Goal: Task Accomplishment & Management: Use online tool/utility

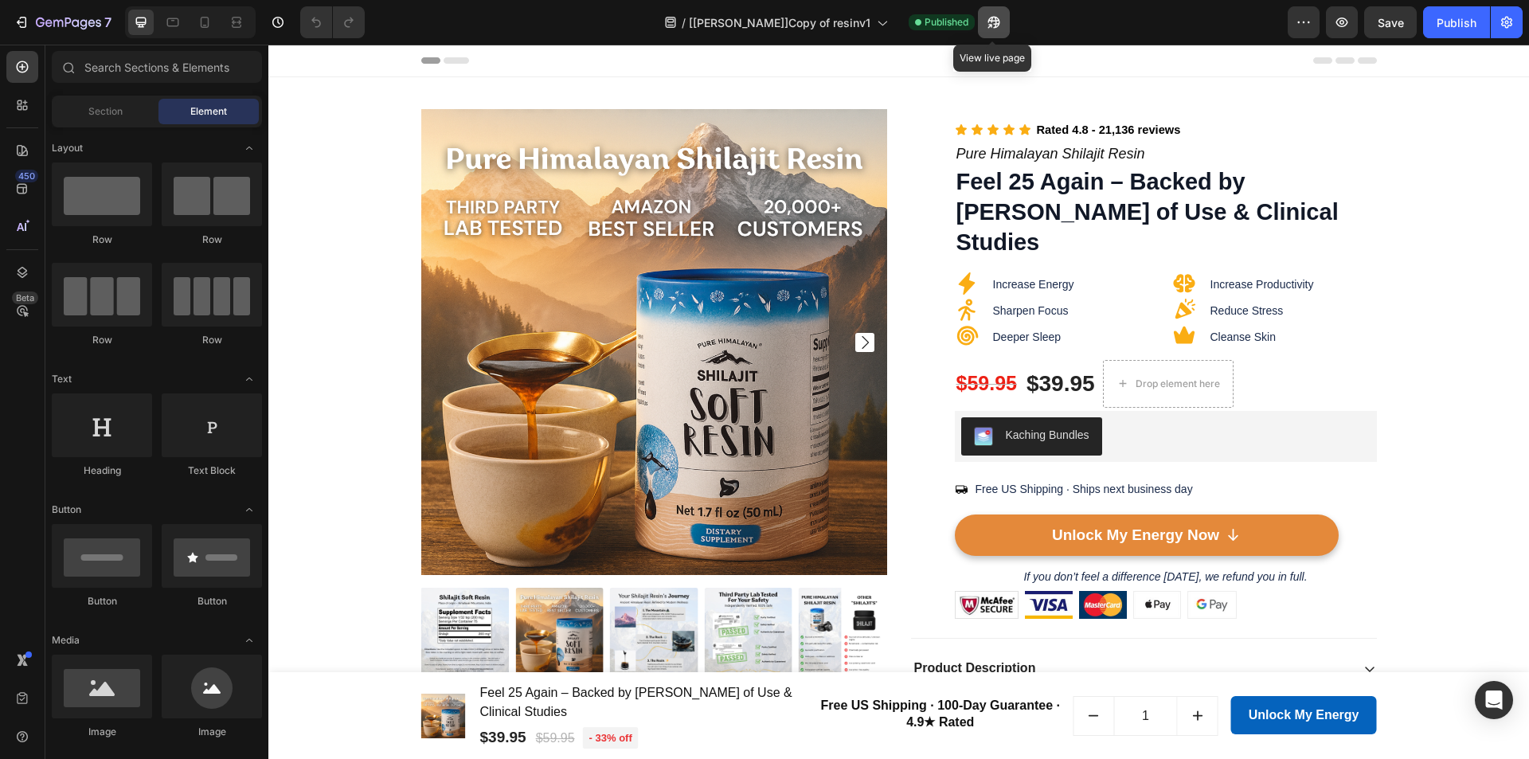
click at [996, 29] on icon "button" at bounding box center [994, 22] width 16 height 16
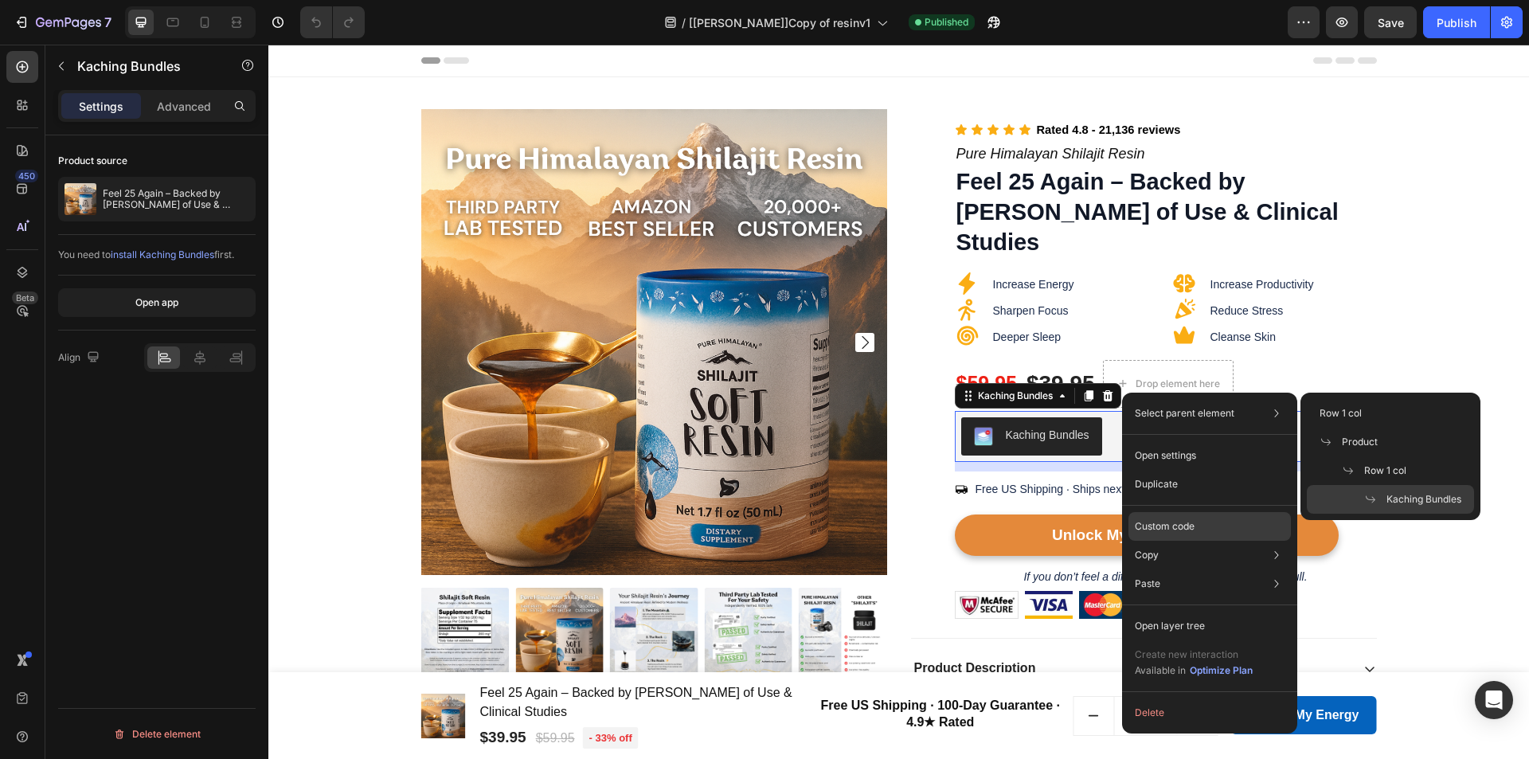
click at [1187, 569] on div "Custom code" at bounding box center [1209, 583] width 162 height 29
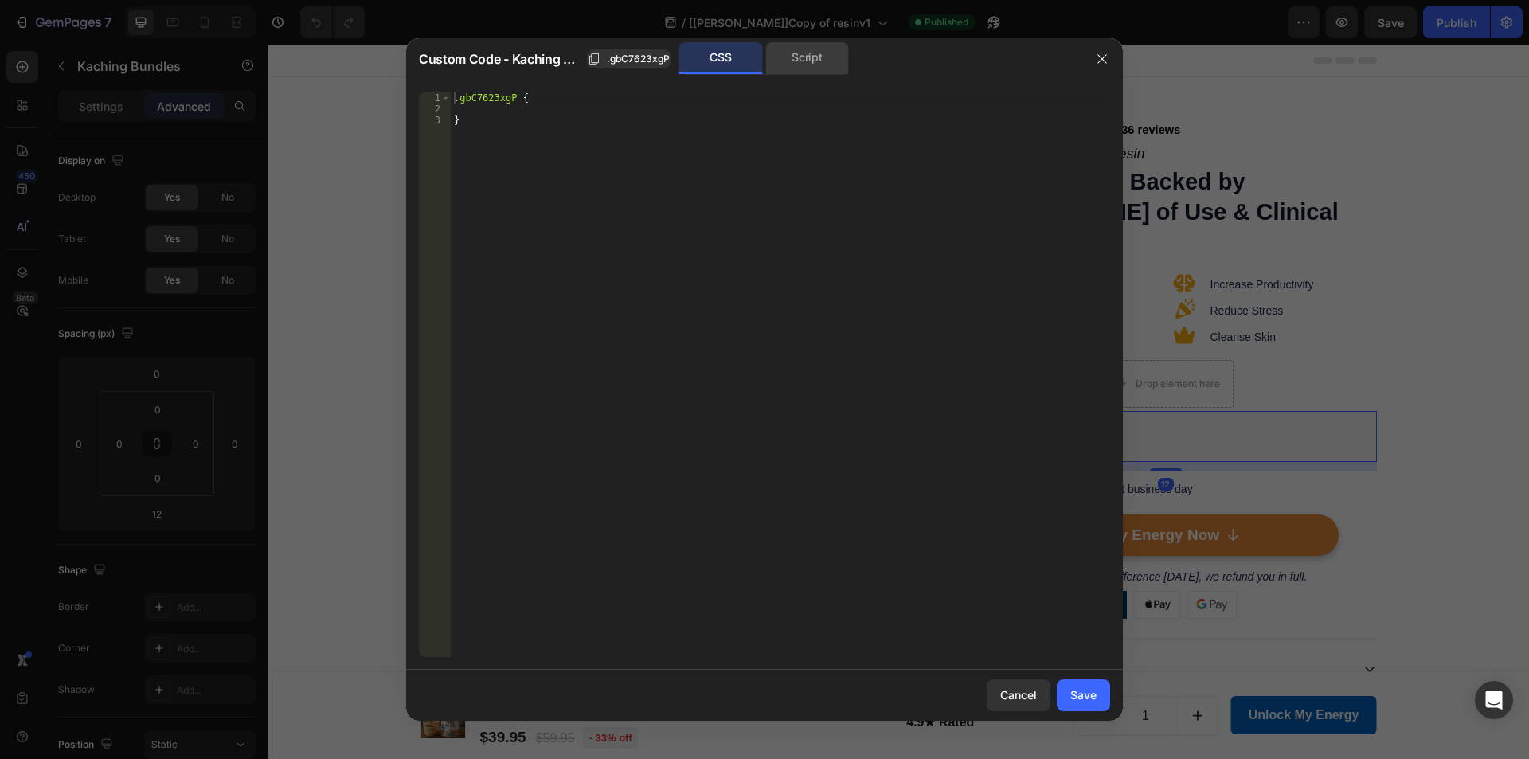
click at [815, 62] on div "Script" at bounding box center [807, 58] width 84 height 32
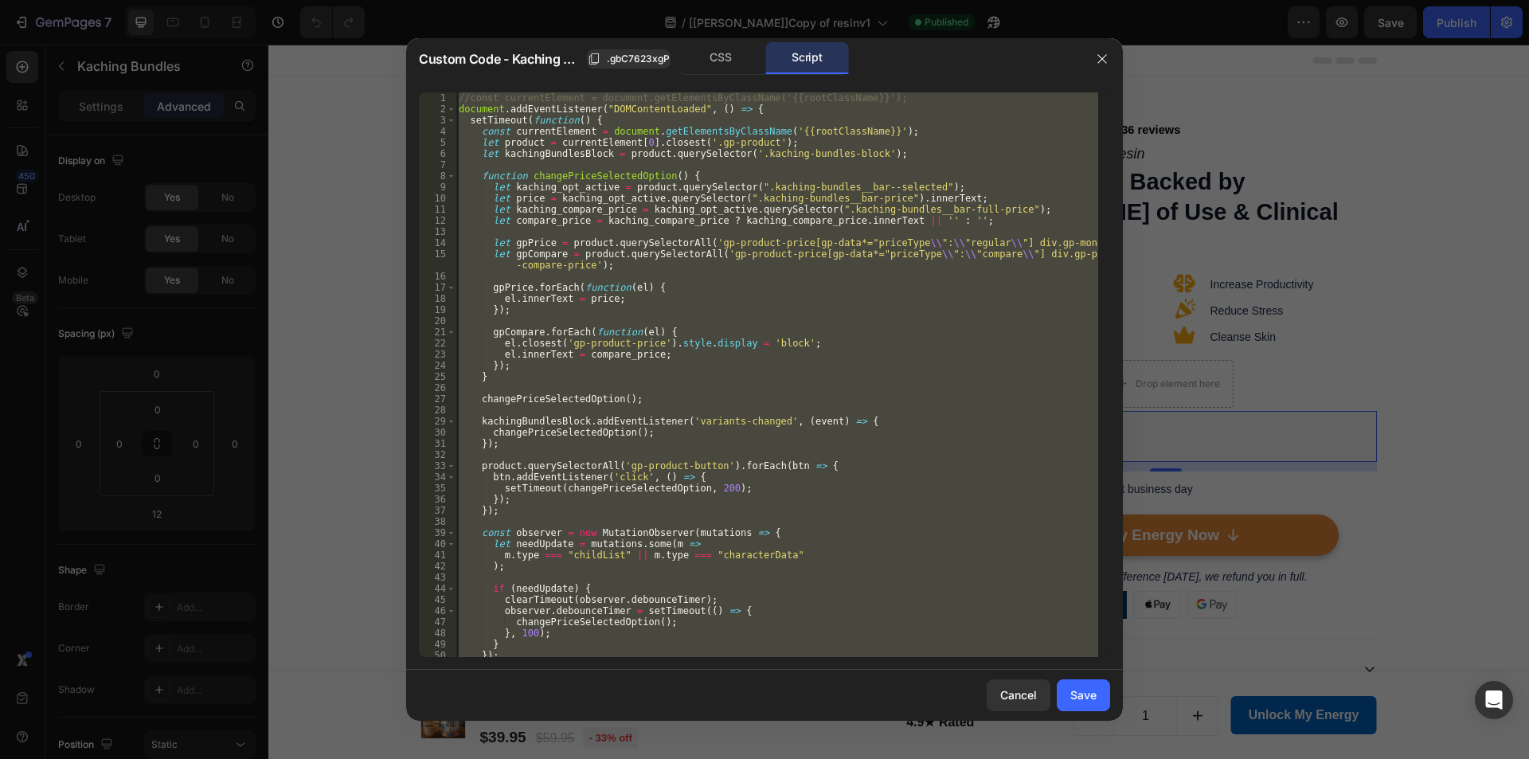
click at [751, 263] on div "//const currentElement = document.getElementsByClassName('{{rootClassName}}'); …" at bounding box center [776, 374] width 643 height 565
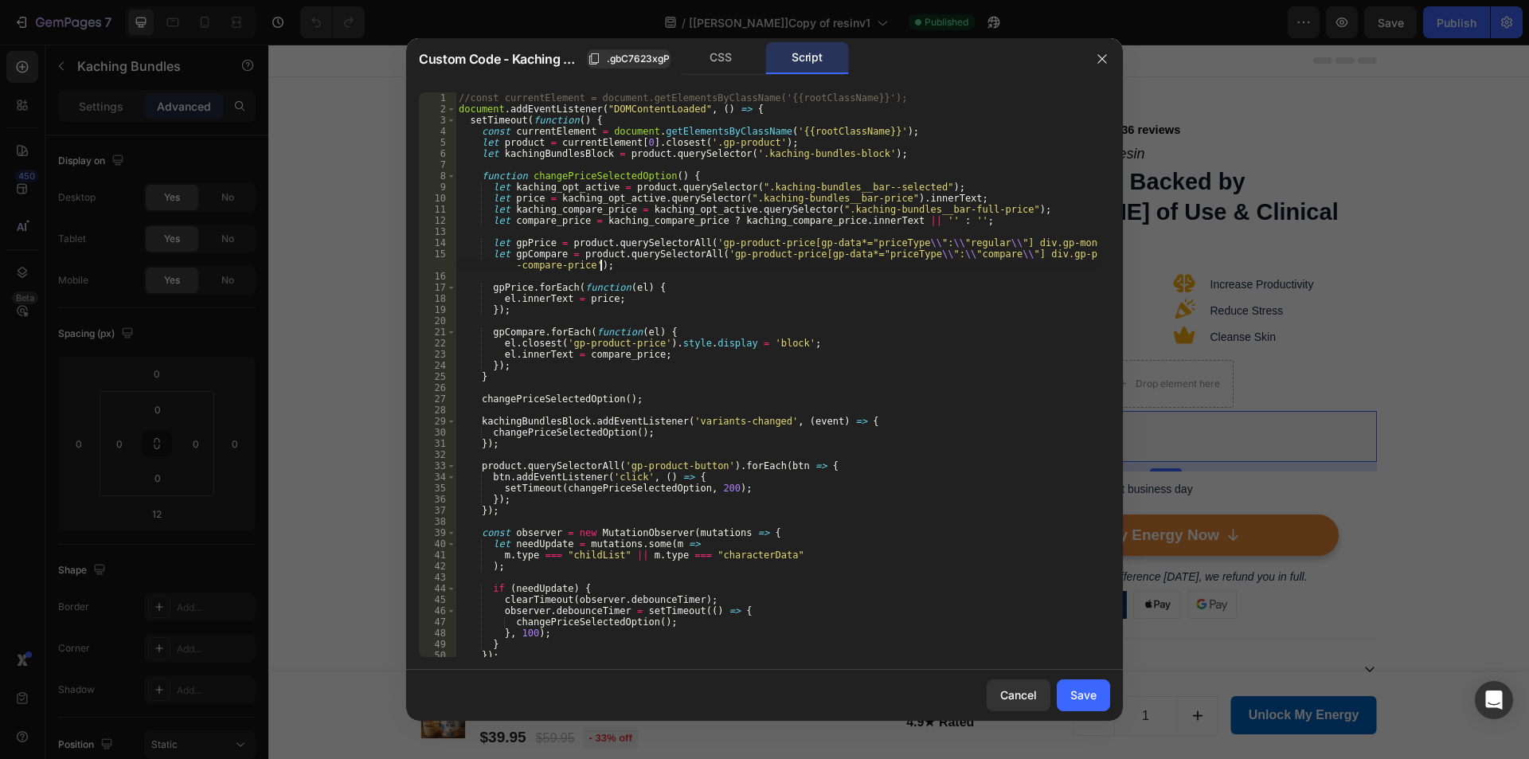
click at [917, 252] on div "//const currentElement = document.getElementsByClassName('{{rootClassName}}'); …" at bounding box center [776, 385] width 643 height 587
drag, startPoint x: 855, startPoint y: 255, endPoint x: 899, endPoint y: 256, distance: 43.8
click at [899, 256] on div "//const currentElement = document.getElementsByClassName('{{rootClassName}}'); …" at bounding box center [776, 385] width 643 height 587
click at [853, 208] on div "//const currentElement = document.getElementsByClassName('{{rootClassName}}'); …" at bounding box center [776, 385] width 643 height 587
click at [913, 72] on div "CSS Script" at bounding box center [915, 58] width 331 height 33
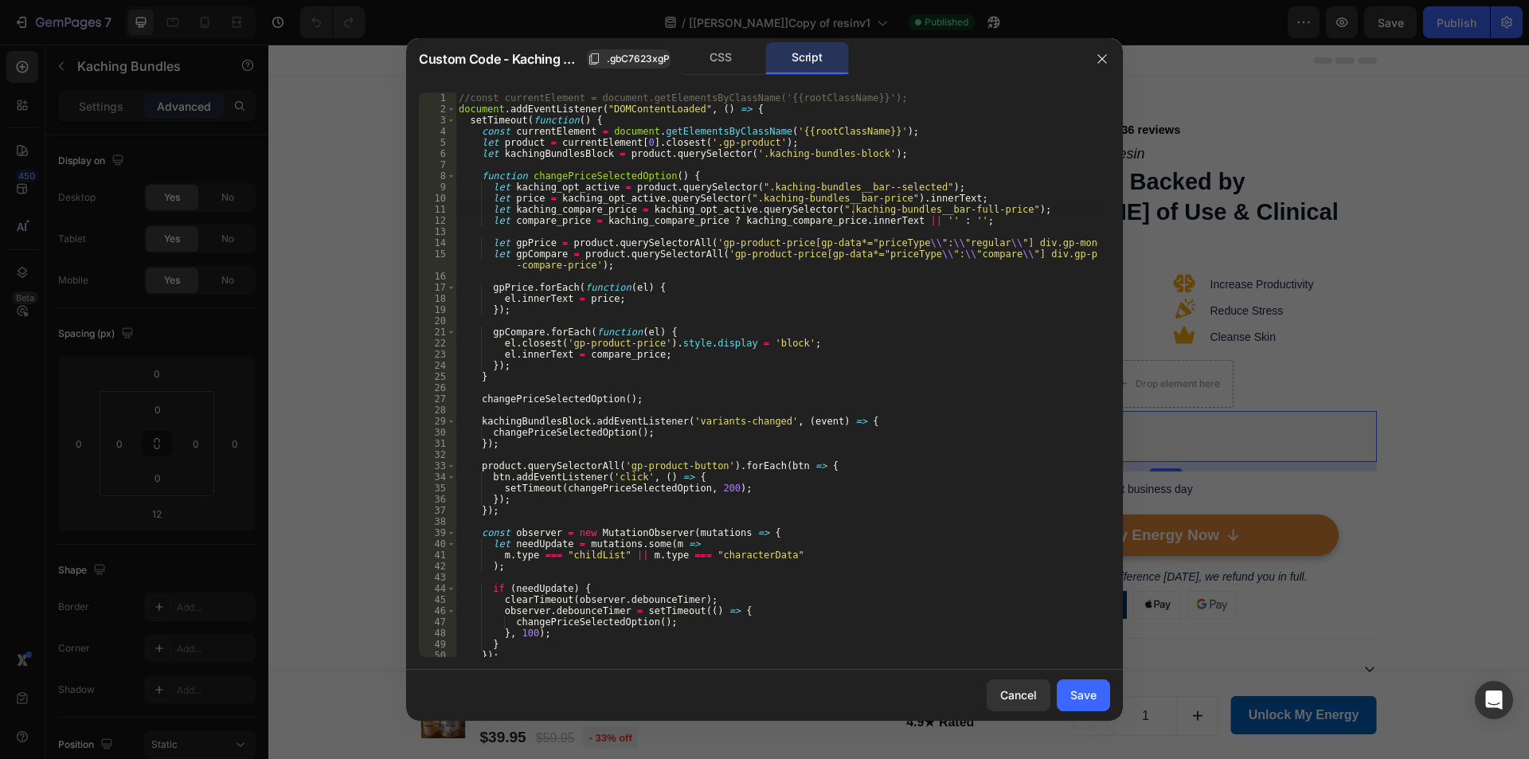
click at [741, 156] on div "//const currentElement = document.getElementsByClassName('{{rootClassName}}'); …" at bounding box center [776, 385] width 643 height 587
click at [957, 100] on div "//const currentElement = document.getElementsByClassName('{{rootClassName}}'); …" at bounding box center [776, 385] width 643 height 587
type textarea "//const currentElement = document.getElementsByClassName('{{rootClassName}}');"
click at [1083, 697] on div "Save" at bounding box center [1083, 694] width 26 height 17
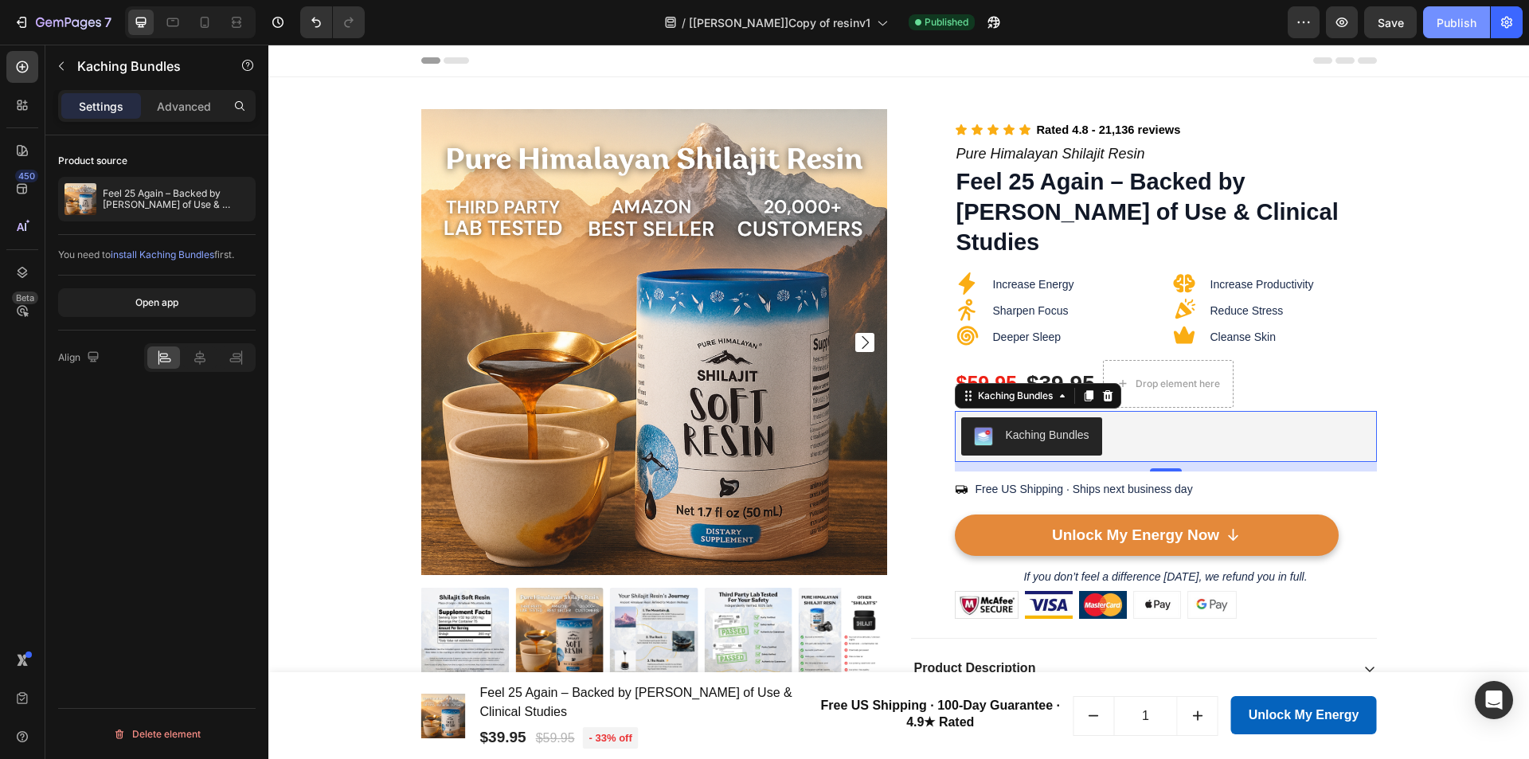
click at [1448, 21] on div "Publish" at bounding box center [1457, 22] width 40 height 17
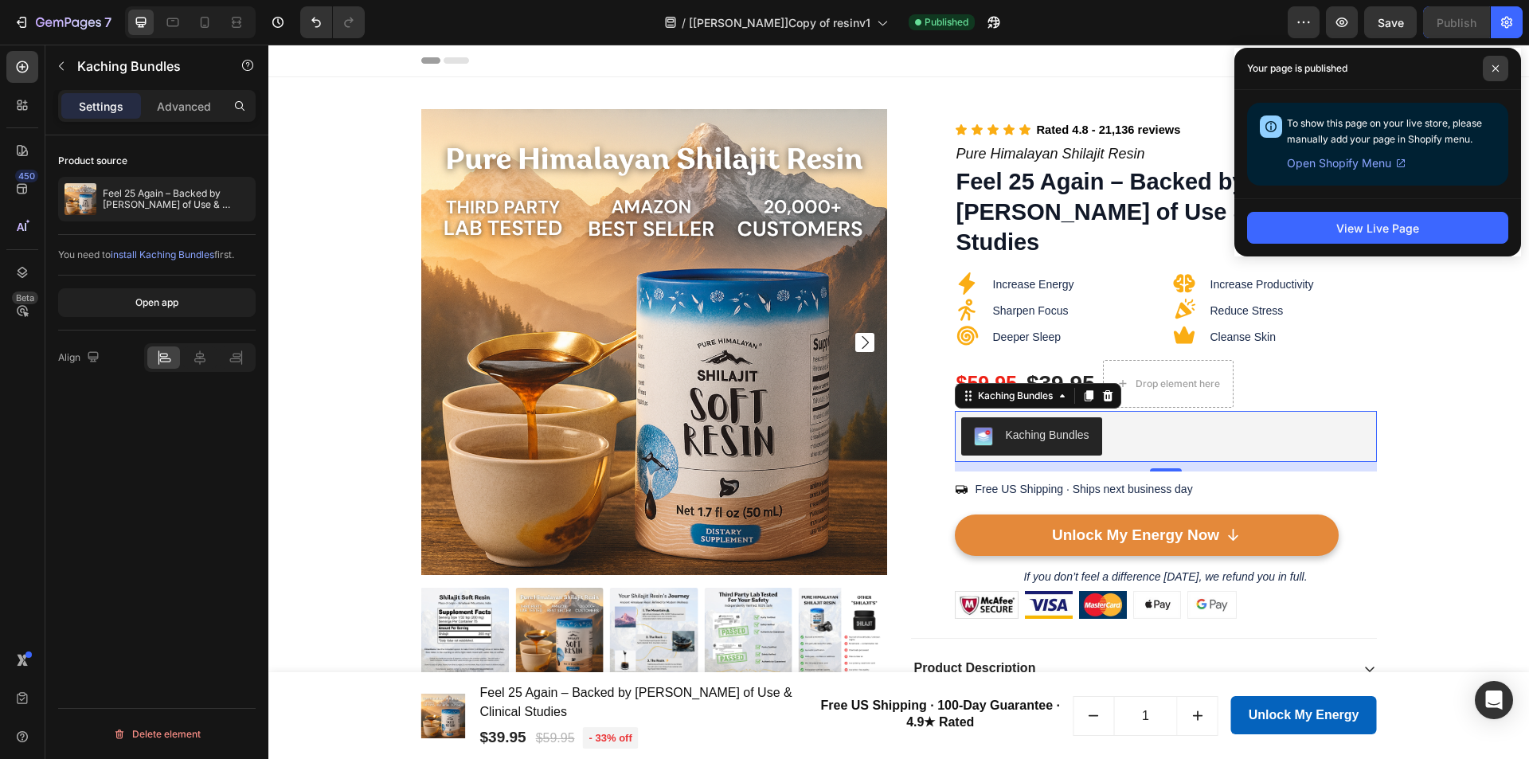
click at [1503, 70] on span at bounding box center [1495, 68] width 25 height 25
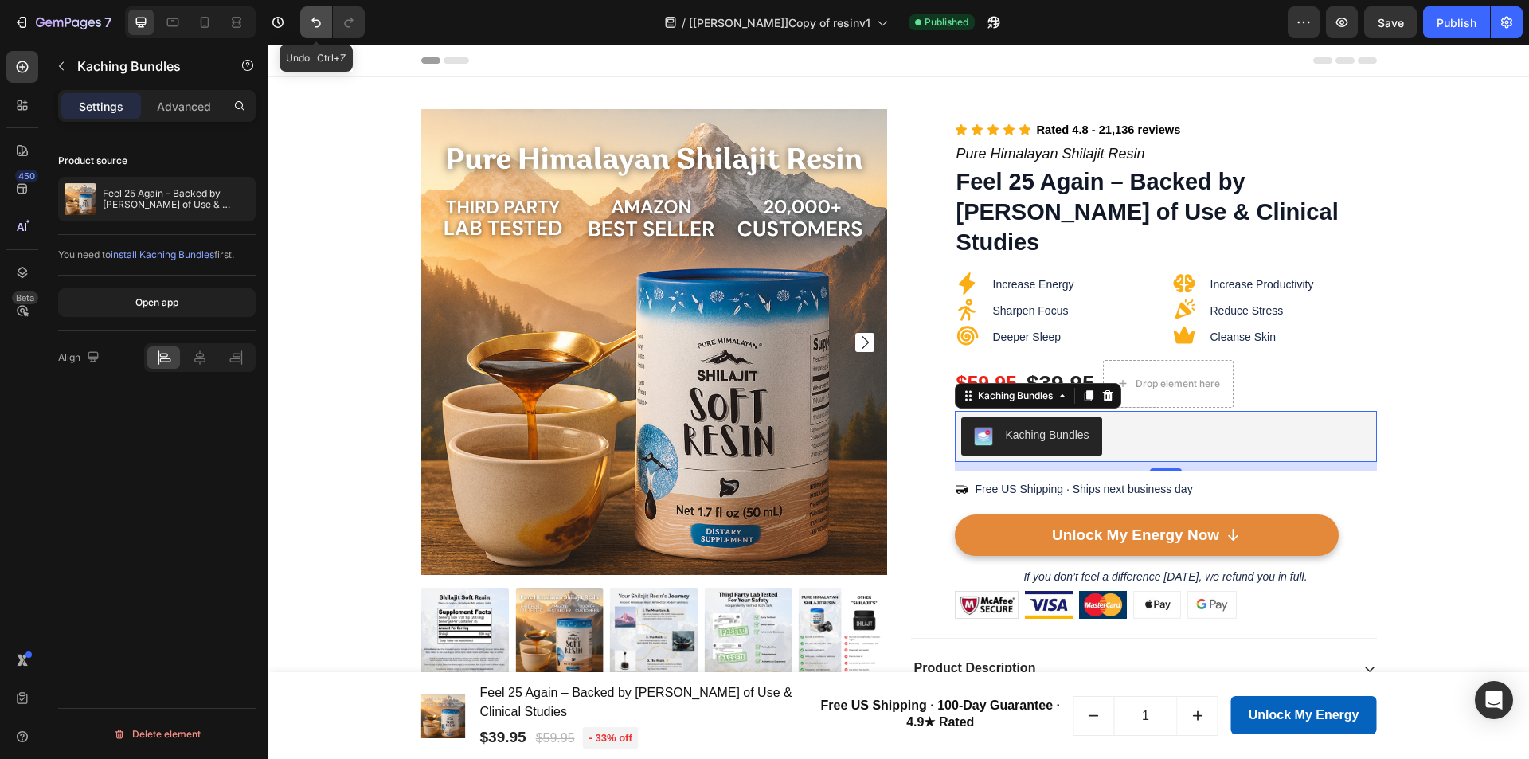
click at [312, 20] on icon "Undo/Redo" at bounding box center [316, 23] width 10 height 10
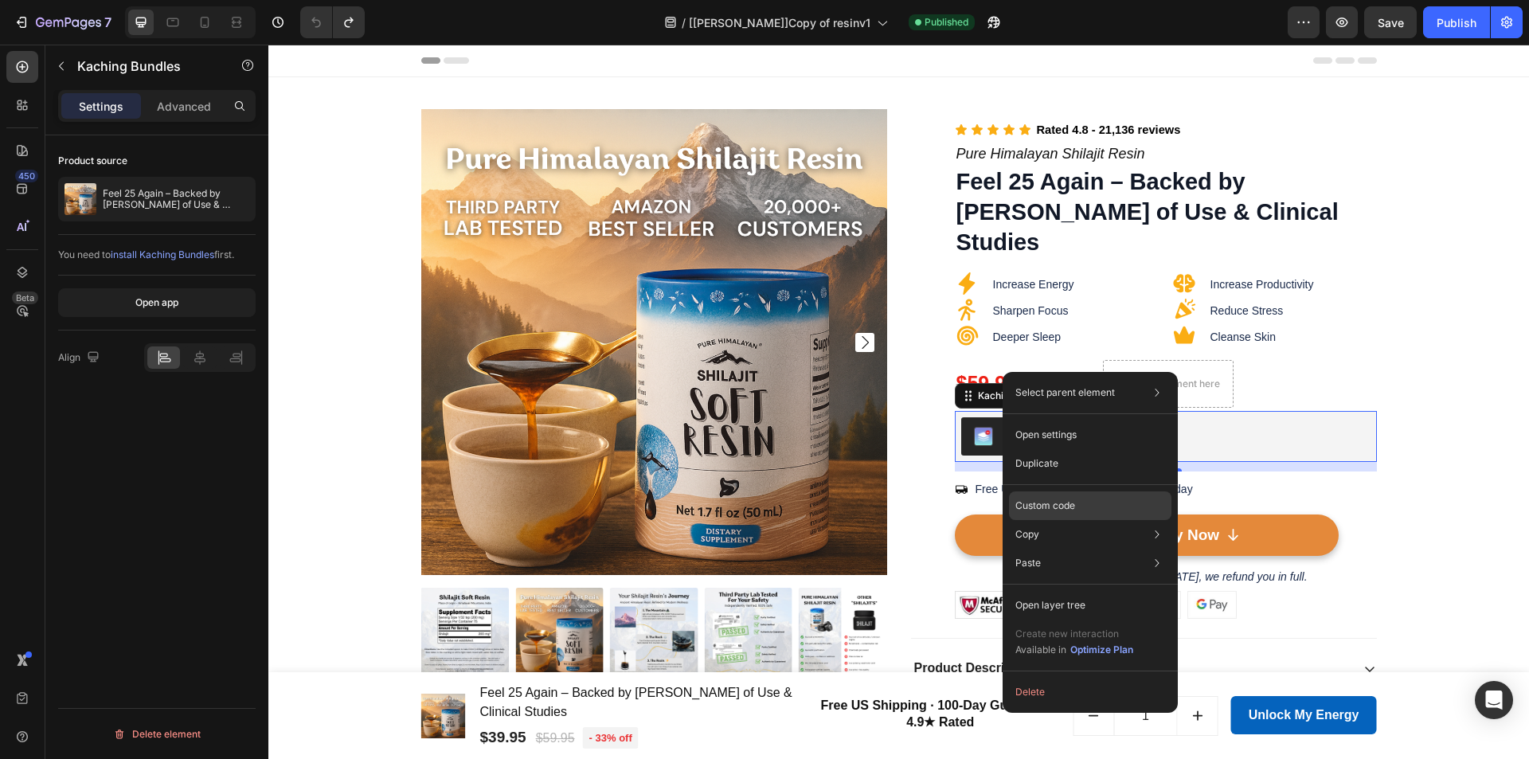
click at [1052, 500] on p "Custom code" at bounding box center [1045, 505] width 60 height 14
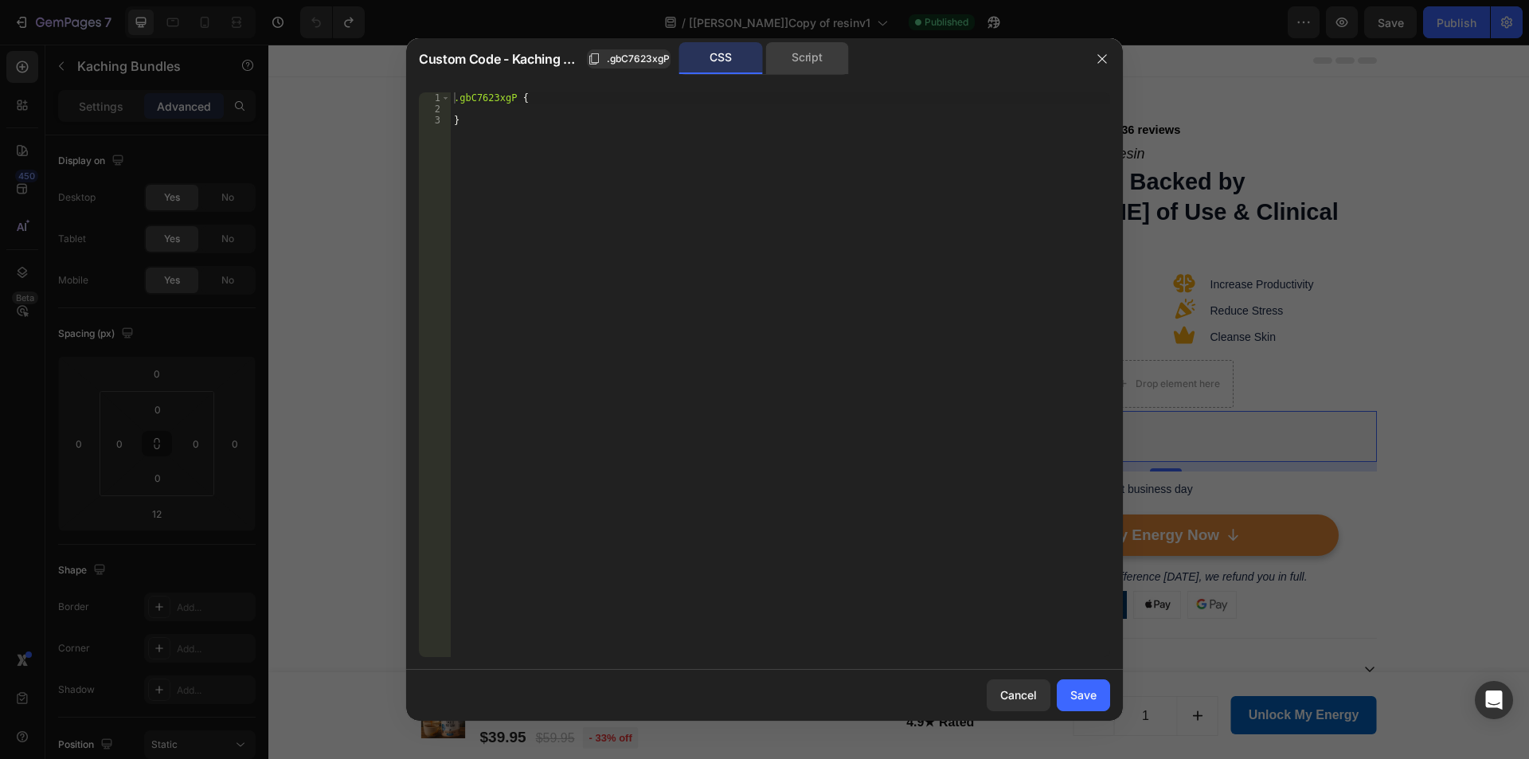
click at [798, 53] on div "Script" at bounding box center [807, 58] width 84 height 32
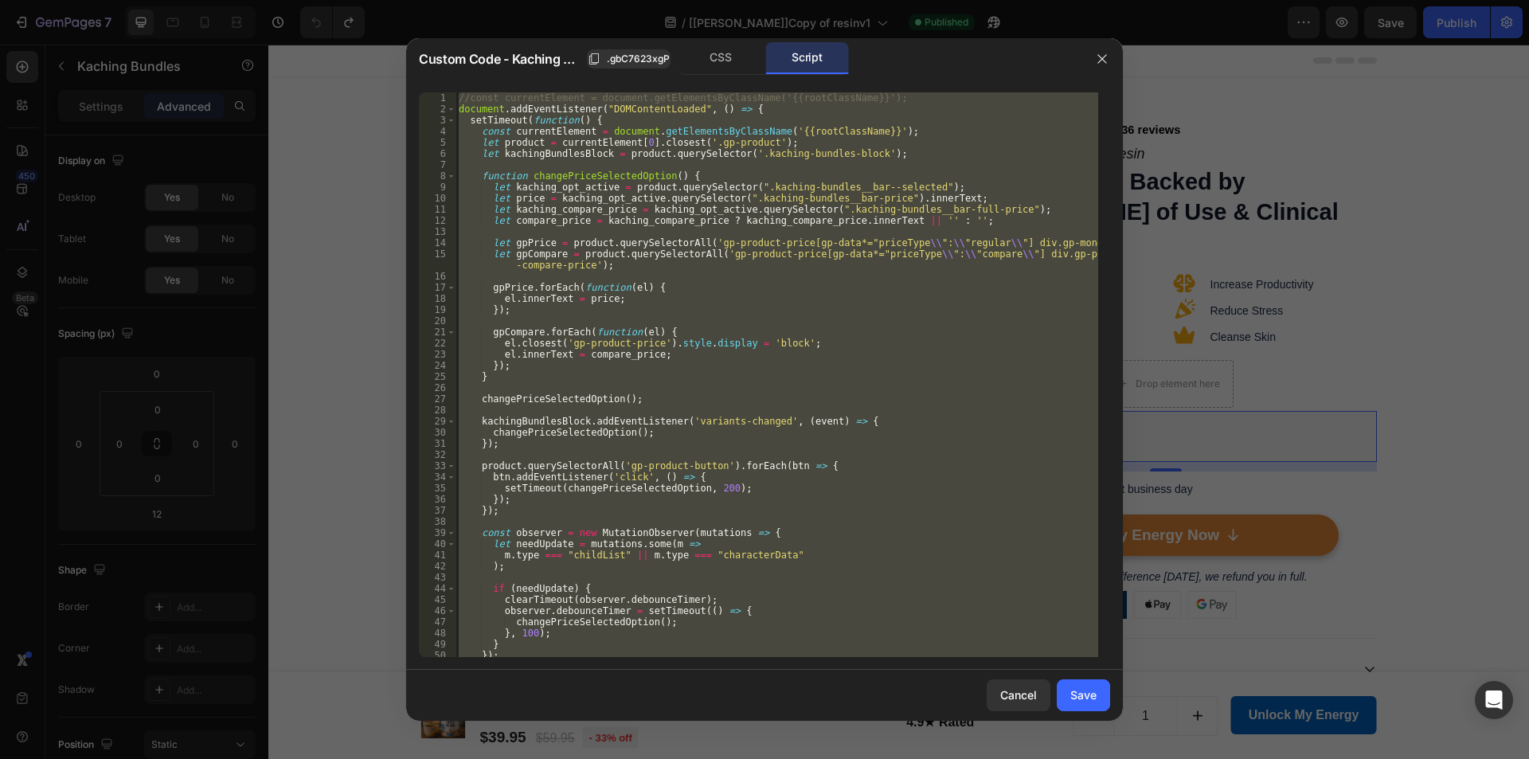
click at [914, 107] on div "//const currentElement = document.getElementsByClassName('{{rootClassName}}'); …" at bounding box center [776, 374] width 643 height 565
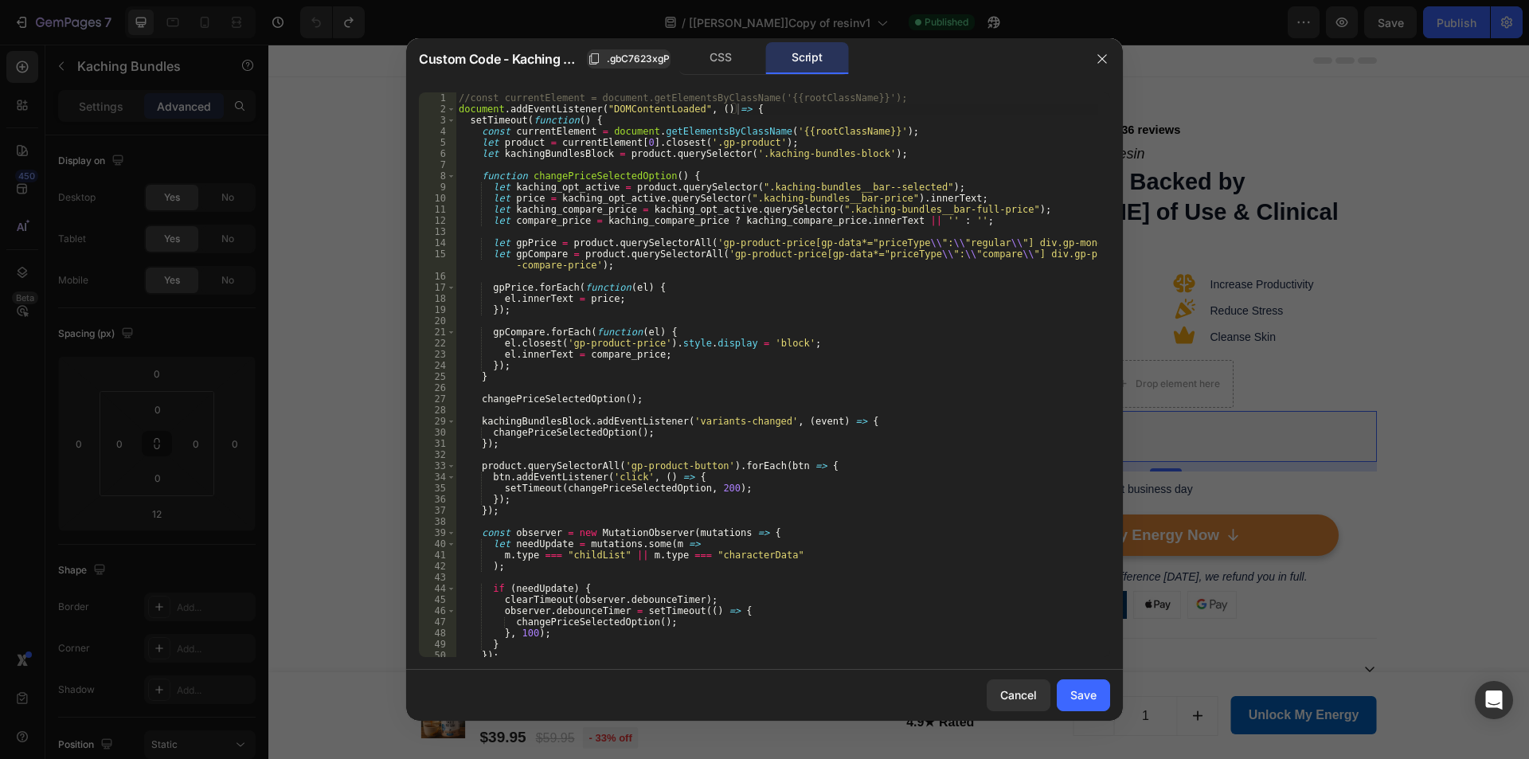
click at [939, 72] on div "CSS Script" at bounding box center [915, 58] width 331 height 33
click at [697, 141] on div "//const currentElement = document.getElementsByClassName('{{rootClassName}}'); …" at bounding box center [776, 385] width 643 height 587
click at [703, 145] on div "//const currentElement = document.getElementsByClassName('{{rootClassName}}'); …" at bounding box center [776, 385] width 643 height 587
click at [699, 144] on div "//const currentElement = document.getElementsByClassName('{{rootClassName}}'); …" at bounding box center [776, 385] width 643 height 587
click at [743, 158] on div "//const currentElement = document.getElementsByClassName('{{rootClassName}}'); …" at bounding box center [776, 385] width 643 height 587
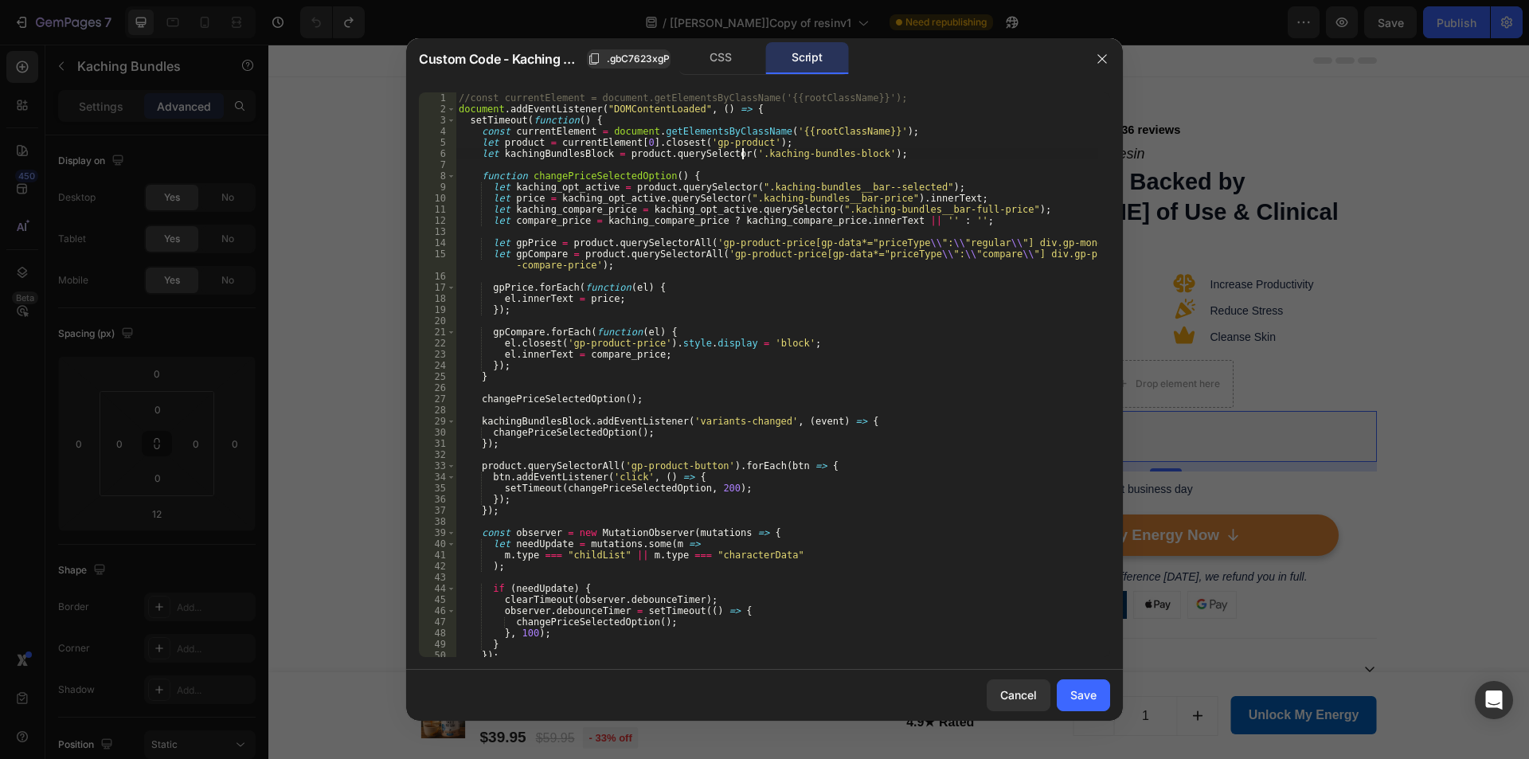
type textarea "let kachingBundlesBlock = product.querySelector('kaching-bundles-block');"
drag, startPoint x: 1085, startPoint y: 697, endPoint x: 1183, endPoint y: 206, distance: 500.2
click at [1085, 697] on div "Save" at bounding box center [1083, 694] width 26 height 17
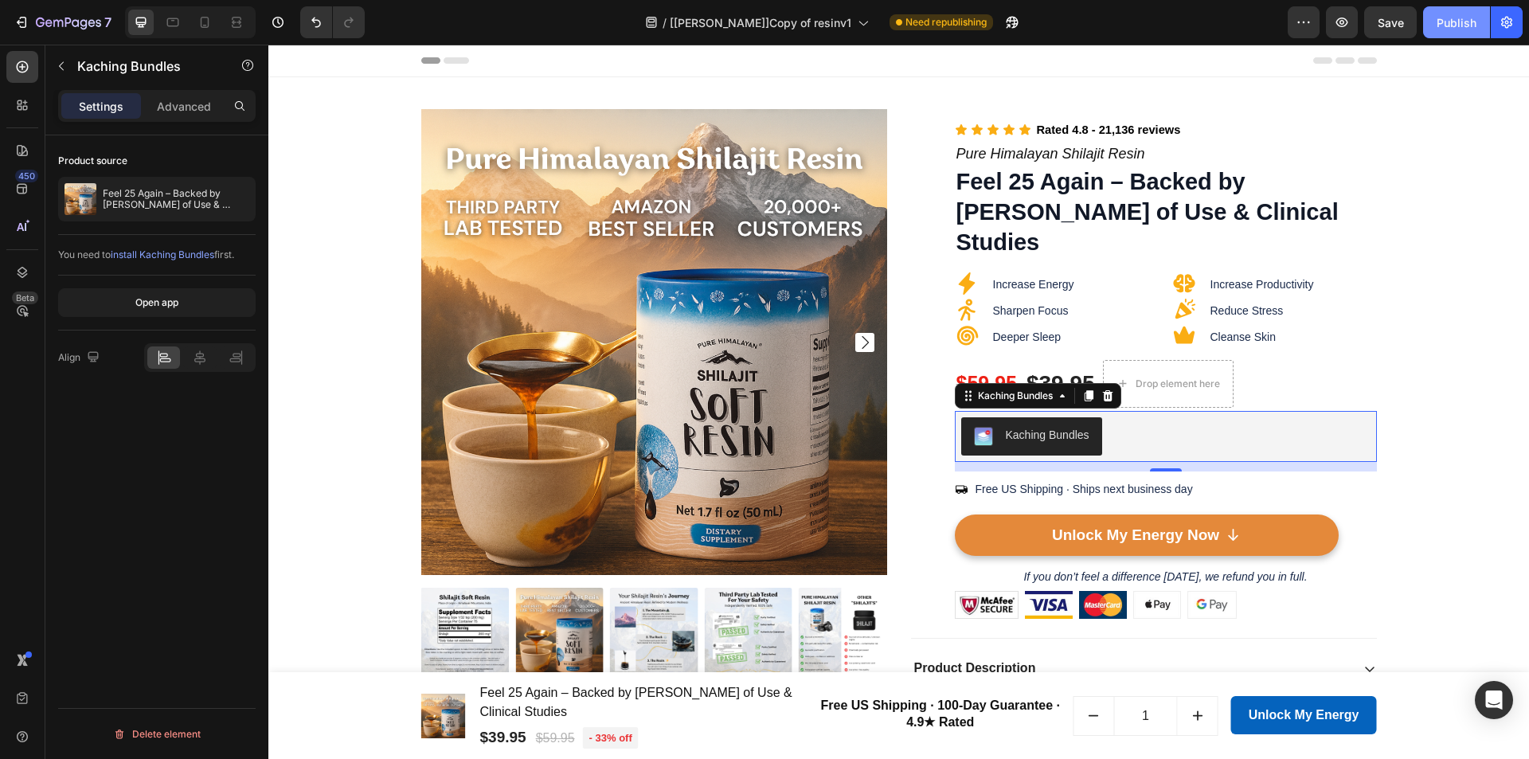
drag, startPoint x: 1442, startPoint y: 35, endPoint x: 1183, endPoint y: 10, distance: 260.0
click at [1442, 35] on button "Publish" at bounding box center [1456, 22] width 67 height 32
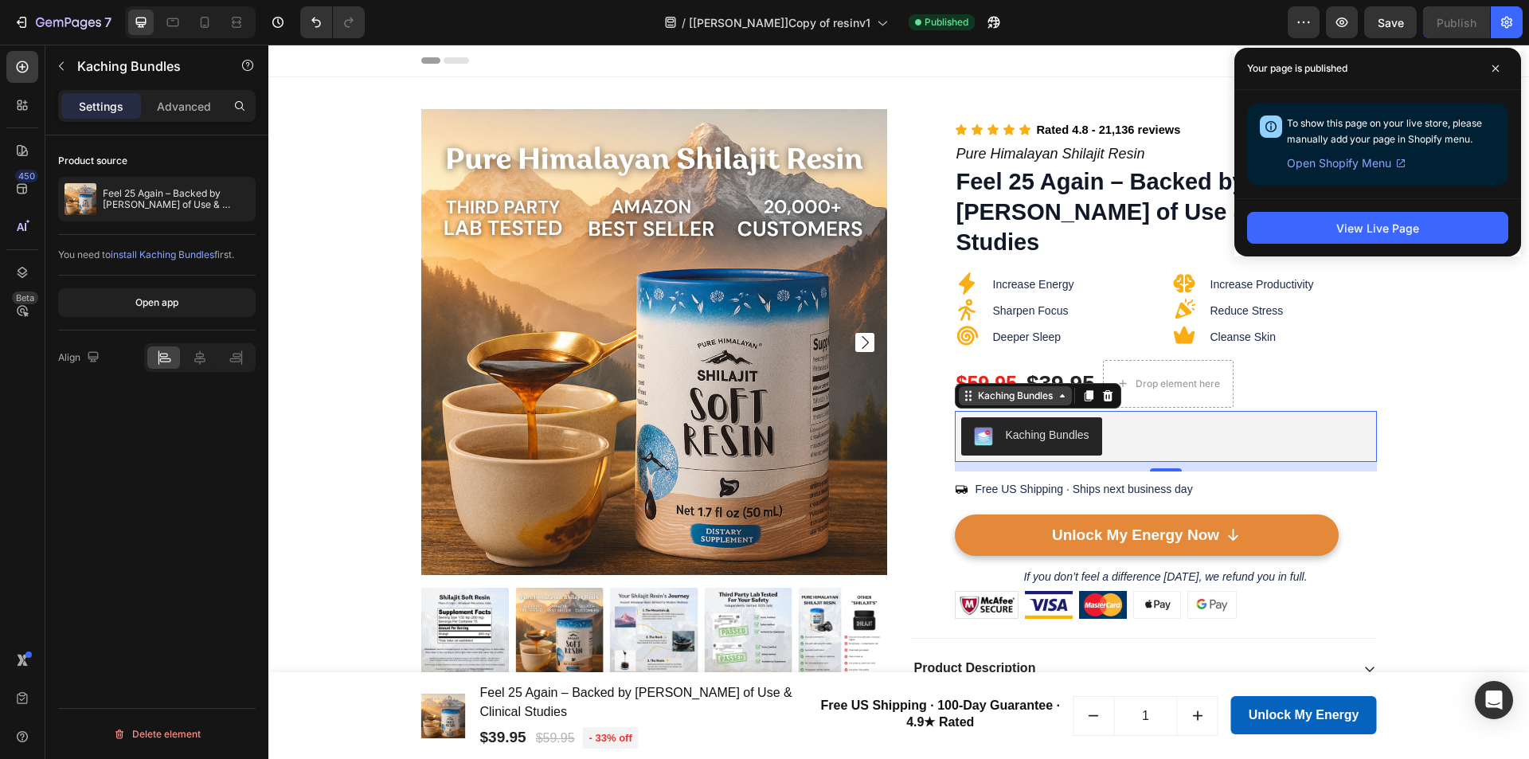
drag, startPoint x: 1003, startPoint y: 369, endPoint x: 1311, endPoint y: 448, distance: 317.3
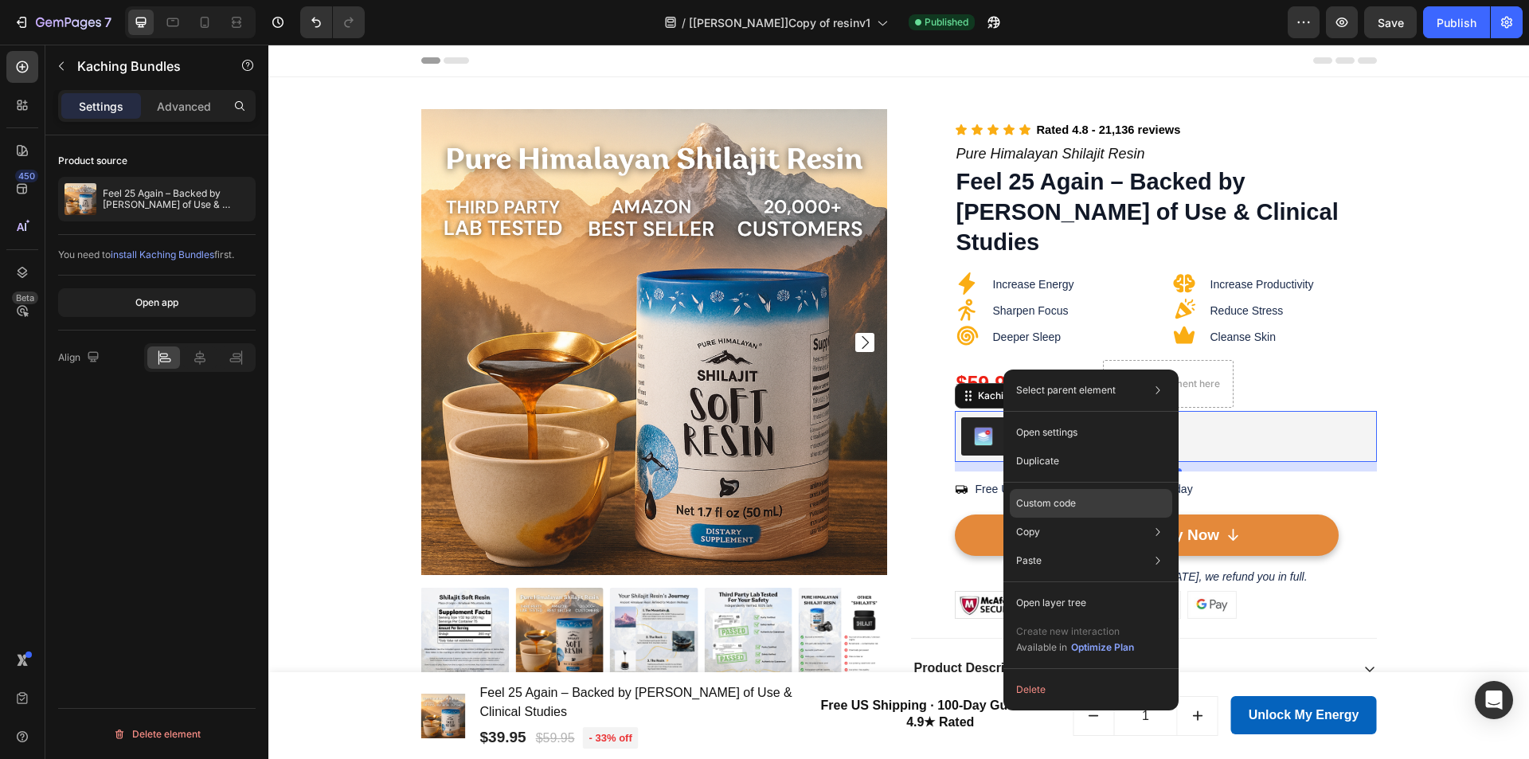
click at [1042, 546] on div "Custom code" at bounding box center [1091, 560] width 162 height 29
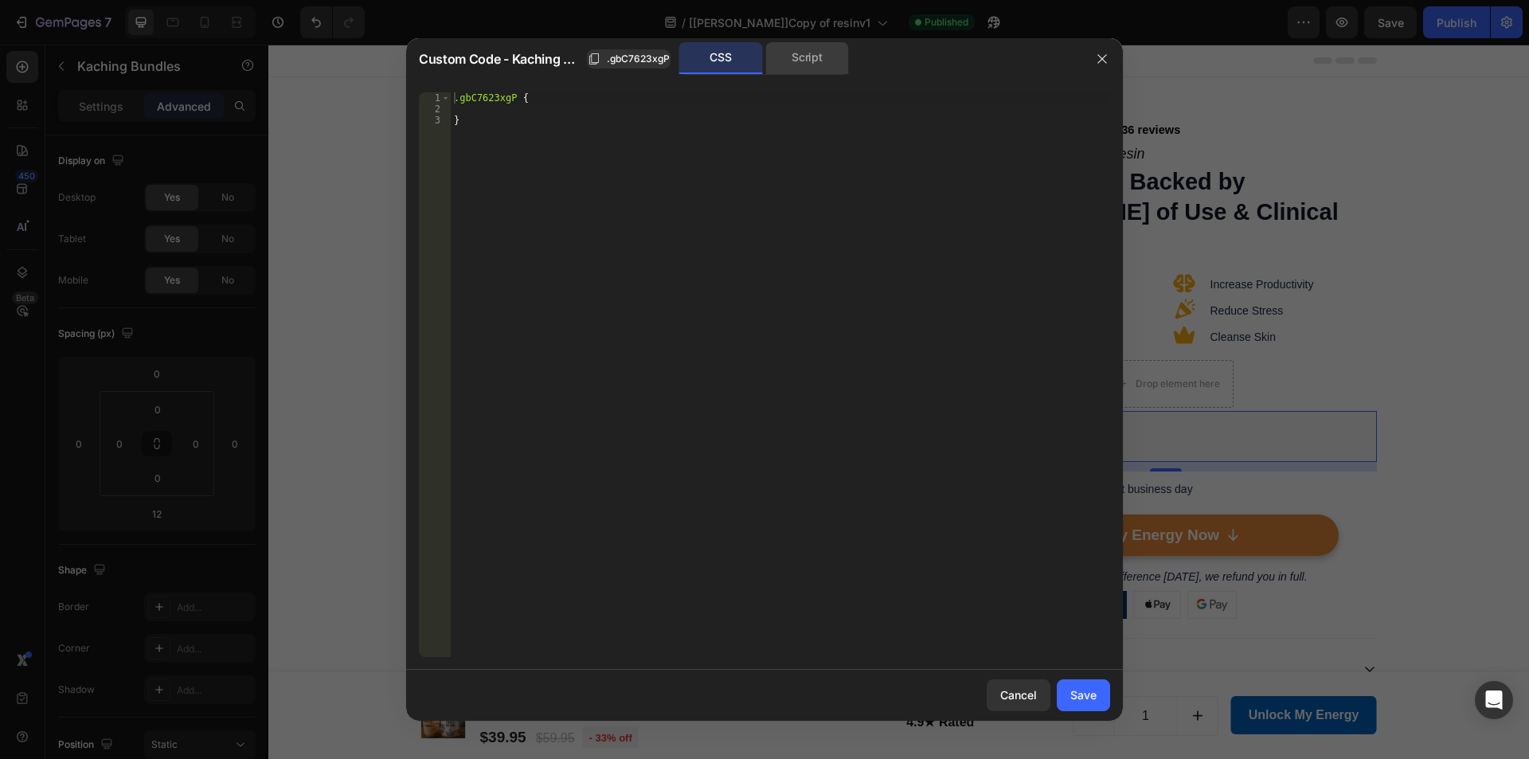
click at [830, 54] on div "Script" at bounding box center [807, 58] width 84 height 32
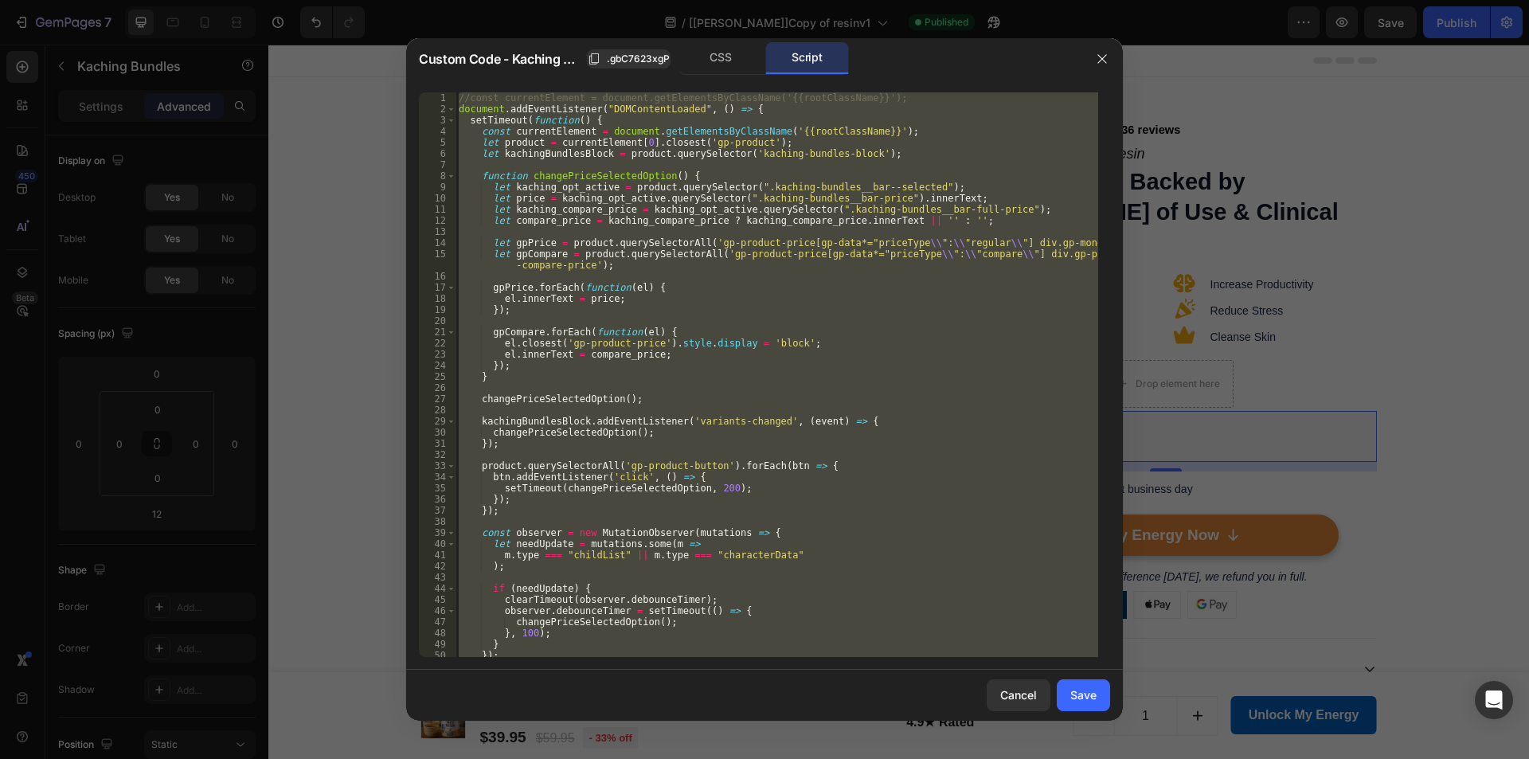
click at [706, 249] on div "//const currentElement = document.getElementsByClassName('{{rootClassName}}'); …" at bounding box center [776, 374] width 643 height 565
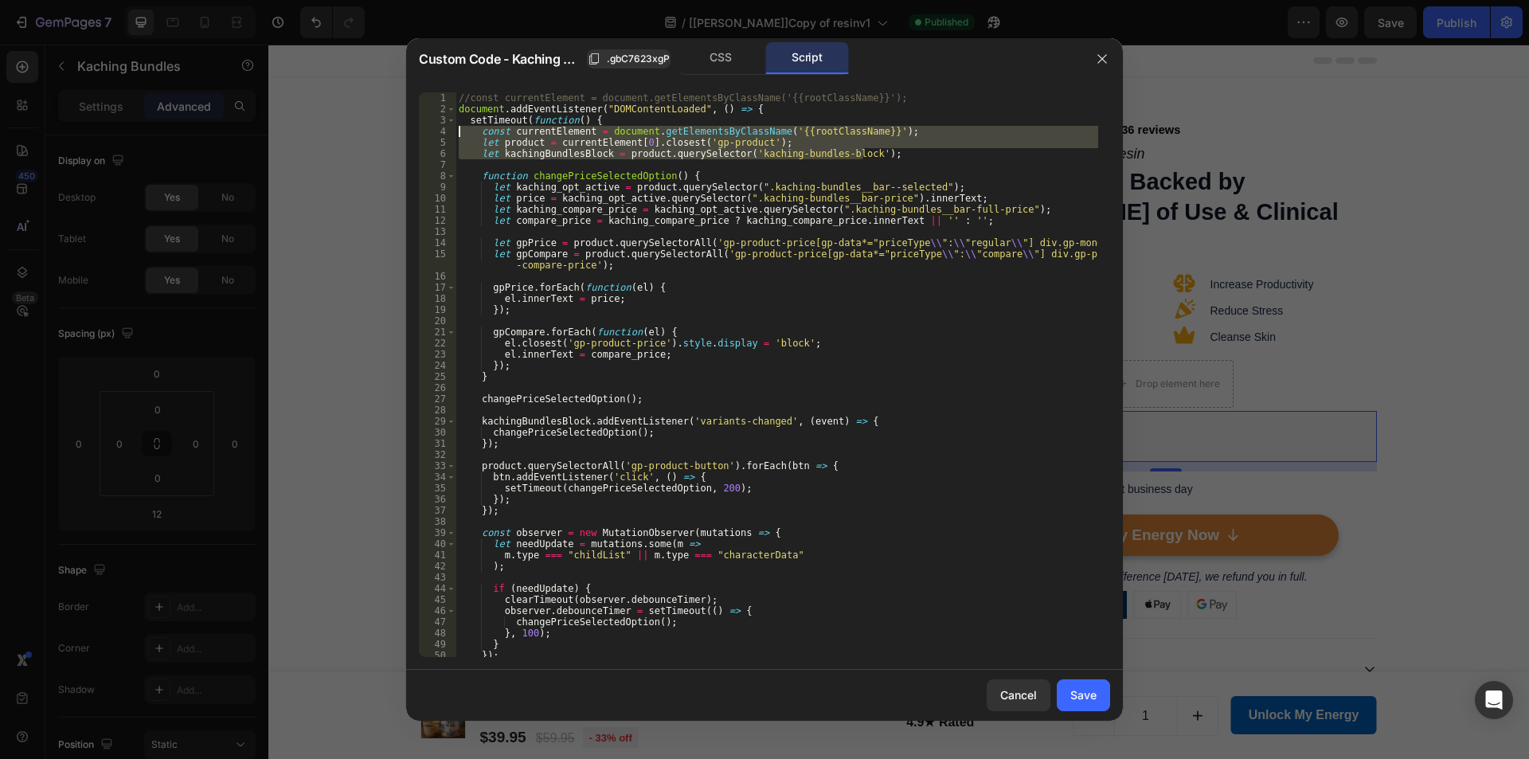
drag, startPoint x: 882, startPoint y: 149, endPoint x: 393, endPoint y: 129, distance: 489.3
click at [393, 129] on div "Custom Code - Kaching Bundles .gbC7623xgP CSS Script let gpCompare = product.qu…" at bounding box center [764, 379] width 1529 height 759
drag, startPoint x: 639, startPoint y: 49, endPoint x: 643, endPoint y: 28, distance: 20.9
click at [639, 49] on button ".gbC7623xgP" at bounding box center [629, 58] width 84 height 19
click at [582, 240] on div "//const currentElement = document.getElementsByClassName('{{rootClassName}}'); …" at bounding box center [776, 385] width 643 height 587
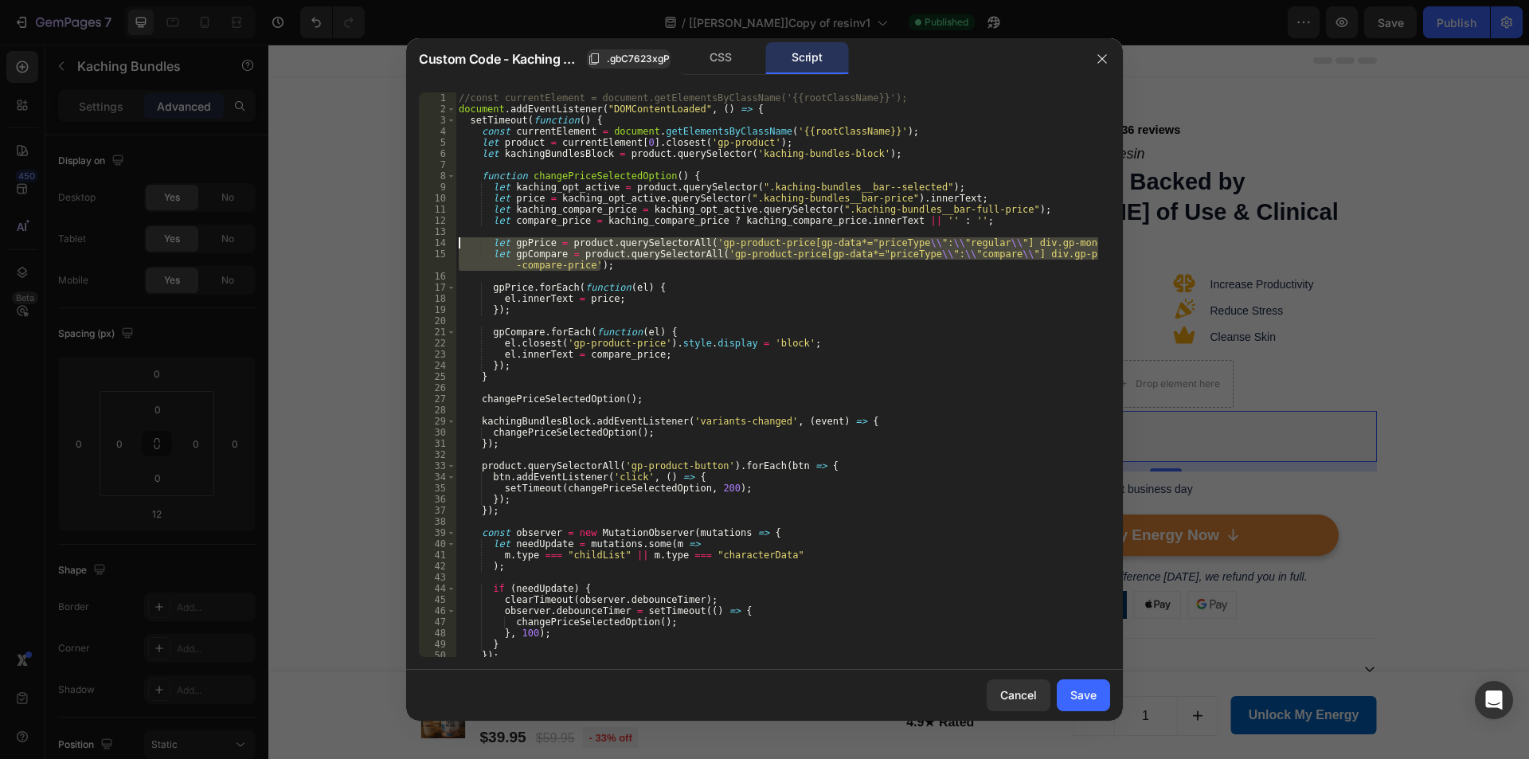
drag, startPoint x: 615, startPoint y: 264, endPoint x: 425, endPoint y: 244, distance: 190.6
click at [425, 244] on div "let gpPrice = product.querySelectorAll('gp-product-price[gp-data*="priceType\\"…" at bounding box center [764, 374] width 691 height 565
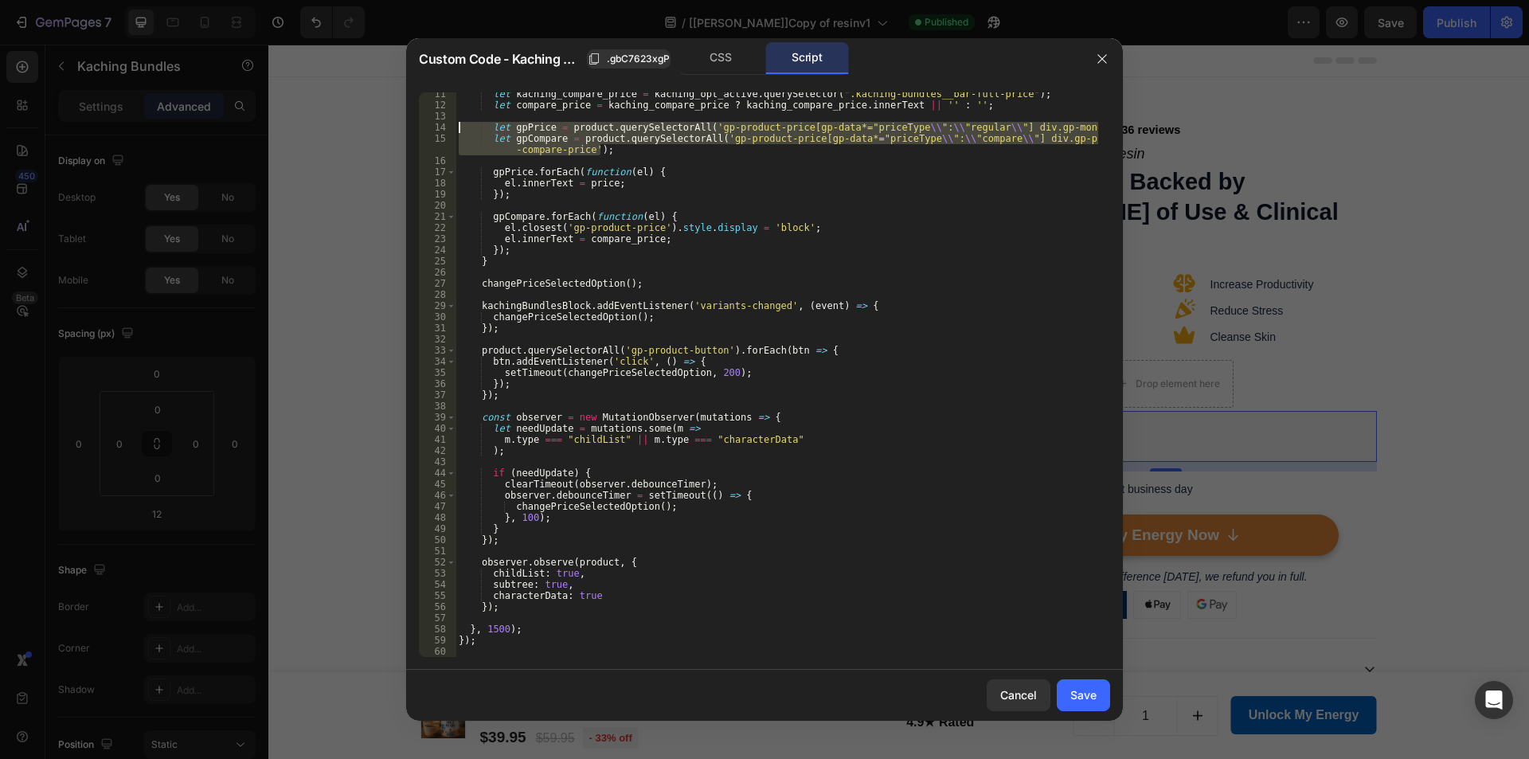
scroll to position [115, 0]
click at [632, 494] on div "let kaching_compare_price = kaching_opt_active . querySelector ( ".kaching-bund…" at bounding box center [776, 381] width 643 height 587
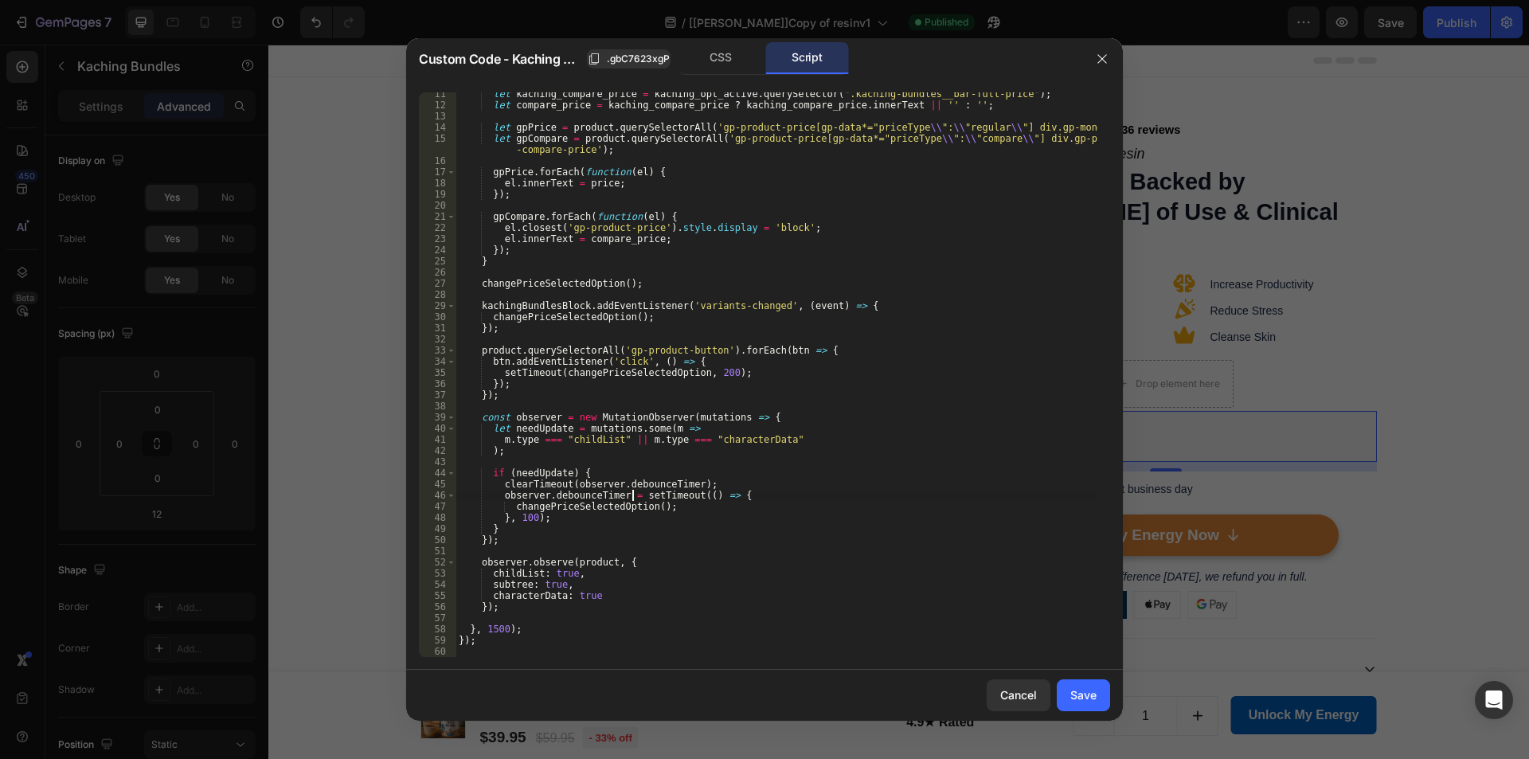
click at [634, 517] on div "let kaching_compare_price = kaching_opt_active . querySelector ( ".kaching-bund…" at bounding box center [776, 381] width 643 height 587
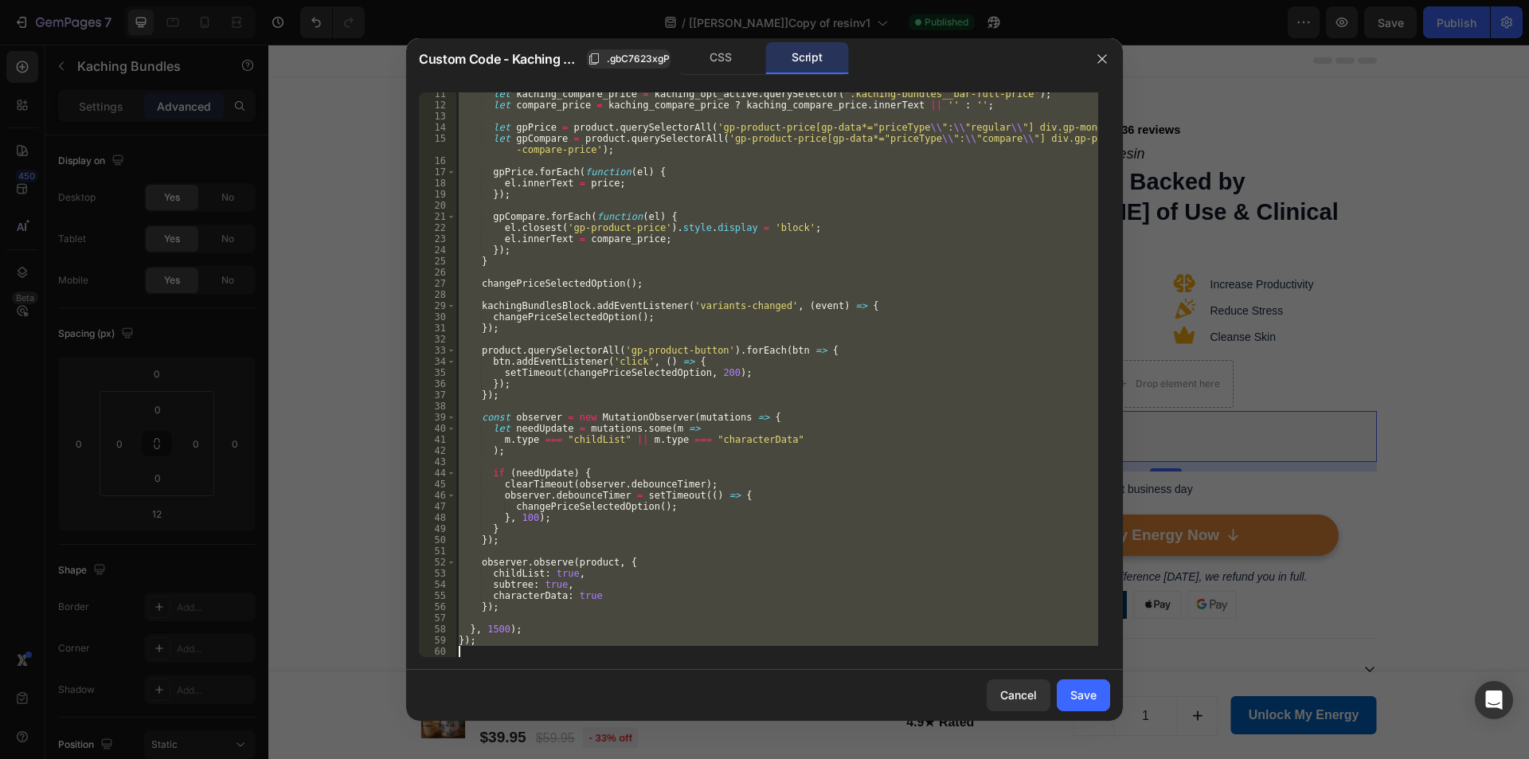
paste textarea
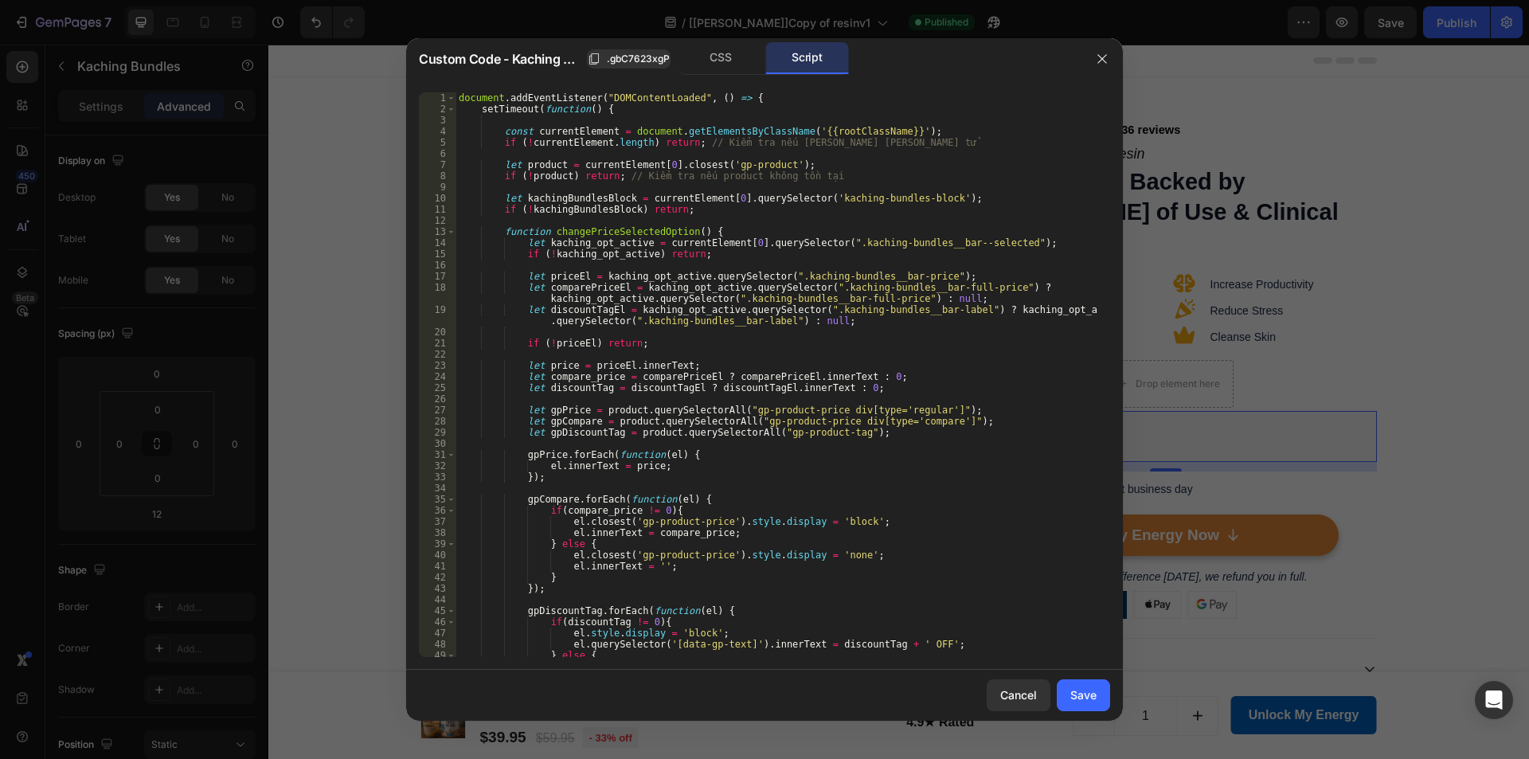
scroll to position [0, 0]
drag, startPoint x: 614, startPoint y: 180, endPoint x: 823, endPoint y: 177, distance: 208.7
click at [823, 177] on div "document . addEventListener ( "DOMContentLoaded" , ( ) => { setTimeout ( functi…" at bounding box center [776, 385] width 643 height 587
drag, startPoint x: 683, startPoint y: 143, endPoint x: 960, endPoint y: 143, distance: 276.3
click at [960, 143] on div "document . addEventListener ( "DOMContentLoaded" , ( ) => { setTimeout ( functi…" at bounding box center [776, 385] width 643 height 587
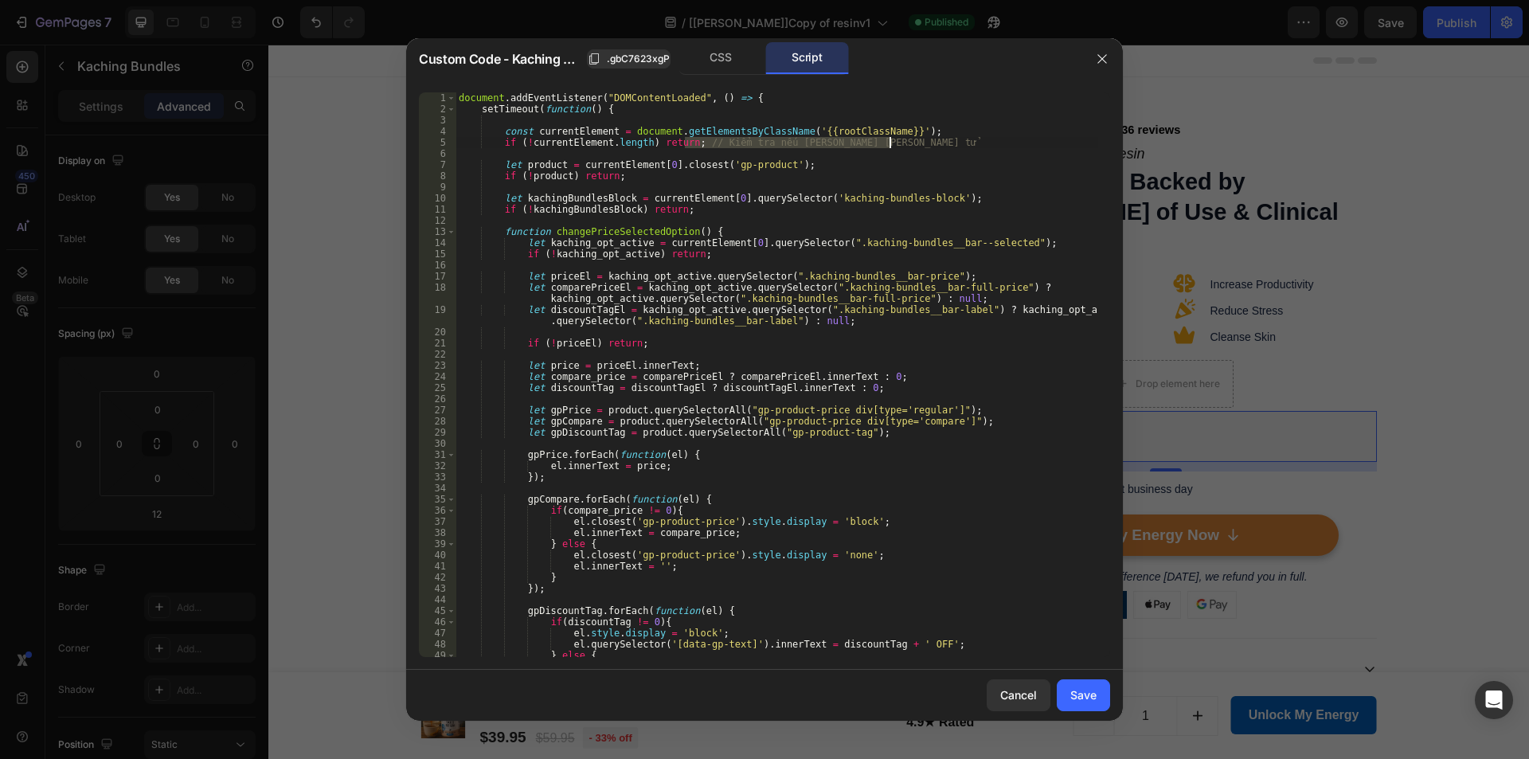
type textarea "if (!currentElement.length) return;"
click at [819, 443] on div "document . addEventListener ( "DOMContentLoaded" , ( ) => { setTimeout ( functi…" at bounding box center [776, 385] width 643 height 587
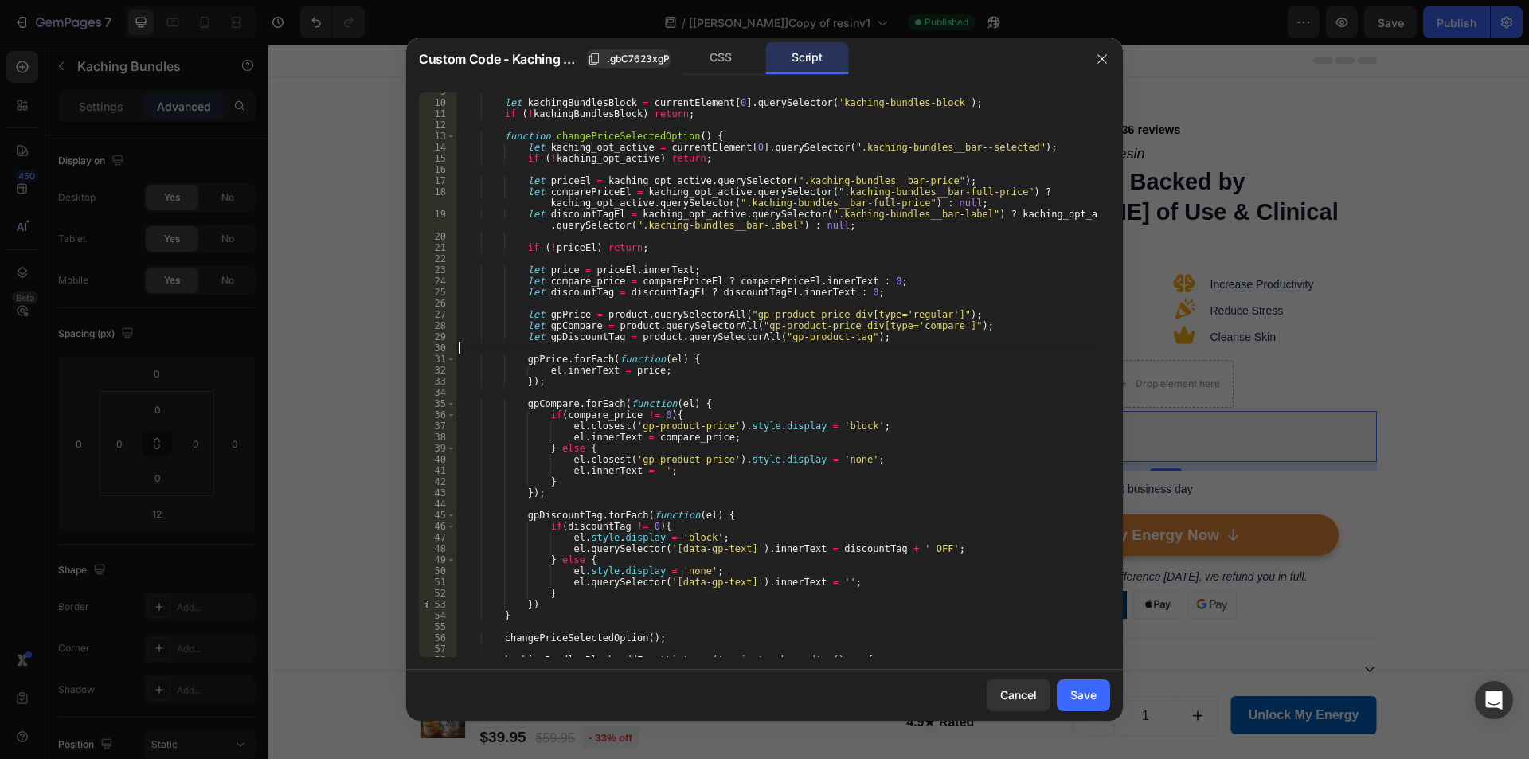
scroll to position [160, 0]
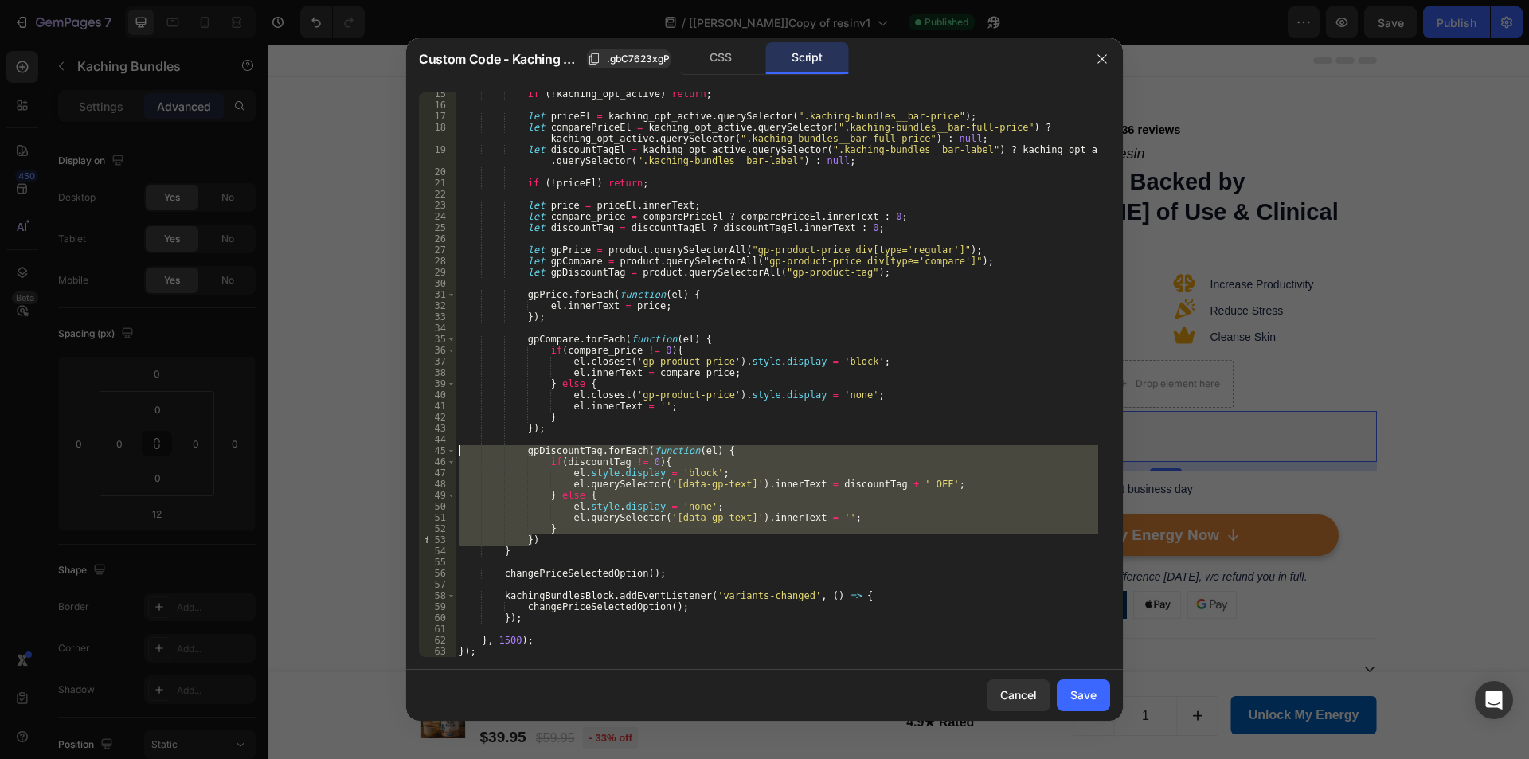
drag, startPoint x: 535, startPoint y: 539, endPoint x: 393, endPoint y: 451, distance: 166.6
click at [393, 451] on div "Custom Code - Kaching Bundles .gbC7623xgP CSS Script 15 16 17 18 19 20 21 22 23…" at bounding box center [764, 379] width 1529 height 759
click at [588, 419] on div "if ( ! kaching_opt_active ) return ; let priceEl = kaching_opt_active . querySe…" at bounding box center [776, 381] width 643 height 587
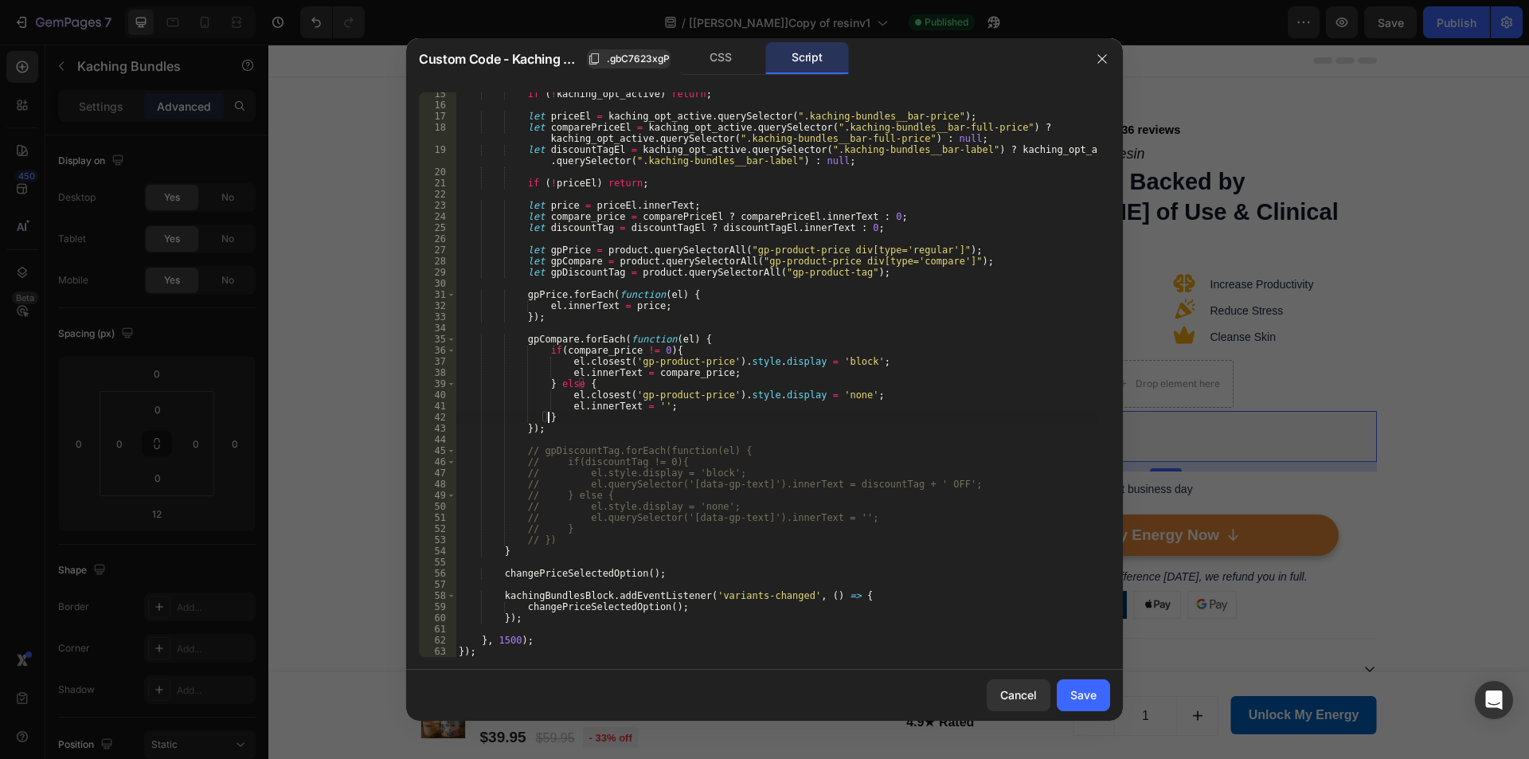
scroll to position [64, 0]
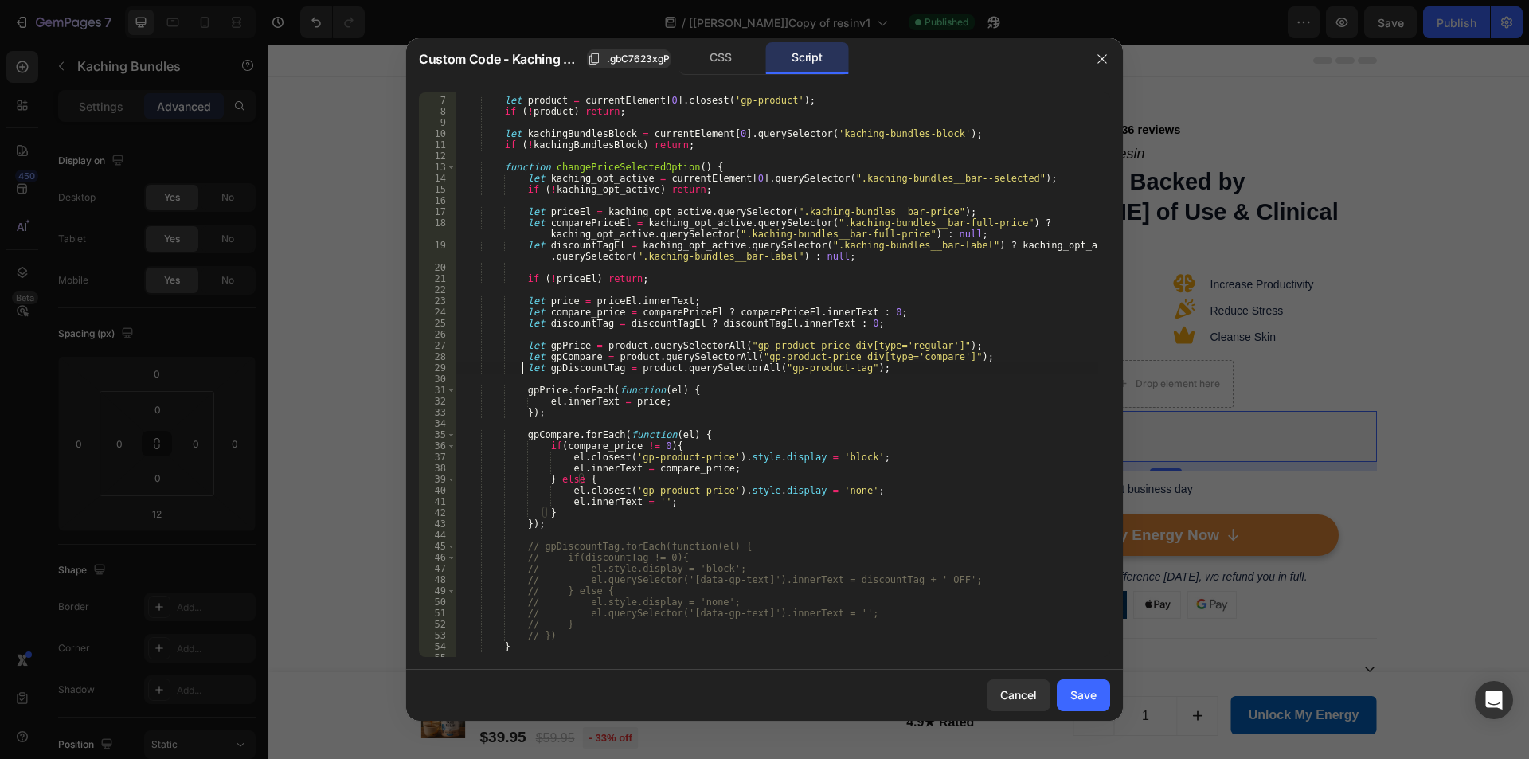
click at [523, 370] on div "let product = currentElement [ 0 ] . closest ( 'gp-product' ) ; if ( ! product …" at bounding box center [776, 377] width 643 height 587
click at [524, 321] on div "let product = currentElement [ 0 ] . closest ( 'gp-product' ) ; if ( ! product …" at bounding box center [776, 377] width 643 height 587
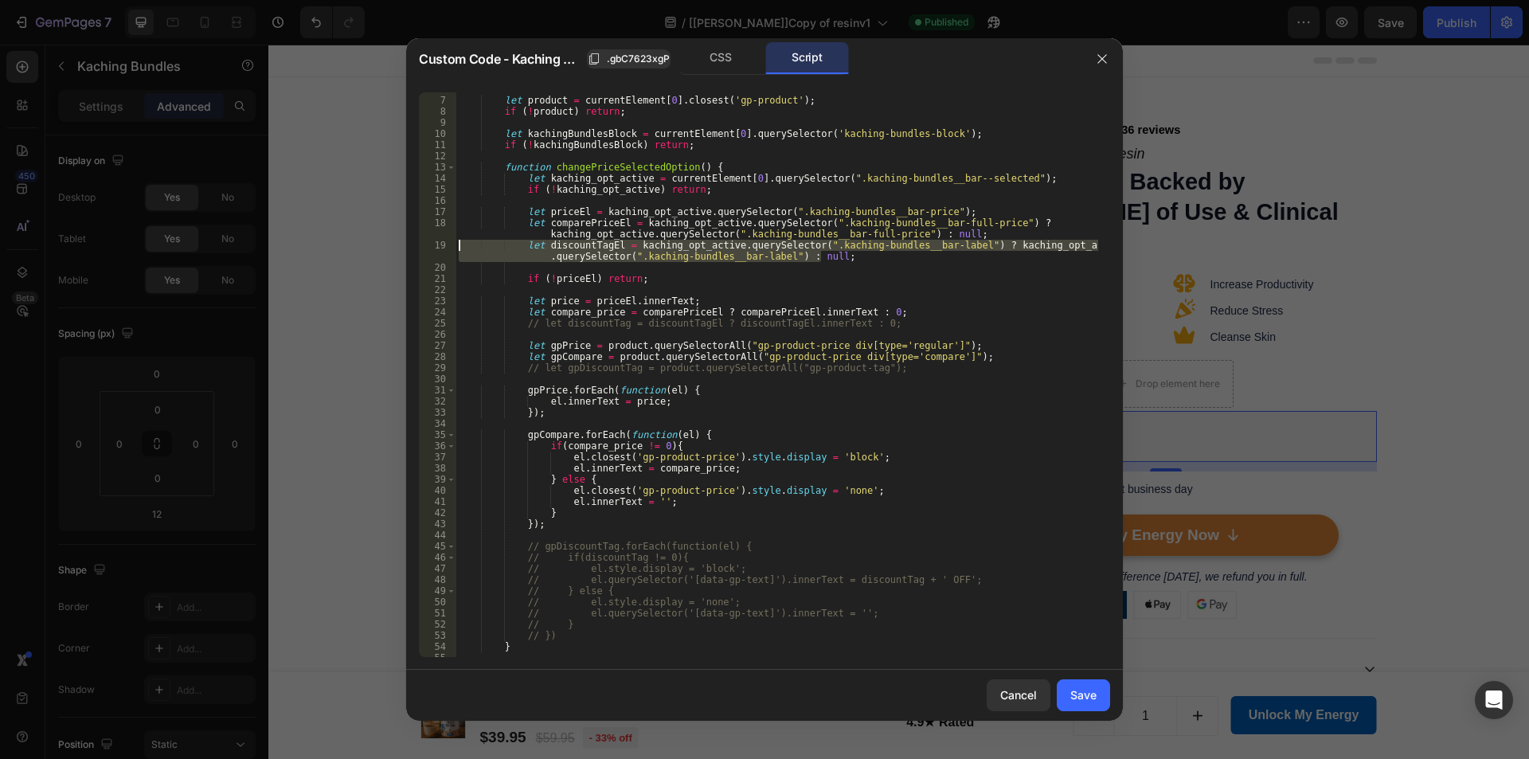
drag, startPoint x: 788, startPoint y: 252, endPoint x: 350, endPoint y: 247, distance: 438.0
click at [350, 247] on div "Custom Code - Kaching Bundles .gbC7623xgP CSS Script // let discountTag = disco…" at bounding box center [764, 379] width 1529 height 759
click at [795, 355] on div "let product = currentElement [ 0 ] . closest ( 'gp-product' ) ; if ( ! product …" at bounding box center [776, 377] width 643 height 587
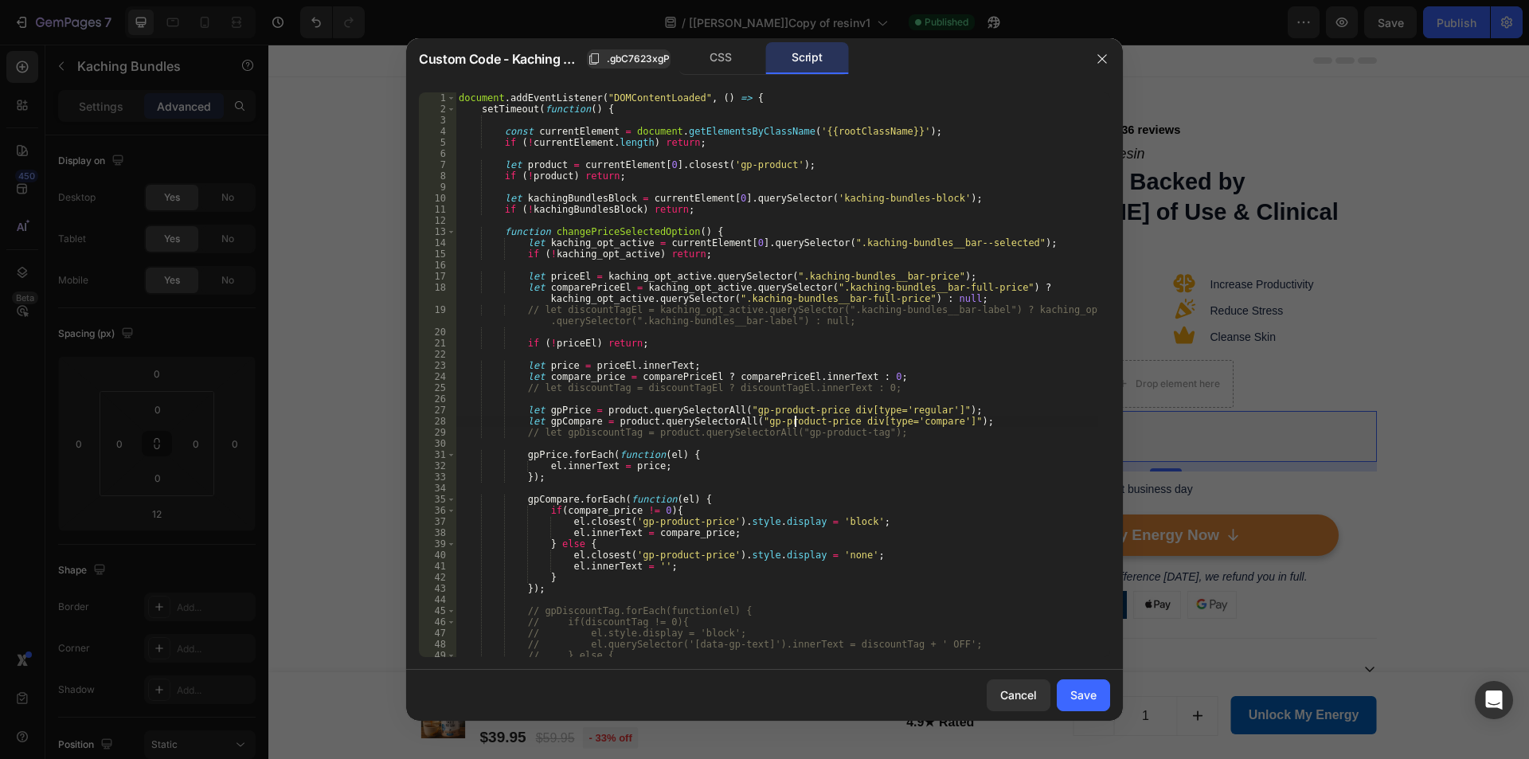
scroll to position [0, 0]
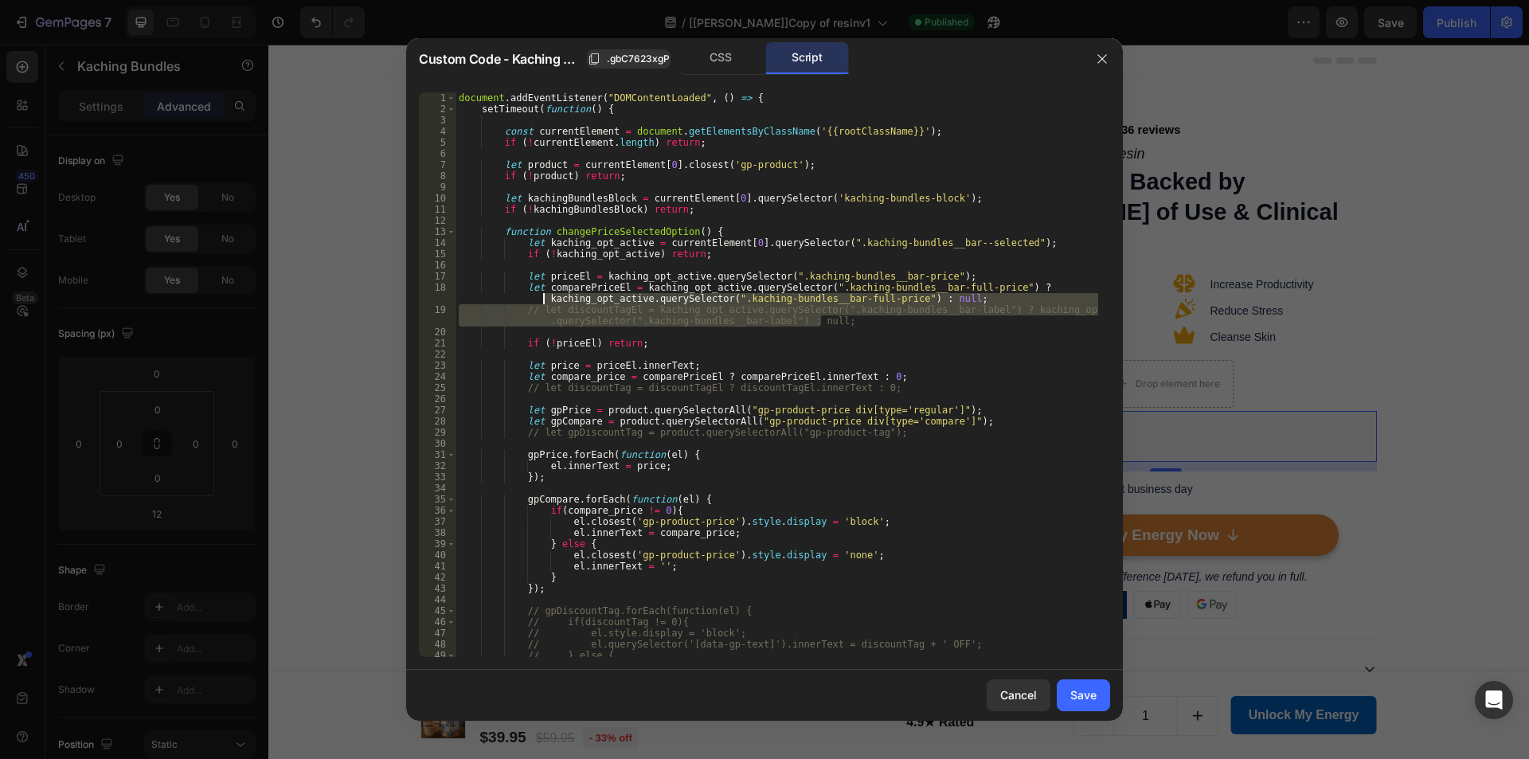
drag, startPoint x: 843, startPoint y: 326, endPoint x: 381, endPoint y: 302, distance: 462.5
click at [381, 302] on div "Custom Code - Kaching Bundles .gbC7623xgP CSS Script let gpCompare = product.qu…" at bounding box center [764, 379] width 1529 height 759
click at [815, 347] on div "document . addEventListener ( "DOMContentLoaded" , ( ) => { setTimeout ( functi…" at bounding box center [776, 385] width 643 height 587
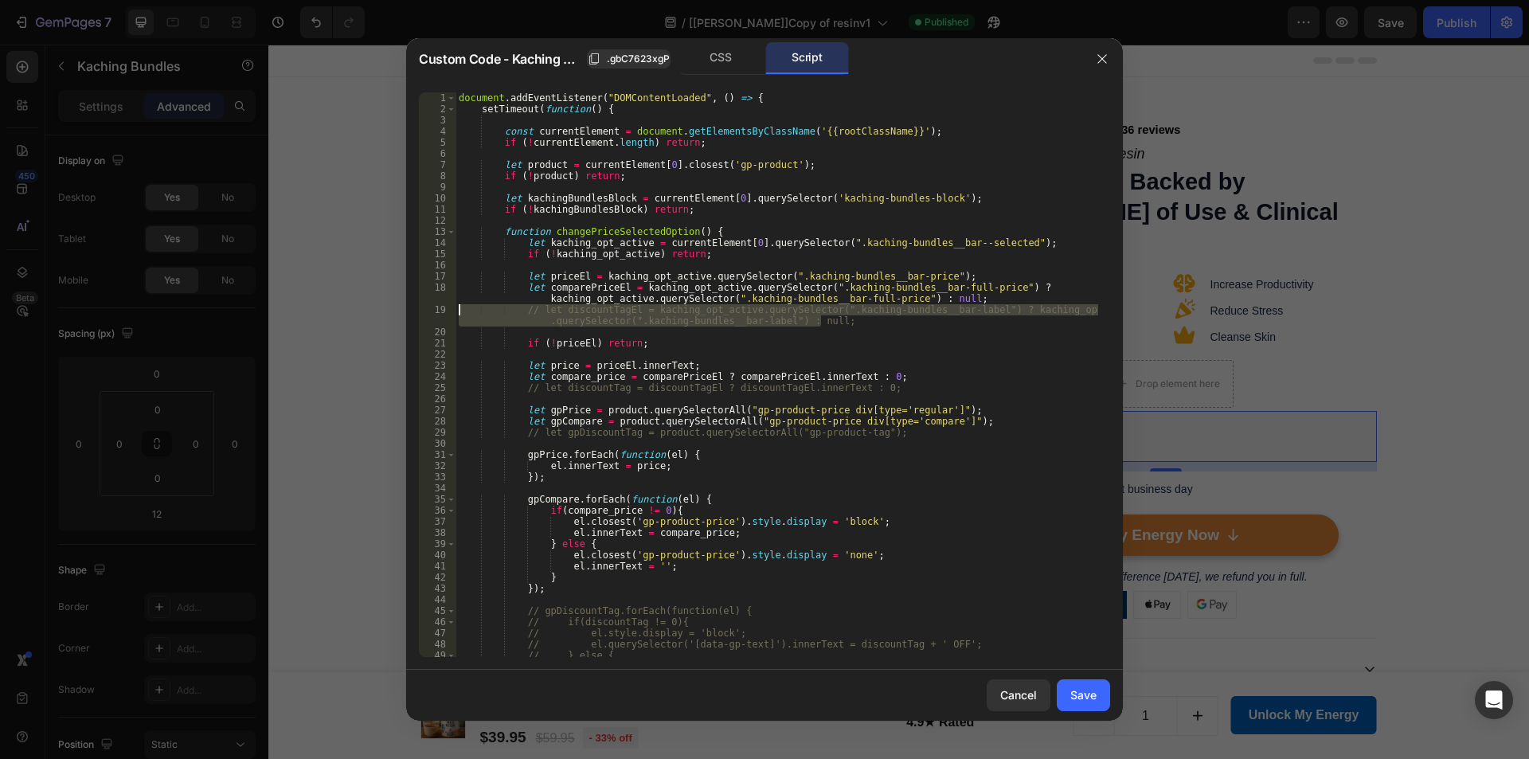
drag, startPoint x: 823, startPoint y: 320, endPoint x: 345, endPoint y: 305, distance: 478.0
click at [345, 305] on div "Custom Code - Kaching Bundles .gbC7623xgP CSS Script if (!priceEl) return; 1 2 …" at bounding box center [764, 379] width 1529 height 759
type textarea "// let discountTagEl = kaching_opt_active.querySelector(".kaching-bundles__bar-…"
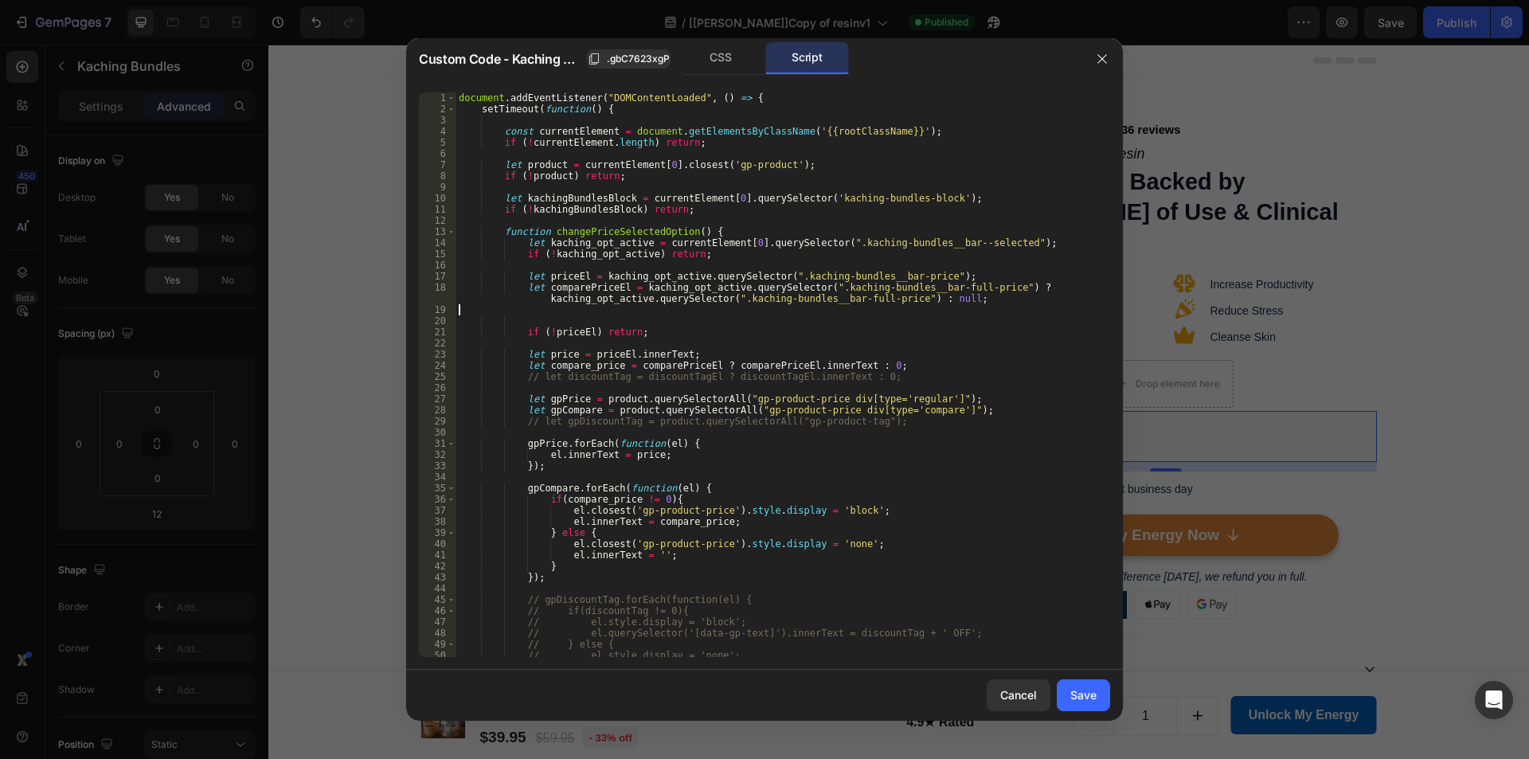
type textarea "let comparePriceEl = kaching_opt_active.querySelector(".kaching-bundles__bar-fu…"
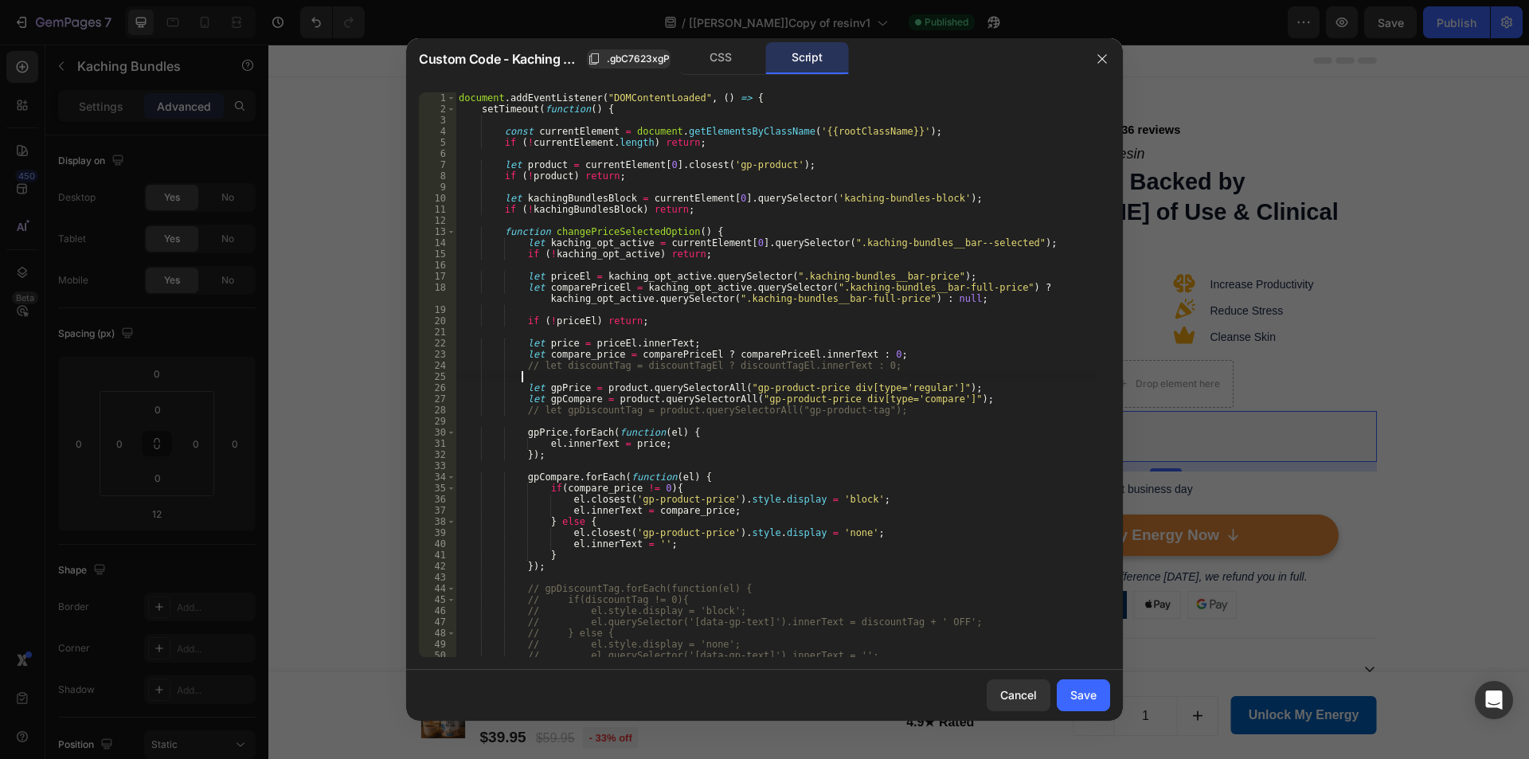
click at [852, 375] on div "document . addEventListener ( "DOMContentLoaded" , ( ) => { setTimeout ( functi…" at bounding box center [776, 385] width 643 height 587
drag, startPoint x: 867, startPoint y: 365, endPoint x: 321, endPoint y: 363, distance: 546.3
click at [321, 363] on div "Custom Code - Kaching Bundles .gbC7623xgP CSS Script 1 2 3 4 5 6 7 8 9 10 11 12…" at bounding box center [764, 379] width 1529 height 759
type textarea "// let discountTag = discountTagEl ? discountTagEl.innerText : 0;"
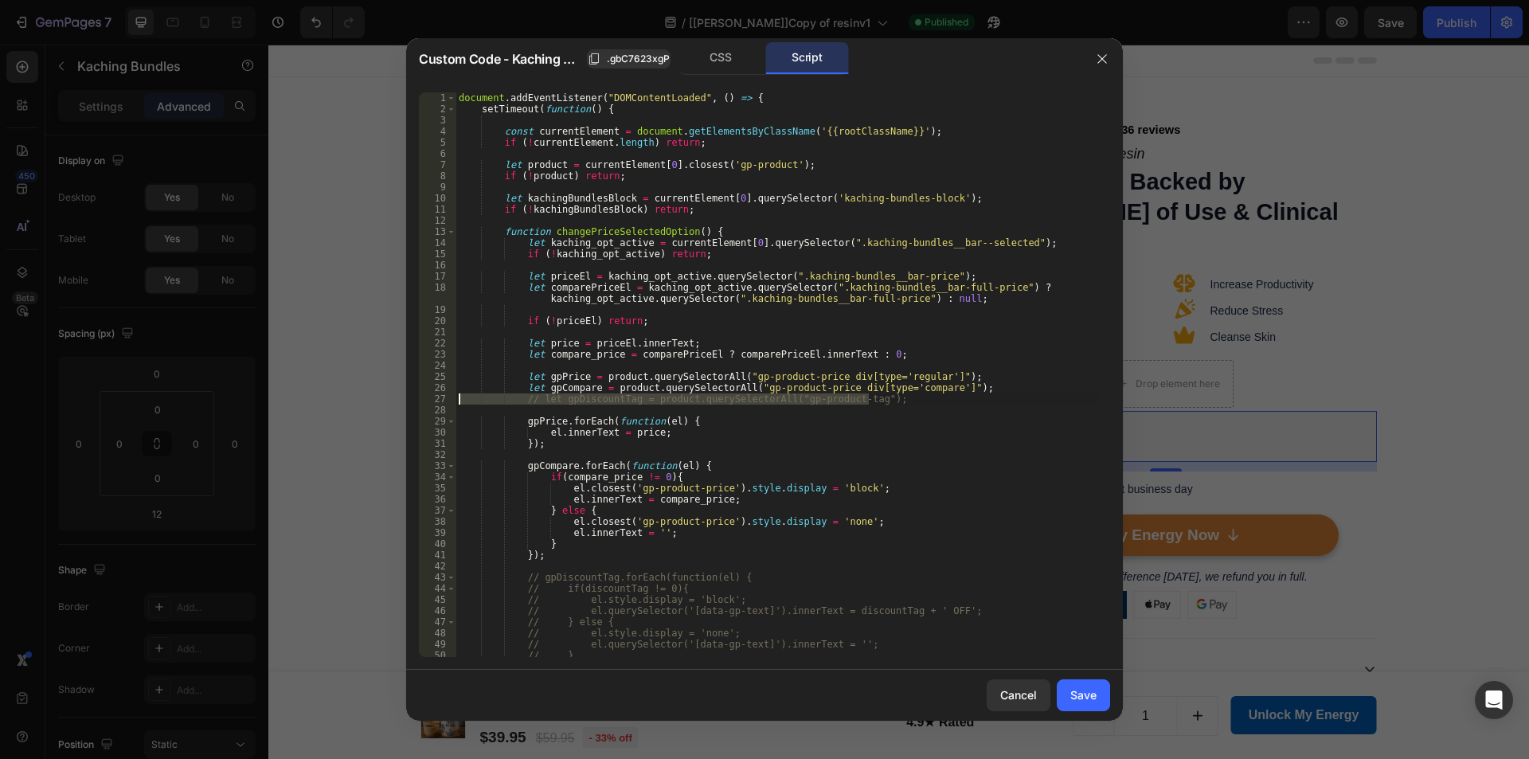
drag, startPoint x: 794, startPoint y: 399, endPoint x: 318, endPoint y: 398, distance: 476.2
click at [318, 398] on div "Custom Code - Kaching Bundles .gbC7623xgP CSS Script let compare_price = compar…" at bounding box center [764, 379] width 1529 height 759
type textarea "// let gpDiscountTag = product.querySelectorAll("gp-product-tag");"
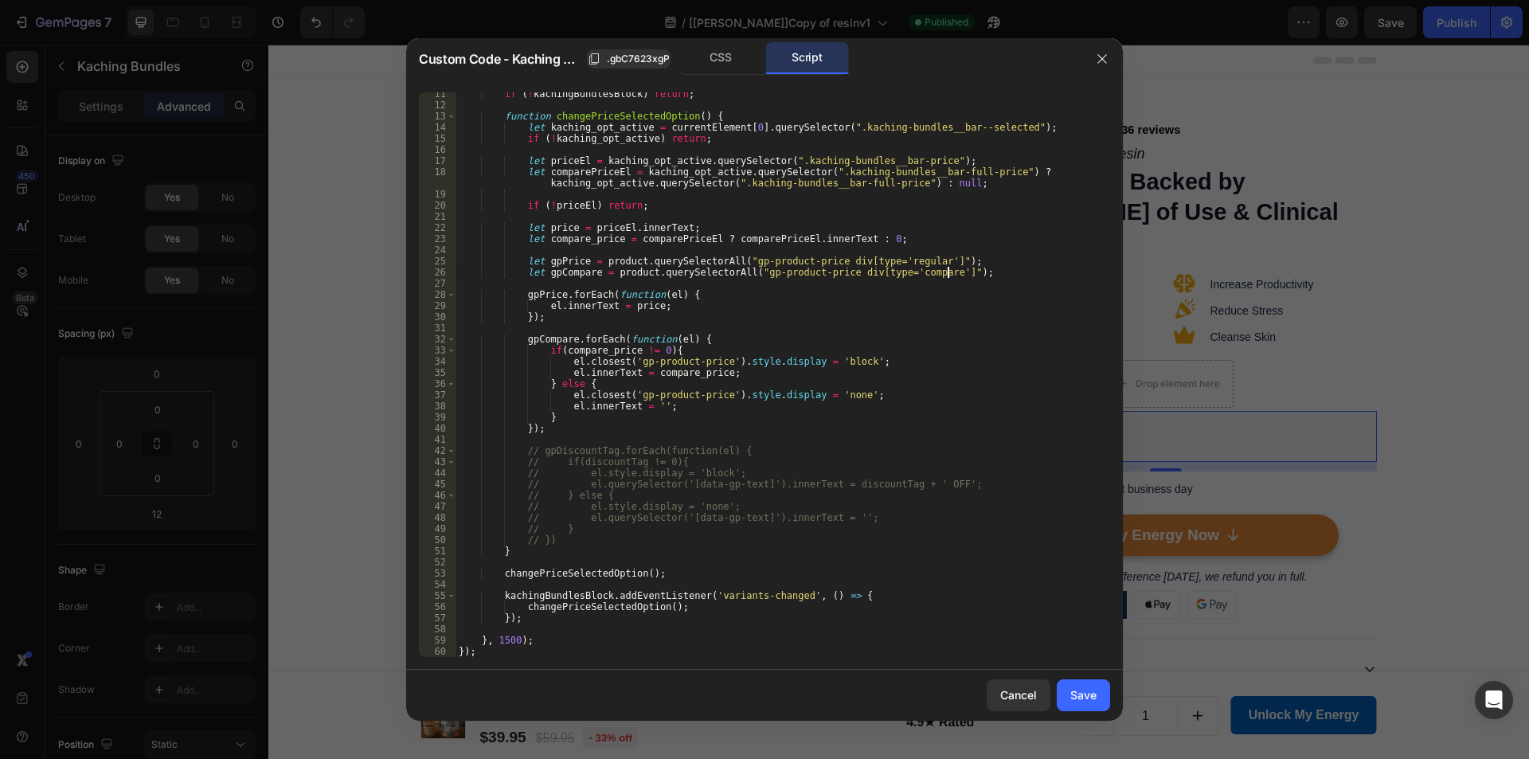
scroll to position [115, 0]
click at [559, 544] on div "if ( ! kachingBundlesBlock ) return ; function changePriceSelectedOption ( ) { …" at bounding box center [776, 381] width 643 height 587
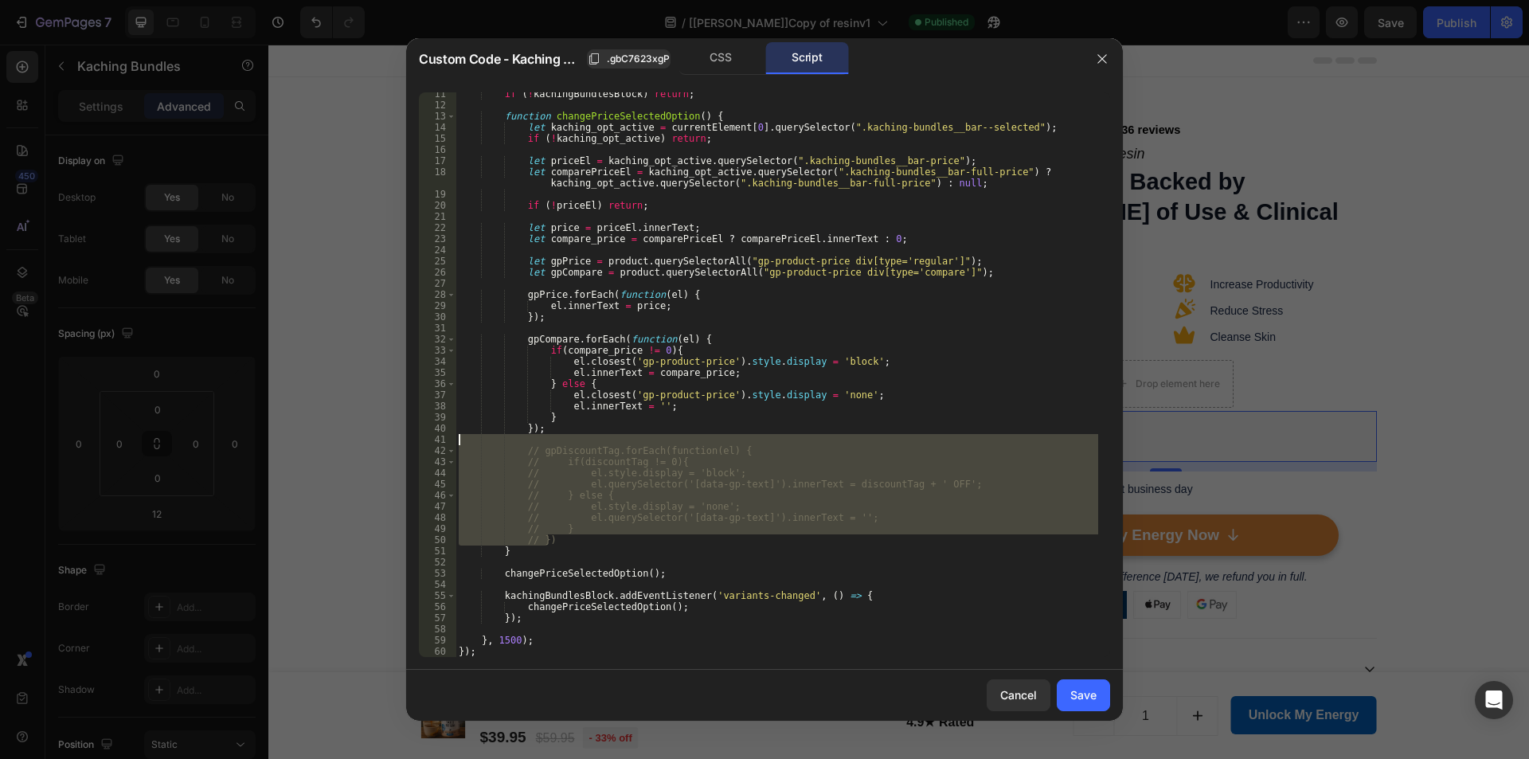
drag, startPoint x: 557, startPoint y: 540, endPoint x: 362, endPoint y: 439, distance: 219.0
click at [362, 439] on div "Custom Code - Kaching Bundles .gbC7623xgP CSS Script // }) 11 12 13 14 15 16 17…" at bounding box center [764, 379] width 1529 height 759
type textarea "// gpDiscountTag.forEach(function(el) {"
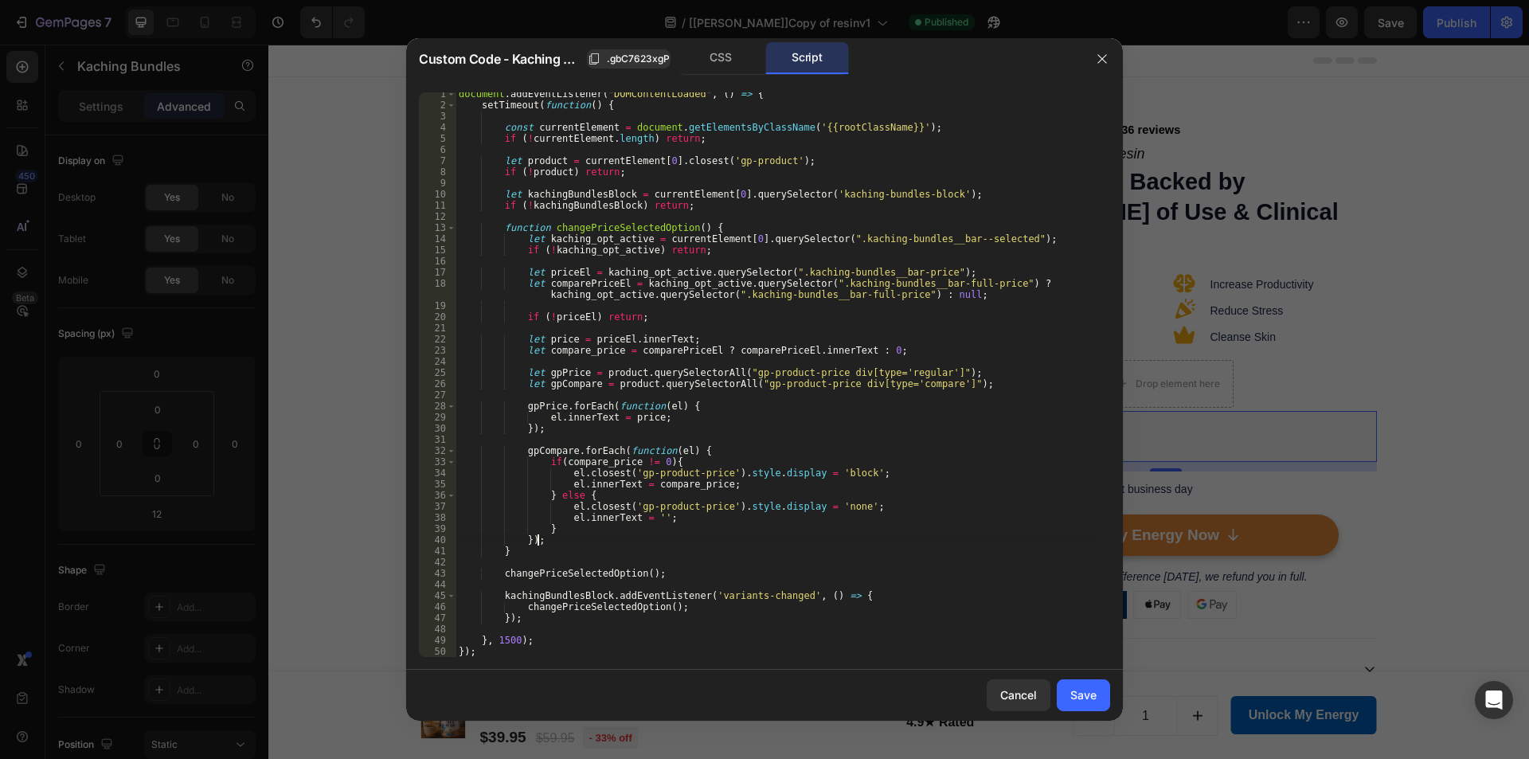
scroll to position [4, 0]
click at [713, 534] on div "document . addEventListener ( "DOMContentLoaded" , ( ) => { setTimeout ( functi…" at bounding box center [776, 381] width 643 height 587
click at [831, 388] on div "document . addEventListener ( "DOMContentLoaded" , ( ) => { setTimeout ( functi…" at bounding box center [776, 385] width 643 height 587
click at [932, 390] on div "document . addEventListener ( "DOMContentLoaded" , ( ) => { setTimeout ( functi…" at bounding box center [776, 385] width 643 height 587
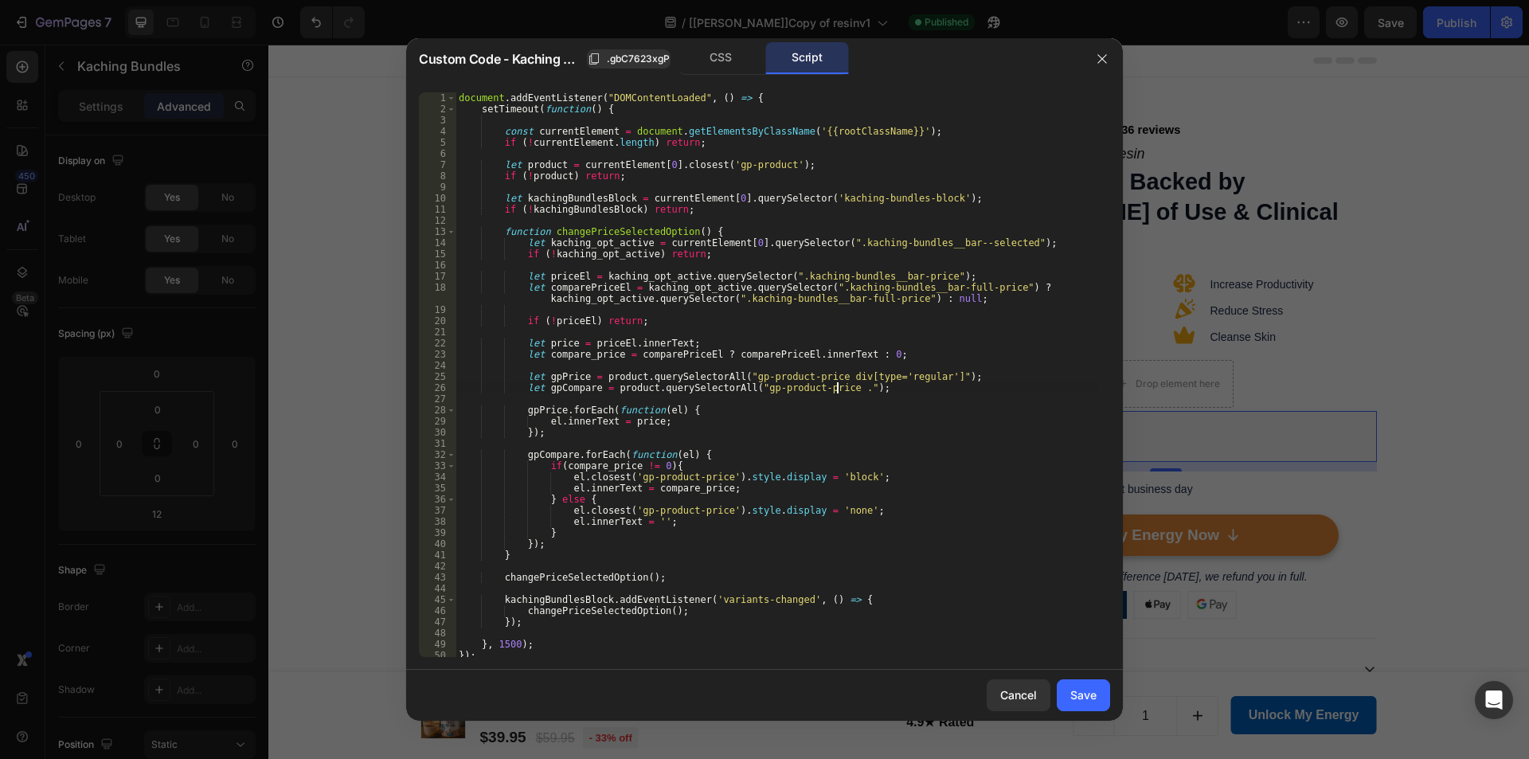
scroll to position [0, 31]
paste textarea "gp-product-compare-price"
click at [821, 381] on div "document . addEventListener ( "DOMContentLoaded" , ( ) => { setTimeout ( functi…" at bounding box center [776, 385] width 643 height 587
click at [922, 378] on div "document . addEventListener ( "DOMContentLoaded" , ( ) => { setTimeout ( functi…" at bounding box center [776, 385] width 643 height 587
paste textarea "gp-price"
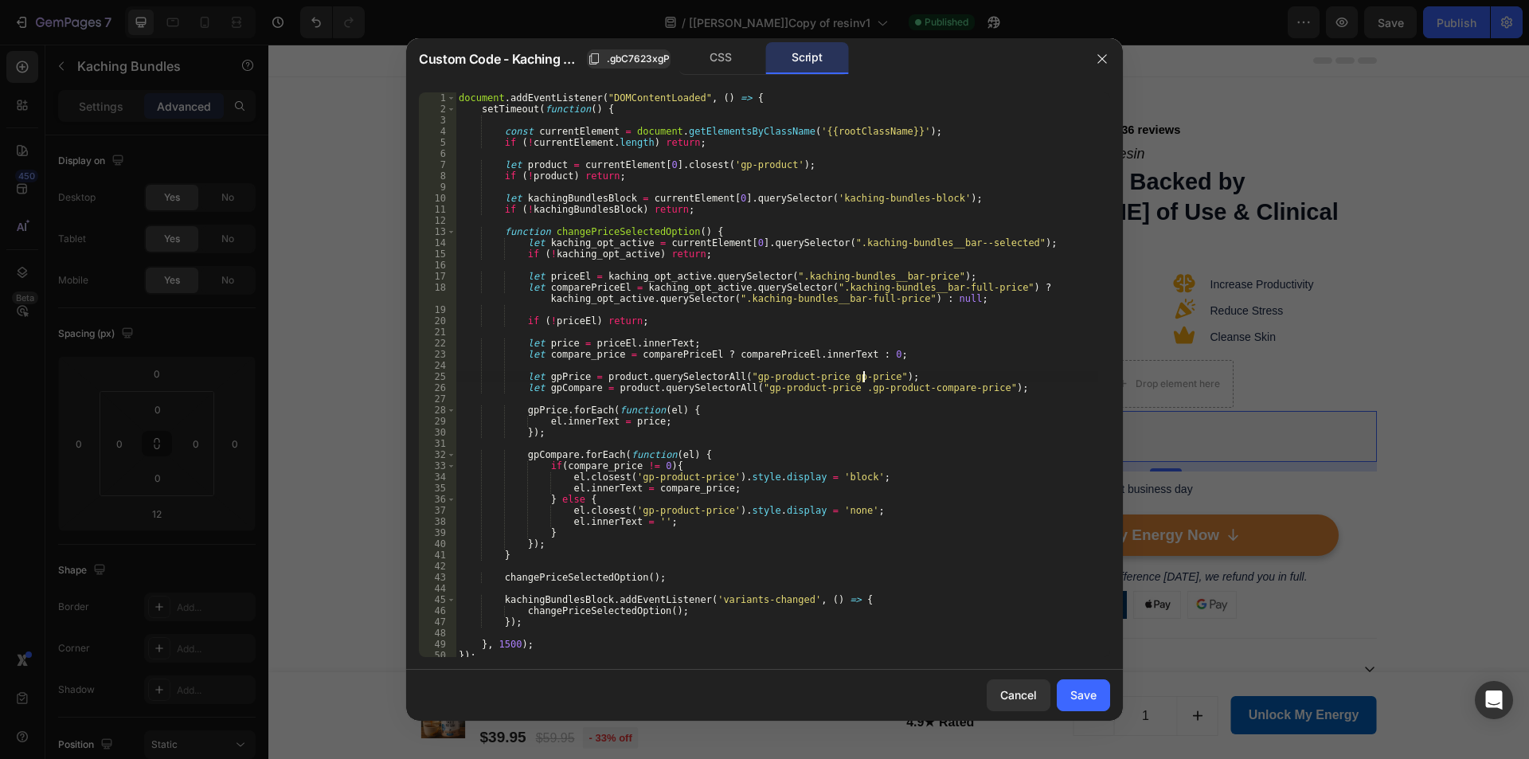
click at [825, 381] on div "document . addEventListener ( "DOMContentLoaded" , ( ) => { setTimeout ( functi…" at bounding box center [776, 385] width 643 height 587
click at [820, 380] on div "document . addEventListener ( "DOMContentLoaded" , ( ) => { setTimeout ( functi…" at bounding box center [776, 385] width 643 height 587
click at [832, 390] on div "document . addEventListener ( "DOMContentLoaded" , ( ) => { setTimeout ( functi…" at bounding box center [776, 385] width 643 height 587
click at [961, 390] on div "document . addEventListener ( "DOMContentLoaded" , ( ) => { setTimeout ( functi…" at bounding box center [776, 385] width 643 height 587
click at [868, 377] on div "document . addEventListener ( "DOMContentLoaded" , ( ) => { setTimeout ( functi…" at bounding box center [776, 385] width 643 height 587
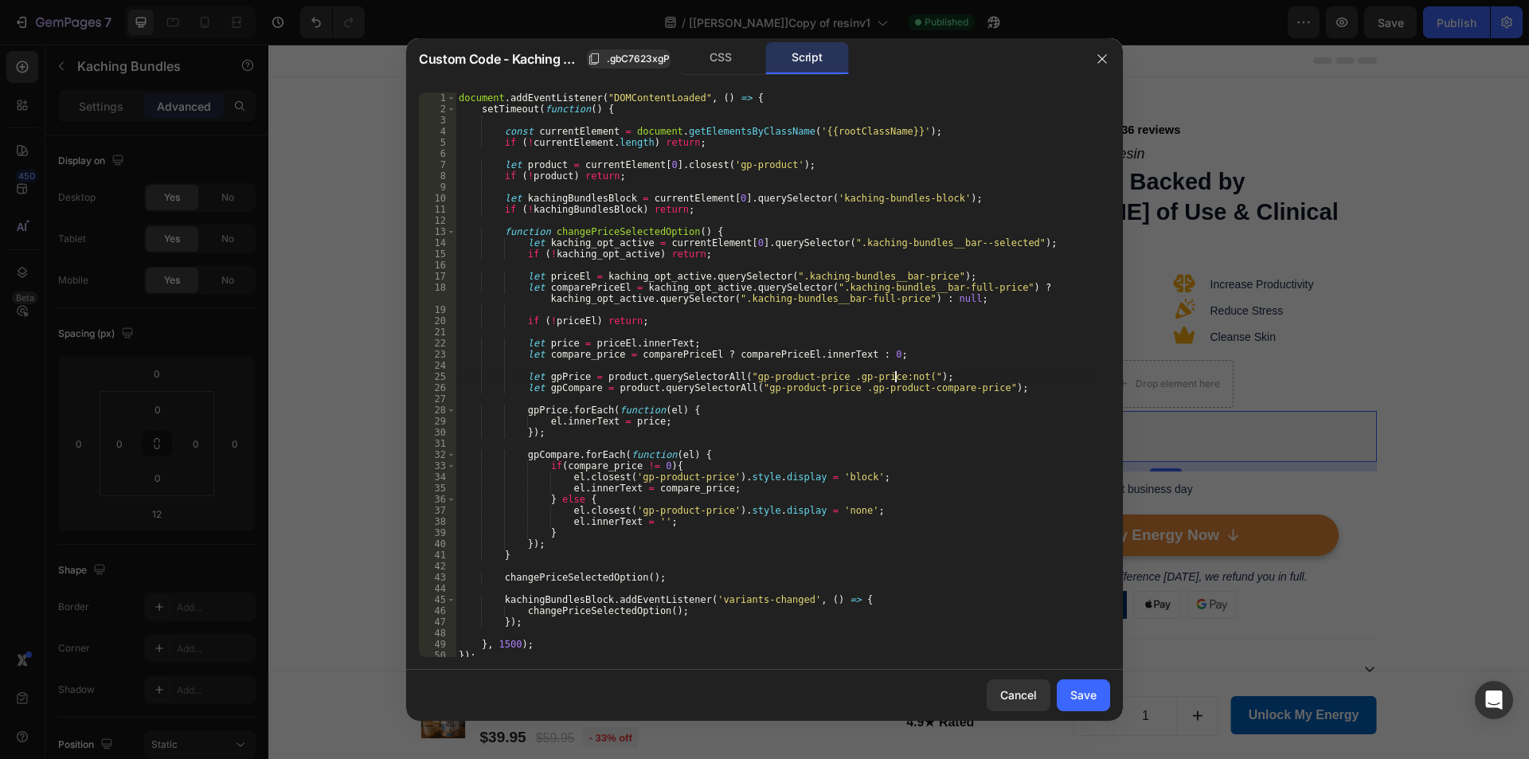
scroll to position [0, 37]
paste textarea ".gp-product-compare-price"
click at [977, 413] on div "document . addEventListener ( "DOMContentLoaded" , ( ) => { setTimeout ( functi…" at bounding box center [776, 385] width 643 height 587
type textarea "gpPrice.forEach(function(el) {"
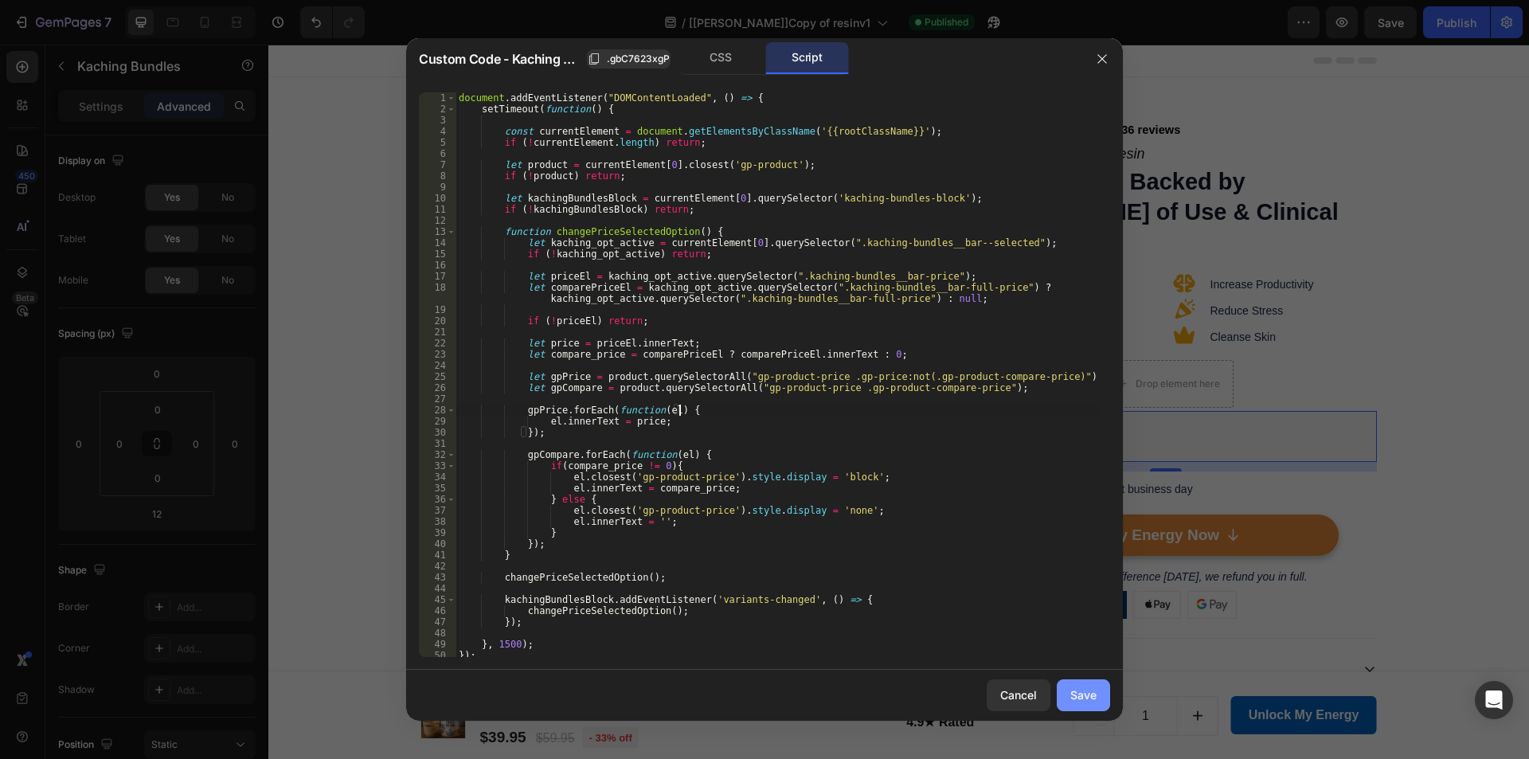
click at [1083, 698] on div "Save" at bounding box center [1083, 694] width 26 height 17
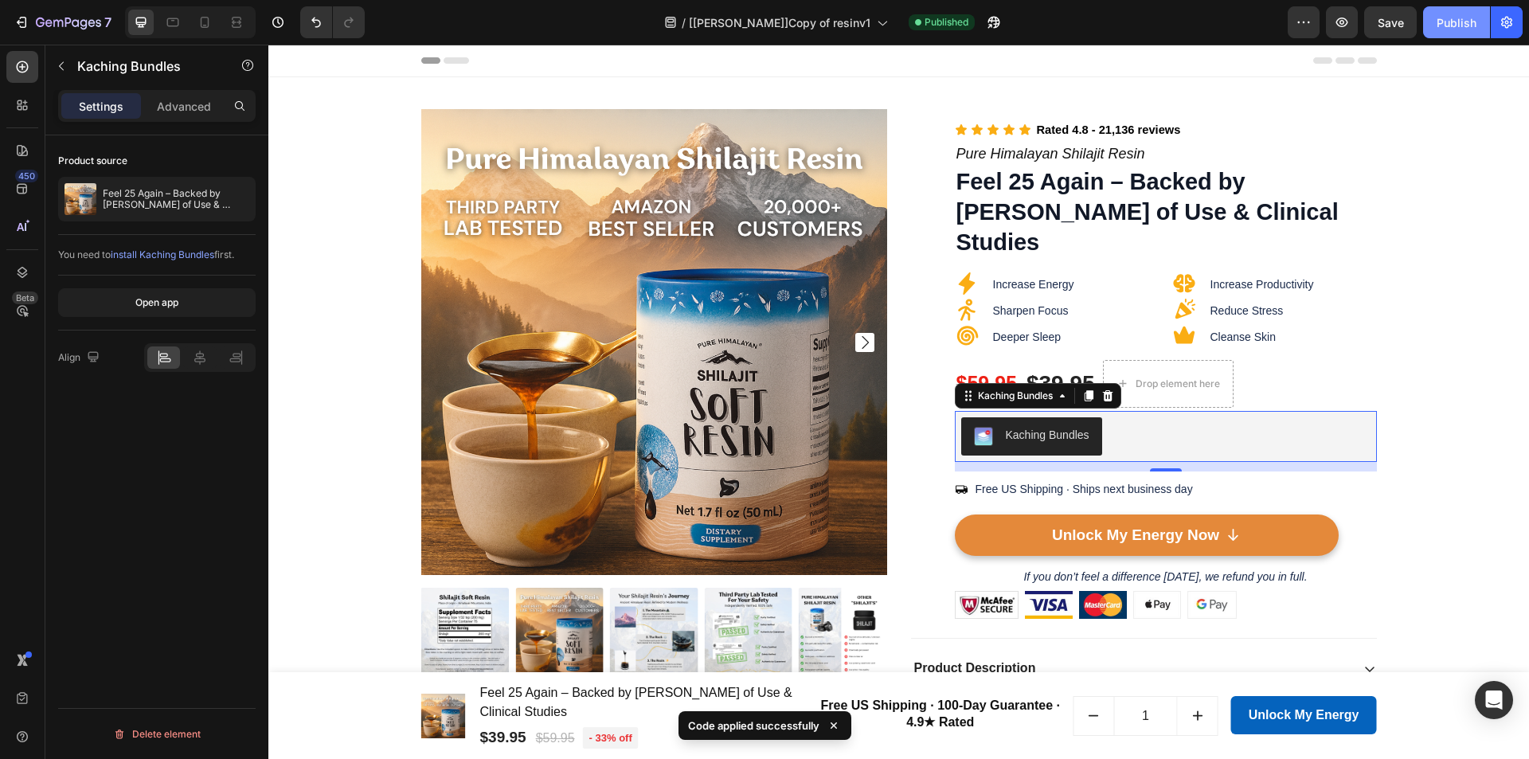
drag, startPoint x: 1450, startPoint y: 19, endPoint x: 1182, endPoint y: 3, distance: 268.8
click at [1450, 19] on div "Publish" at bounding box center [1457, 22] width 40 height 17
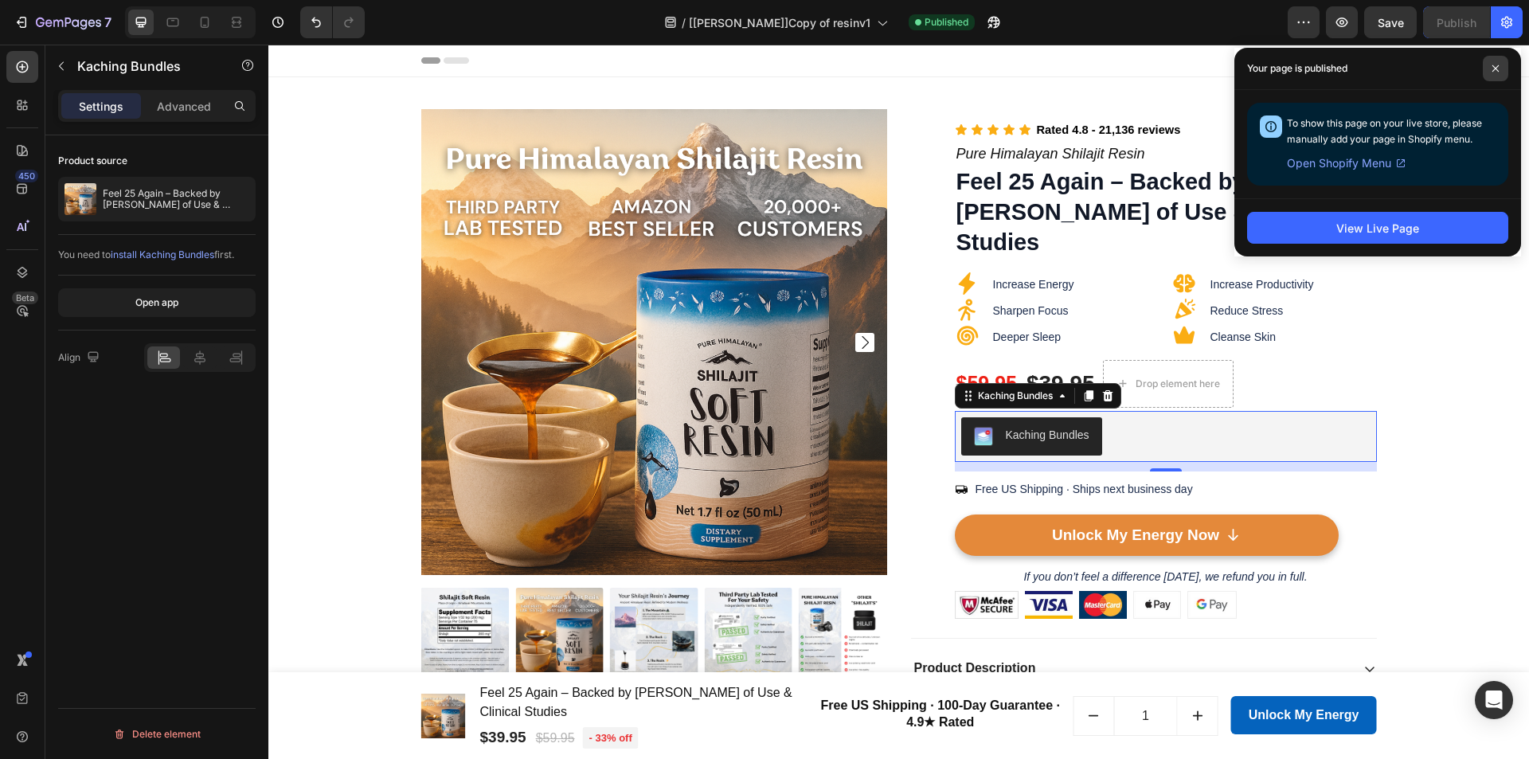
click at [1498, 75] on span at bounding box center [1495, 68] width 25 height 25
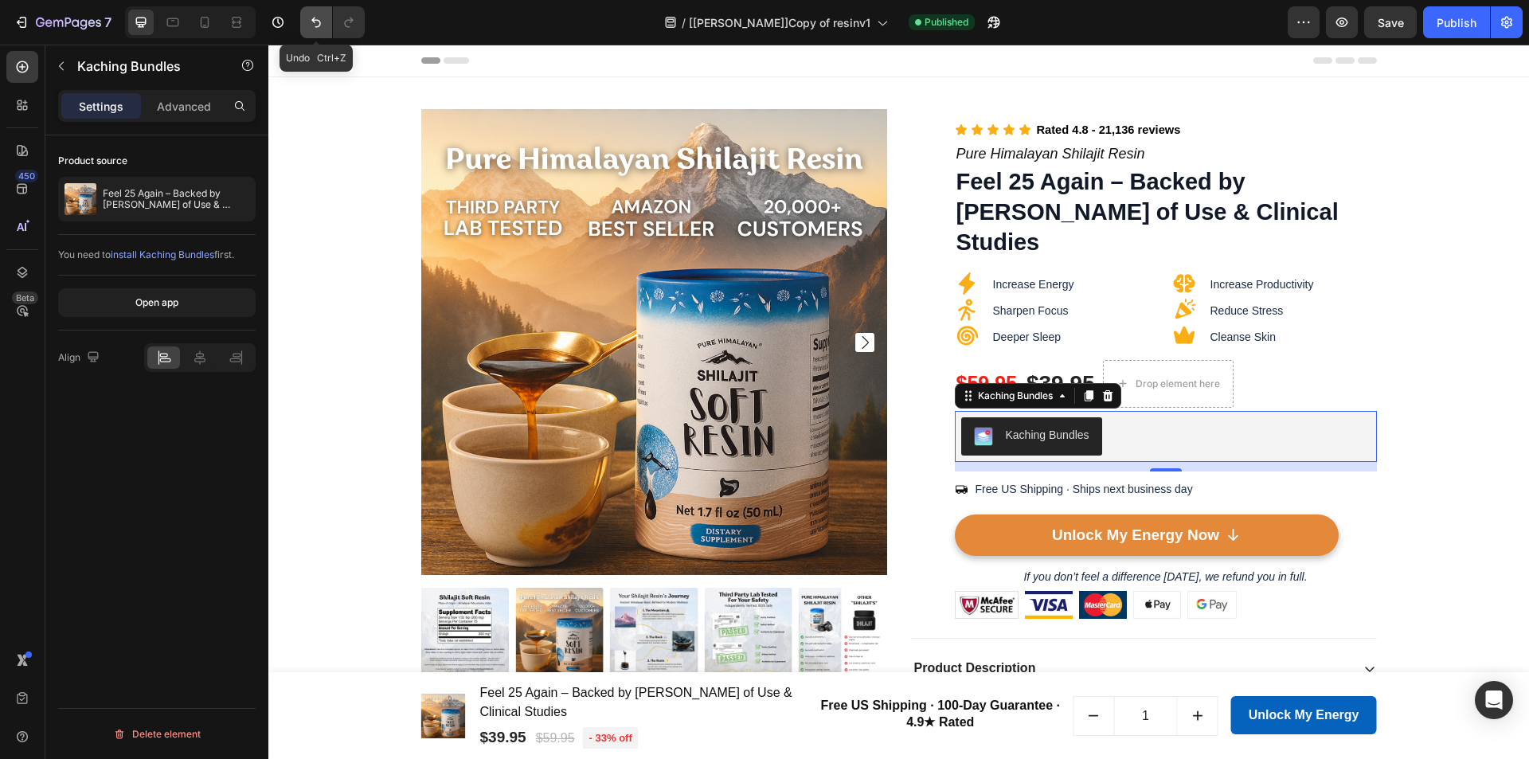
click at [311, 19] on icon "Undo/Redo" at bounding box center [316, 22] width 16 height 16
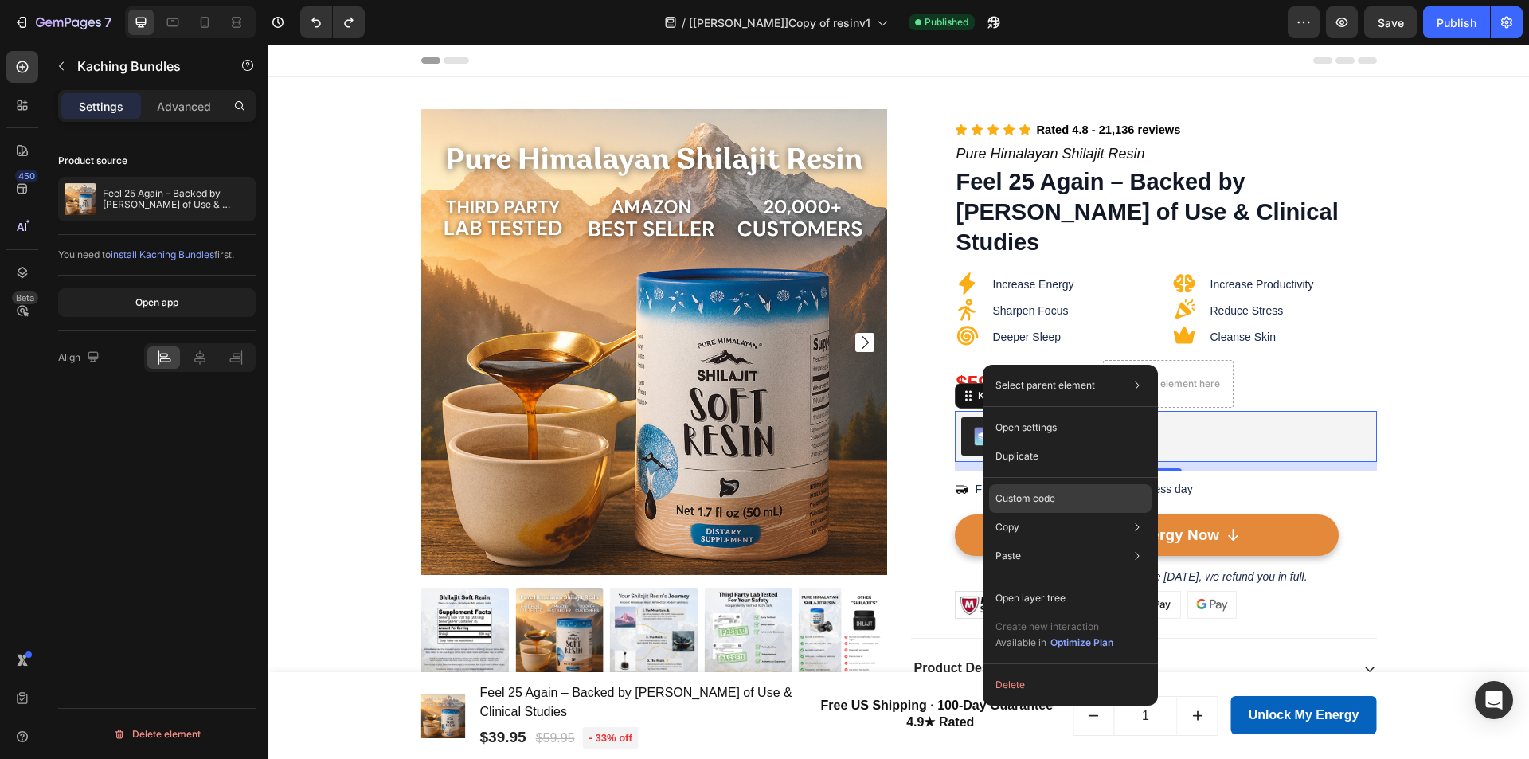
click at [1010, 498] on p "Custom code" at bounding box center [1025, 498] width 60 height 14
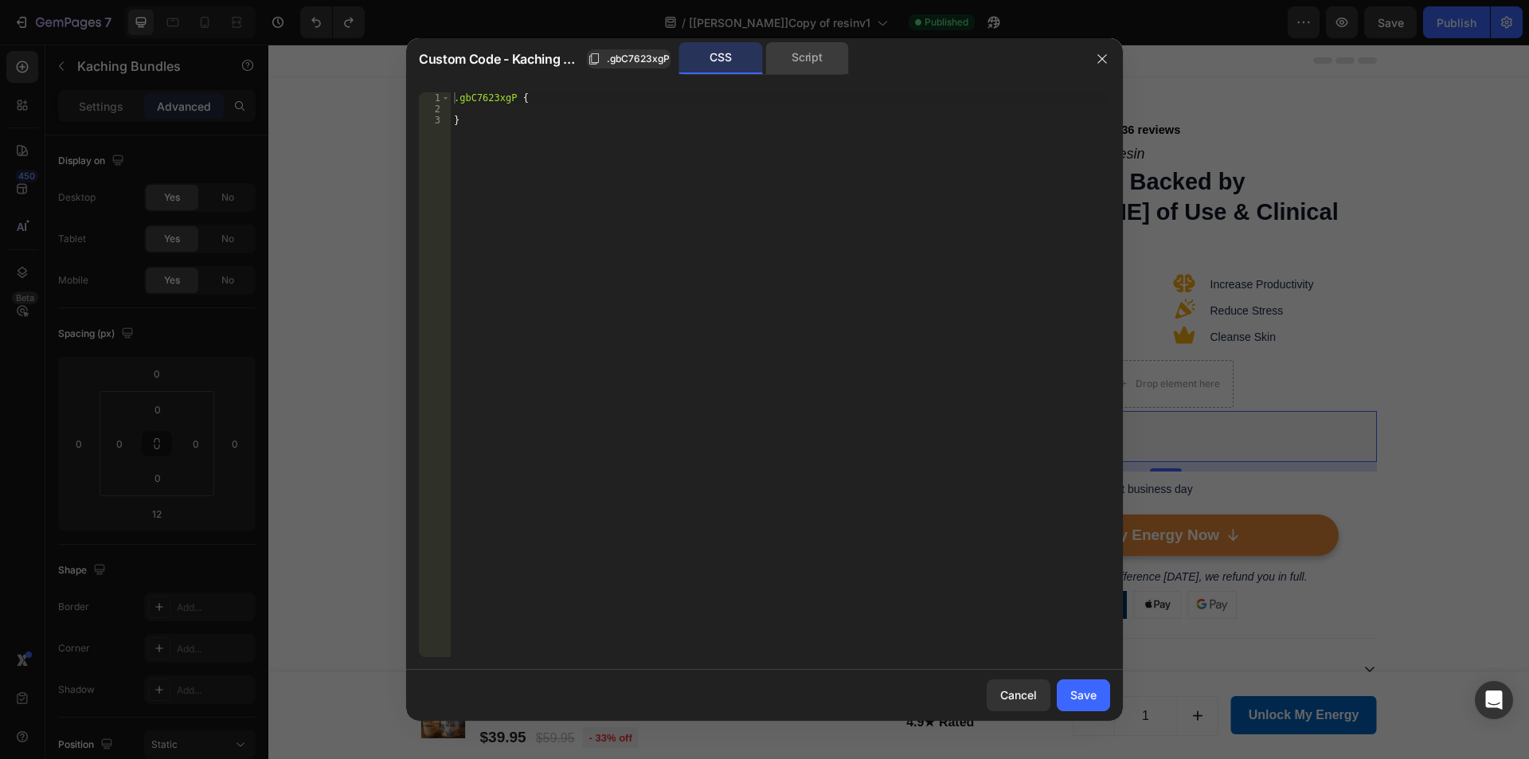
click at [789, 58] on div "Script" at bounding box center [807, 58] width 84 height 32
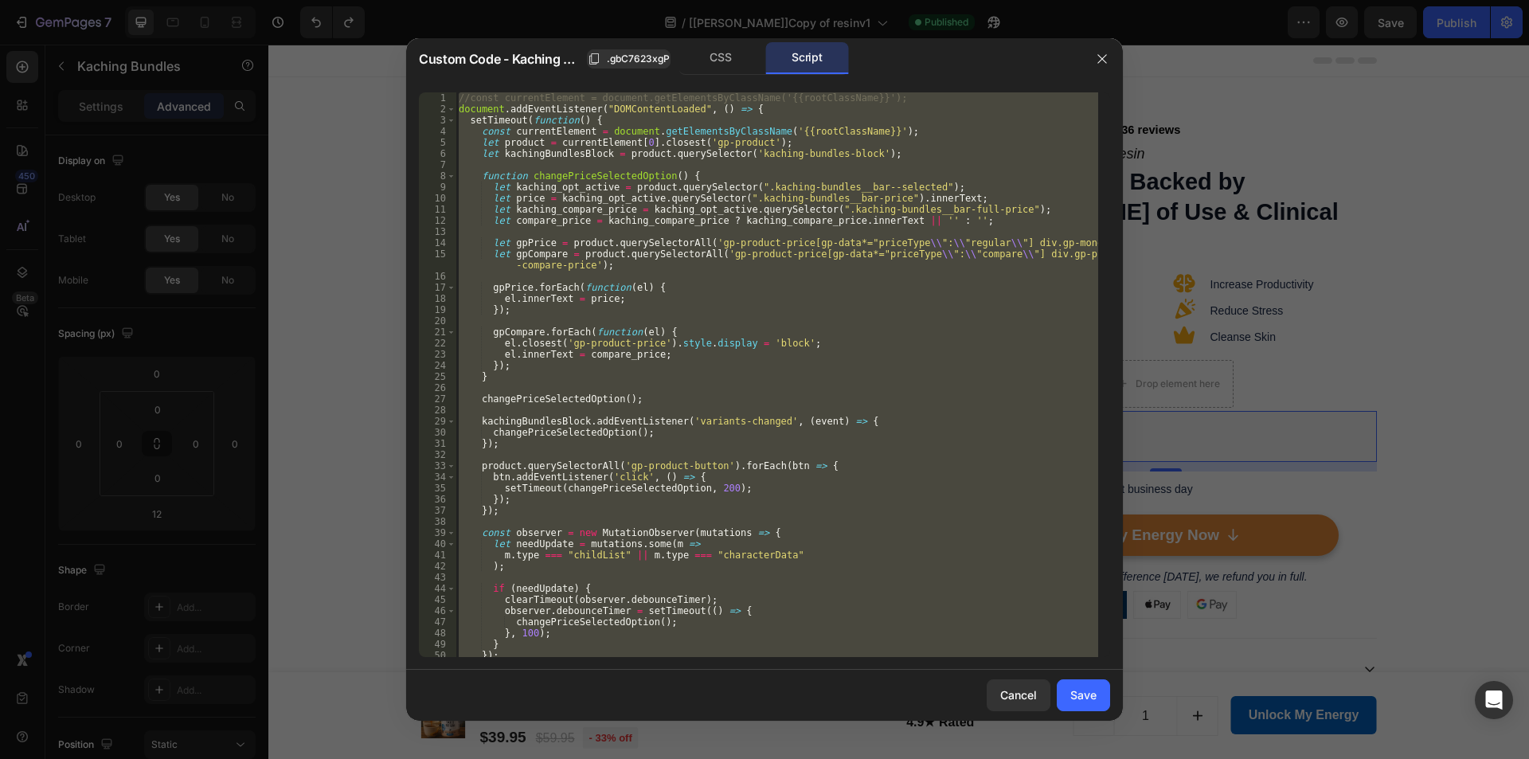
type textarea "});"
click at [769, 232] on div "//const currentElement = document.getElementsByClassName('{{rootClassName}}'); …" at bounding box center [776, 374] width 643 height 565
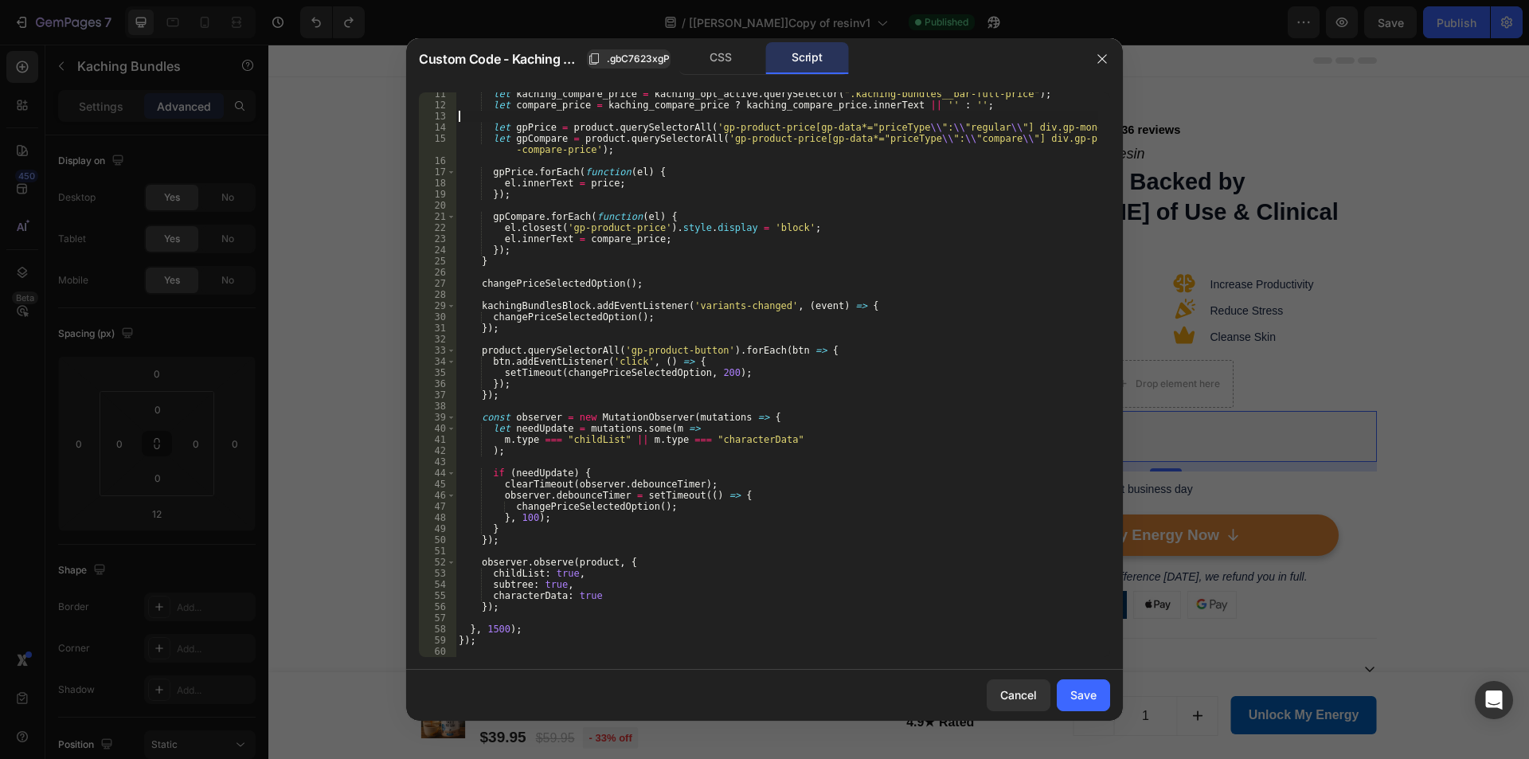
scroll to position [115, 0]
type textarea "});"
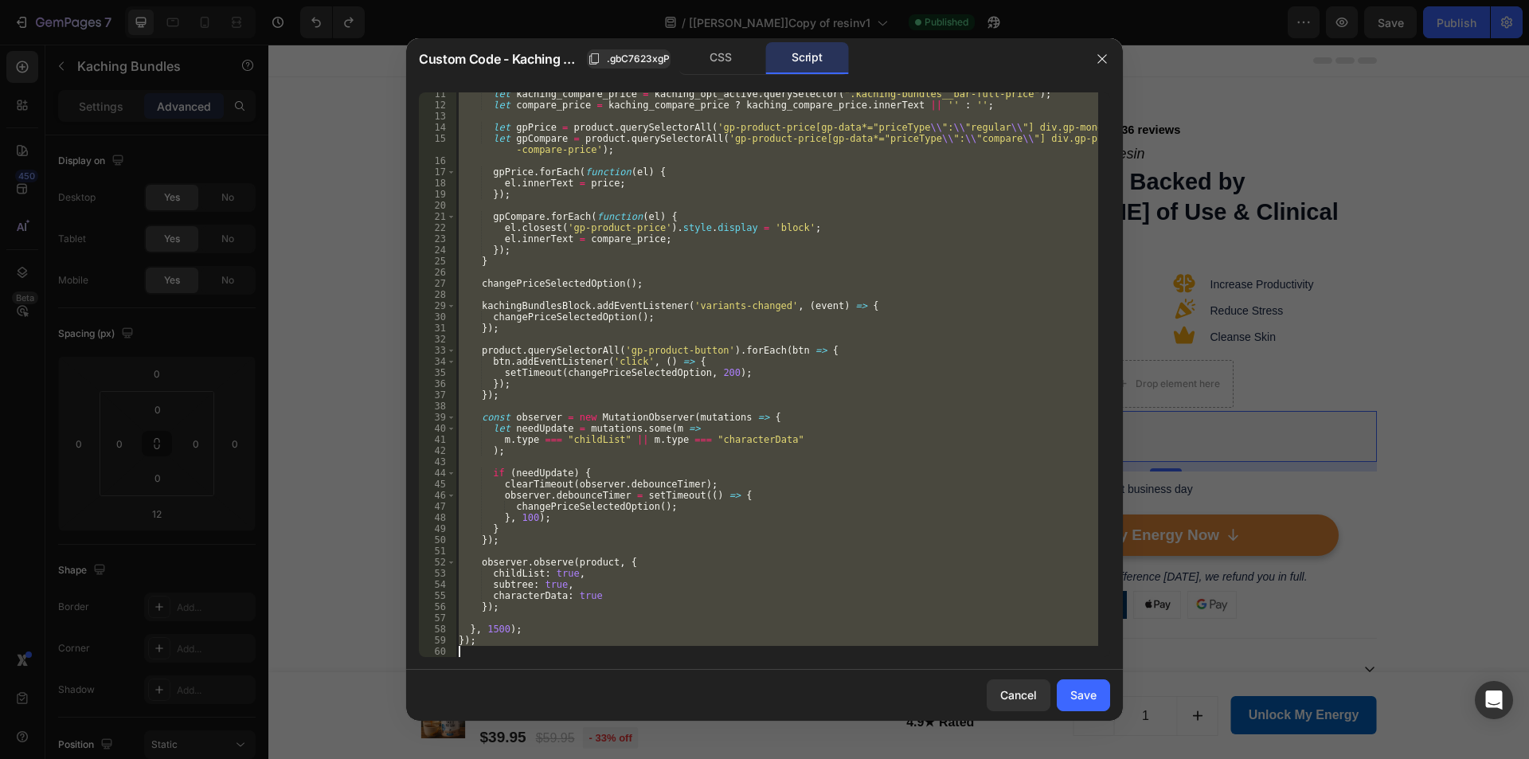
scroll to position [0, 0]
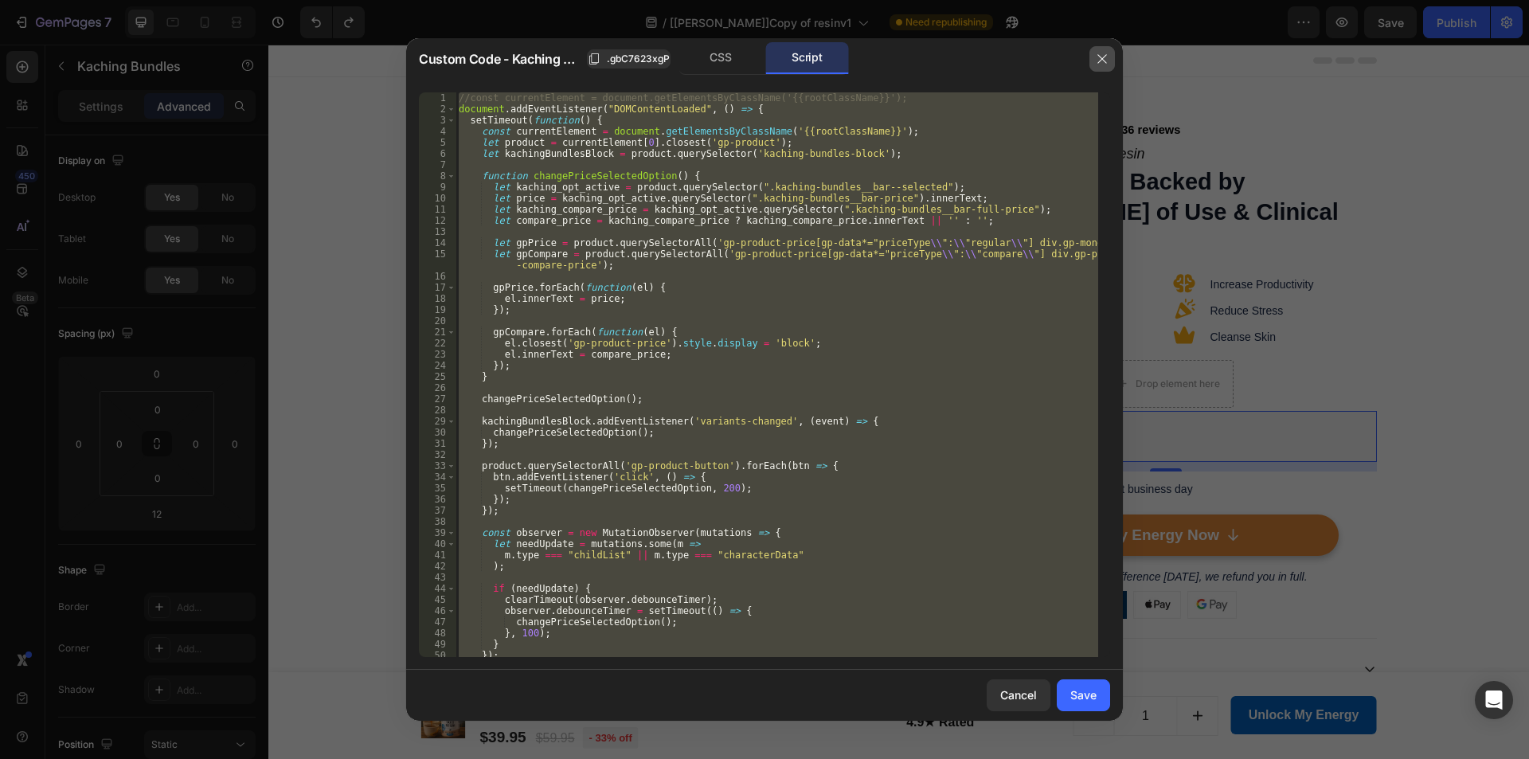
click at [1111, 52] on button "button" at bounding box center [1101, 58] width 25 height 25
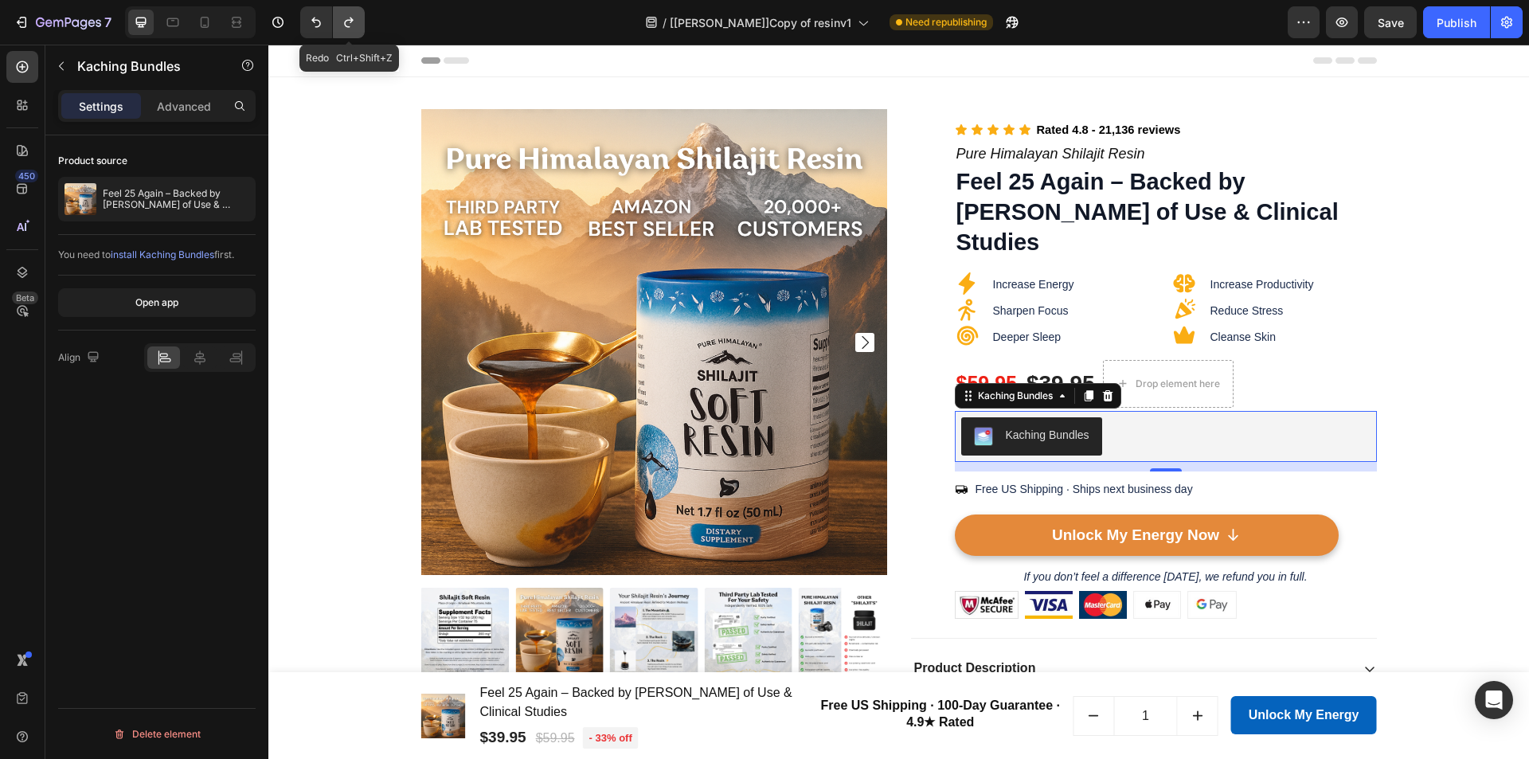
click at [351, 19] on icon "Undo/Redo" at bounding box center [348, 23] width 9 height 10
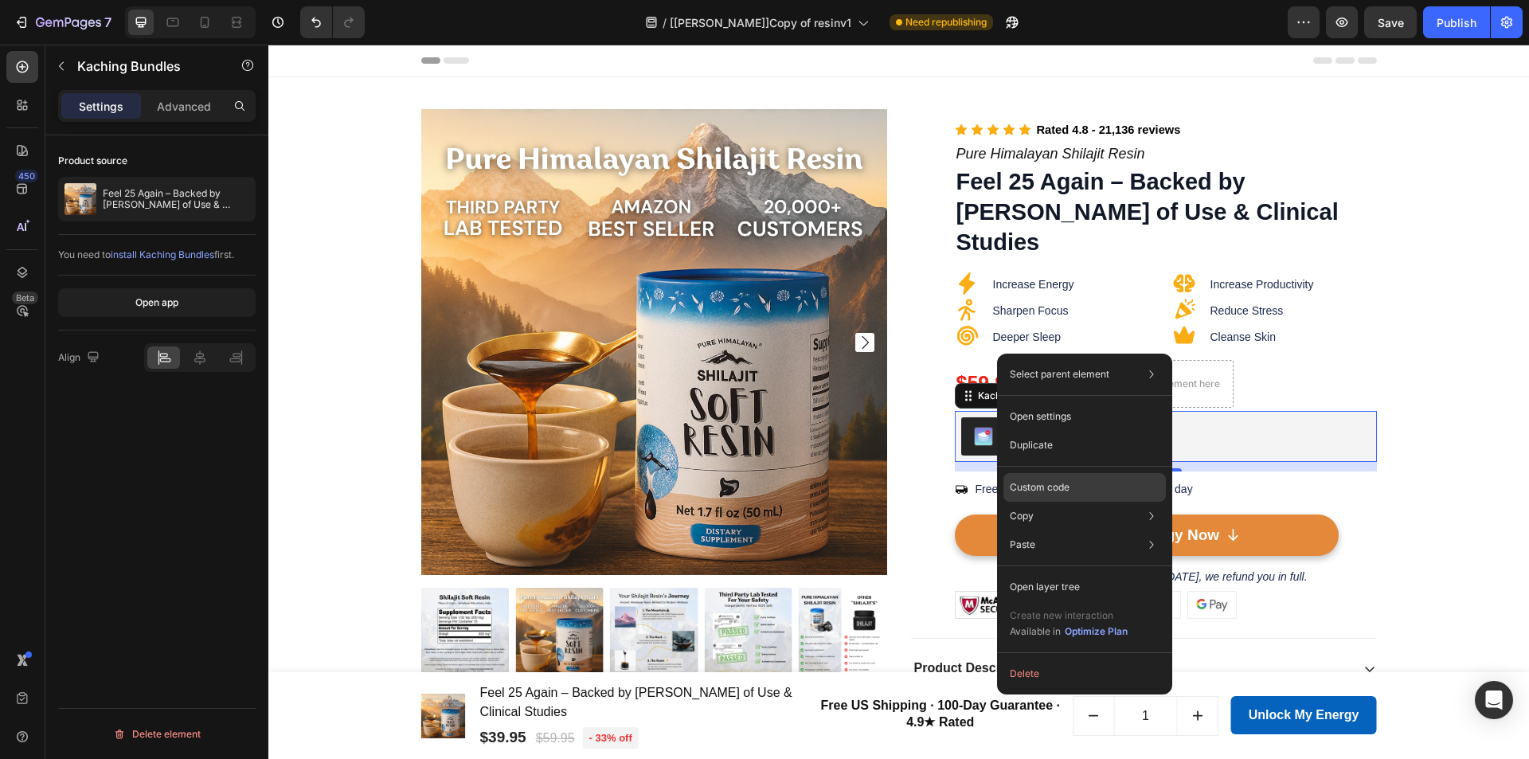
click at [1061, 486] on p "Custom code" at bounding box center [1040, 487] width 60 height 14
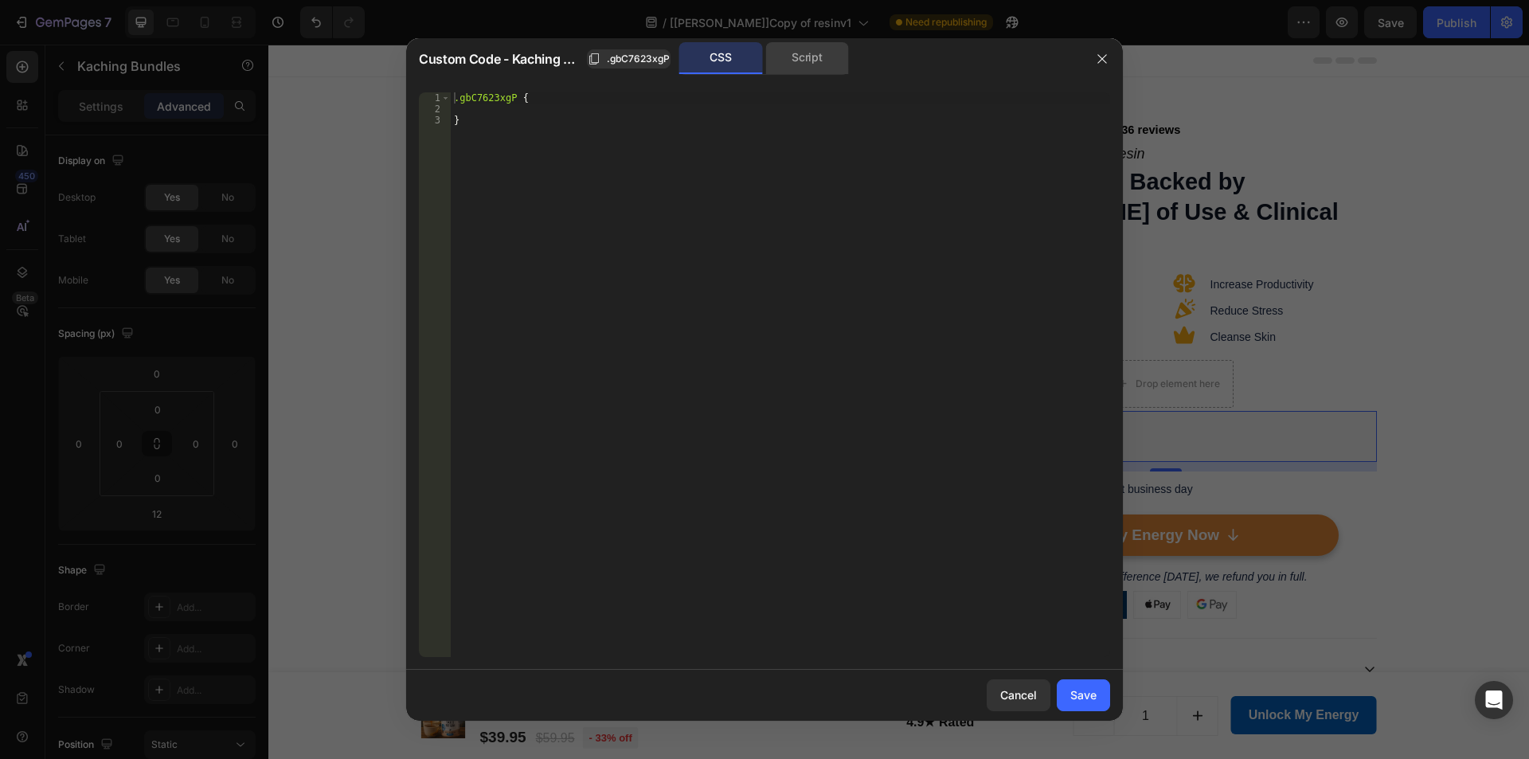
click at [802, 43] on div "Script" at bounding box center [807, 58] width 84 height 32
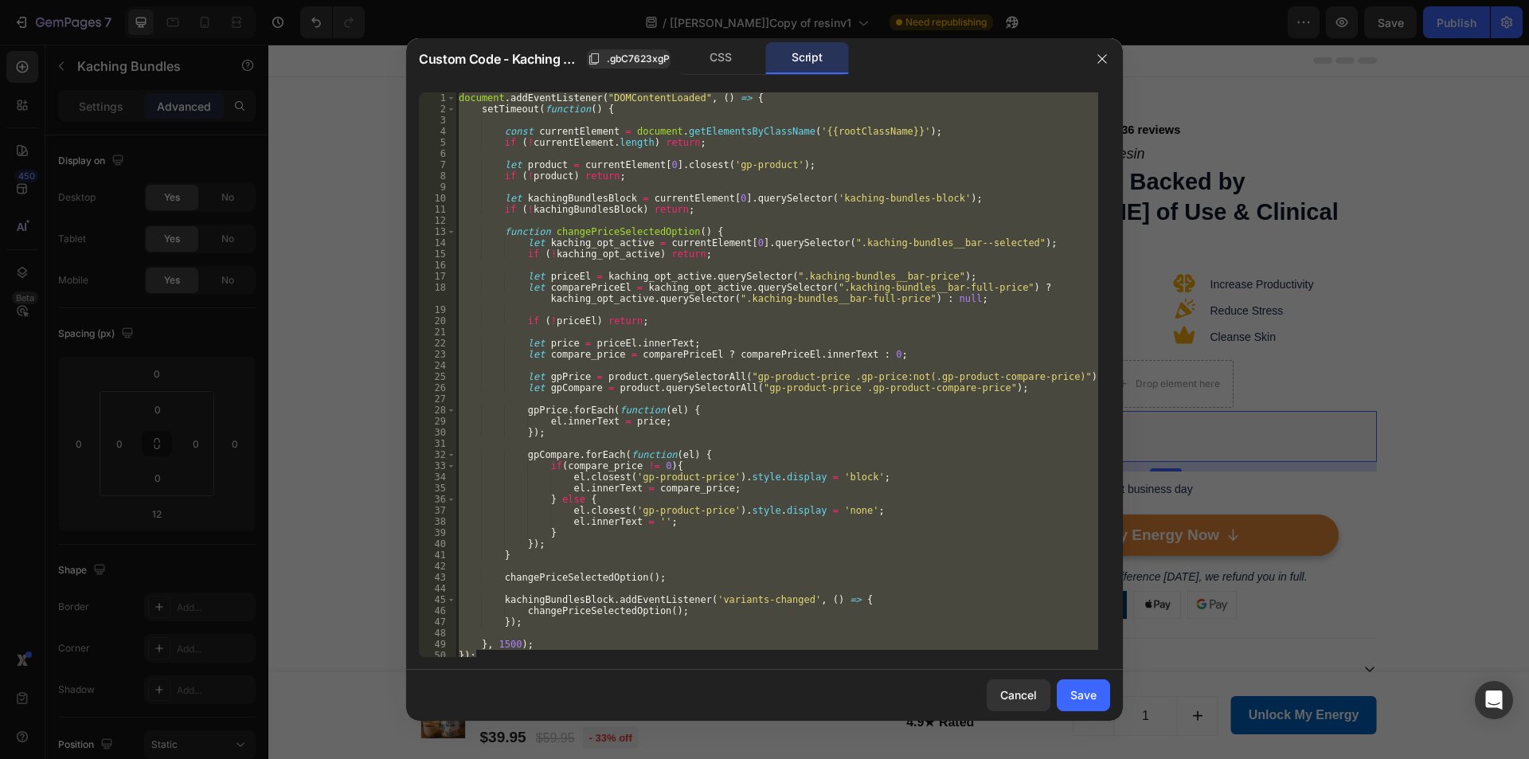
click at [866, 228] on div "document . addEventListener ( "DOMContentLoaded" , ( ) => { setTimeout ( functi…" at bounding box center [776, 374] width 643 height 565
type textarea "function changePriceSelectedOption() {"
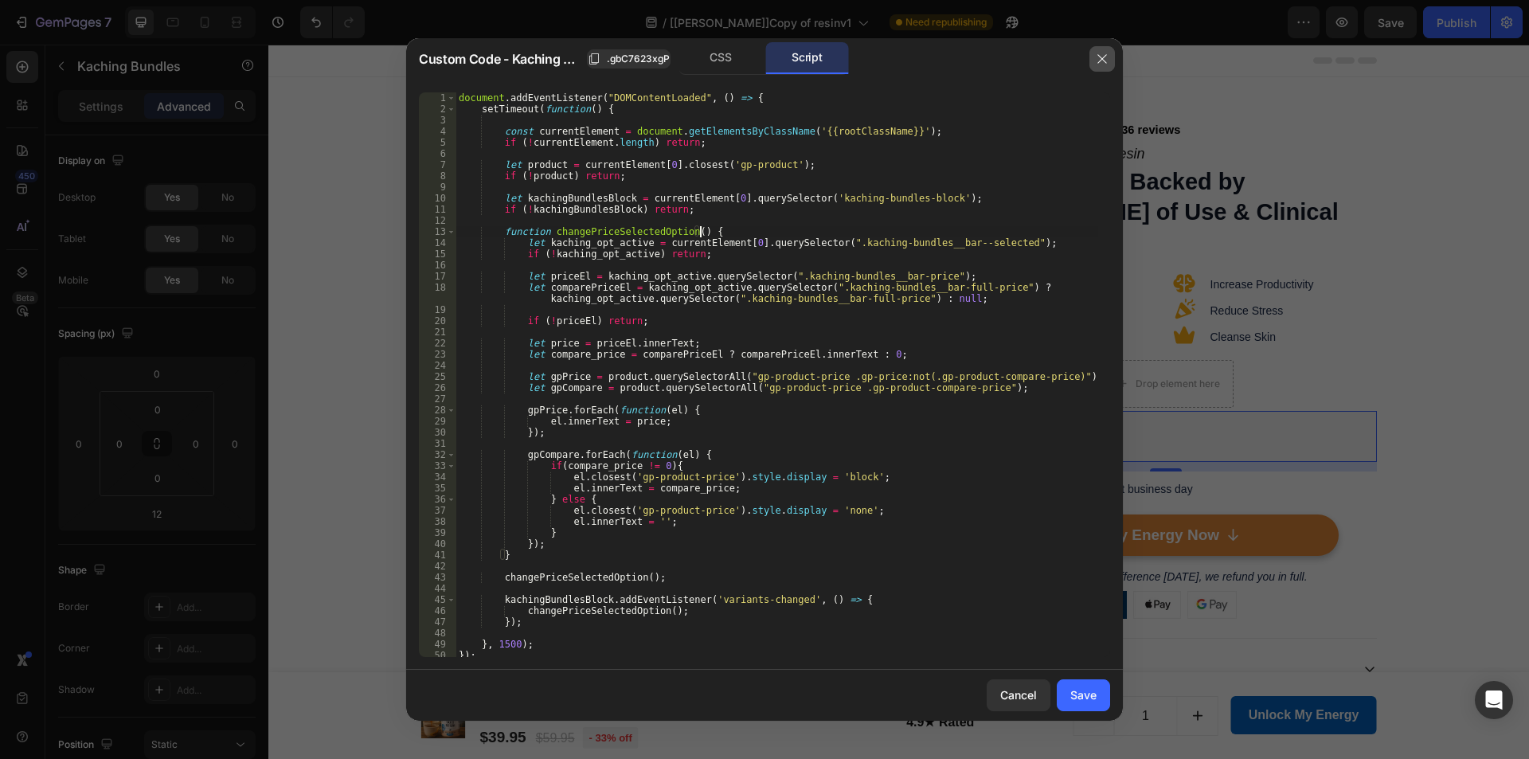
click at [1094, 52] on button "button" at bounding box center [1101, 58] width 25 height 25
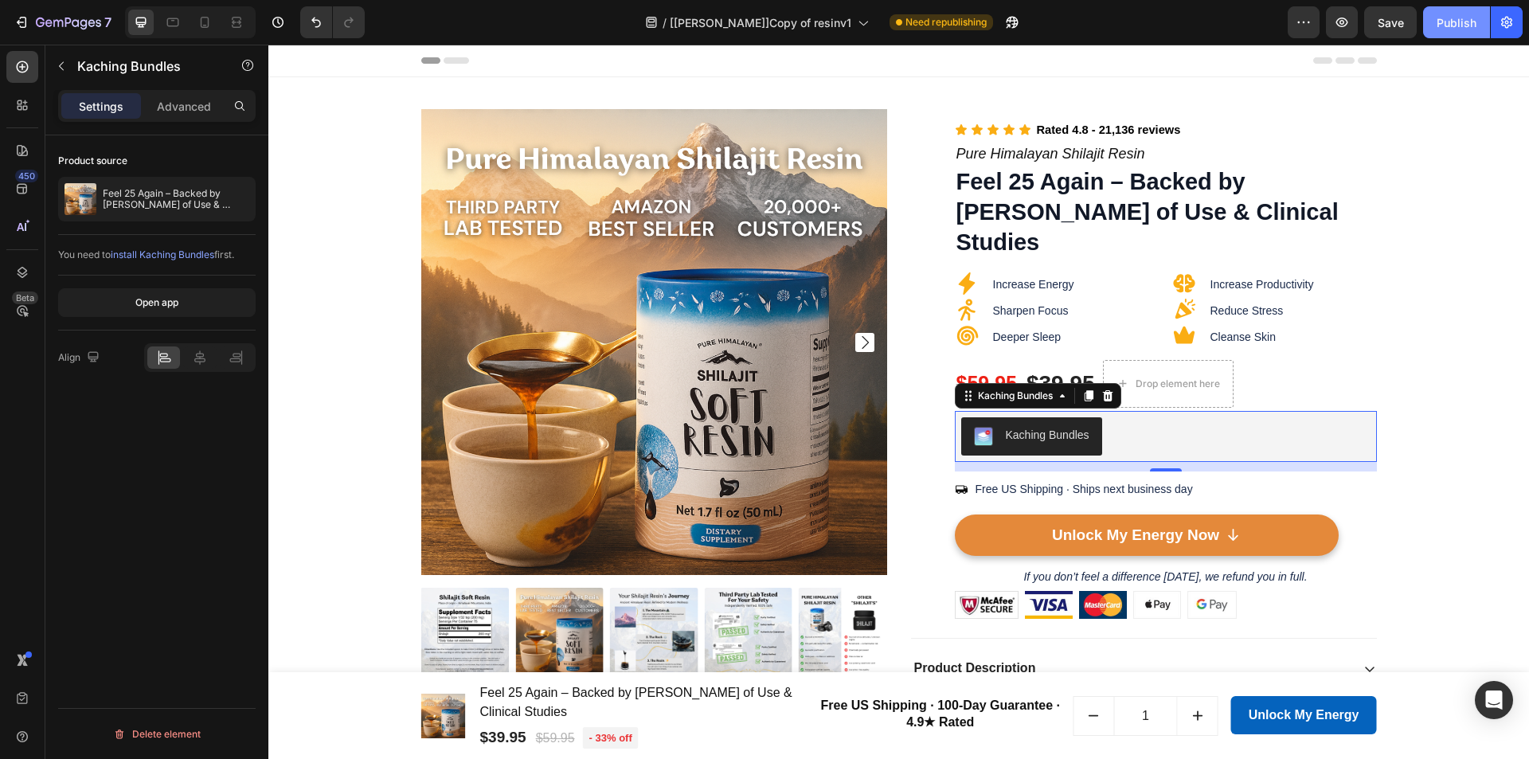
click at [1448, 15] on div "Publish" at bounding box center [1457, 22] width 40 height 17
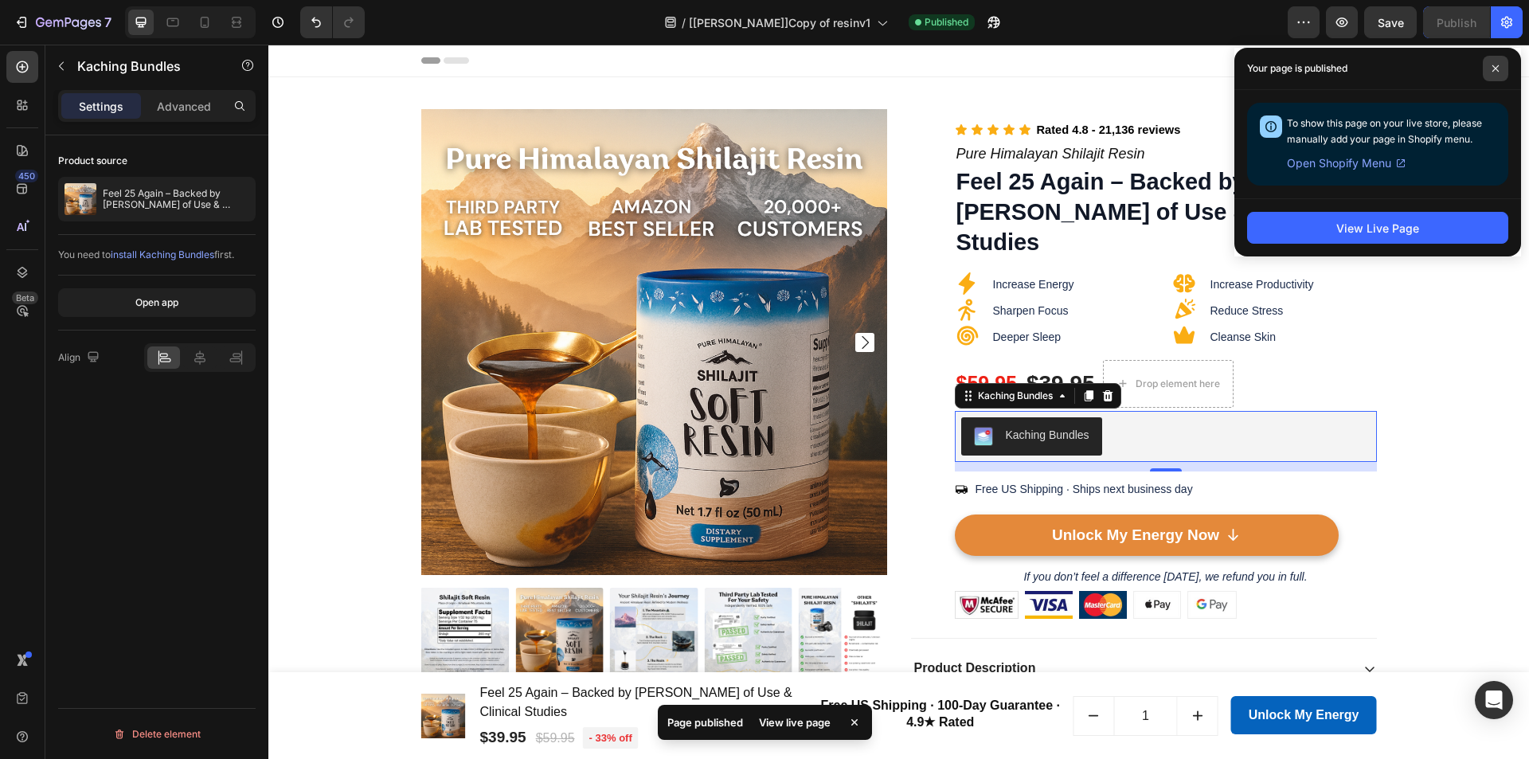
click at [1488, 70] on span at bounding box center [1495, 68] width 25 height 25
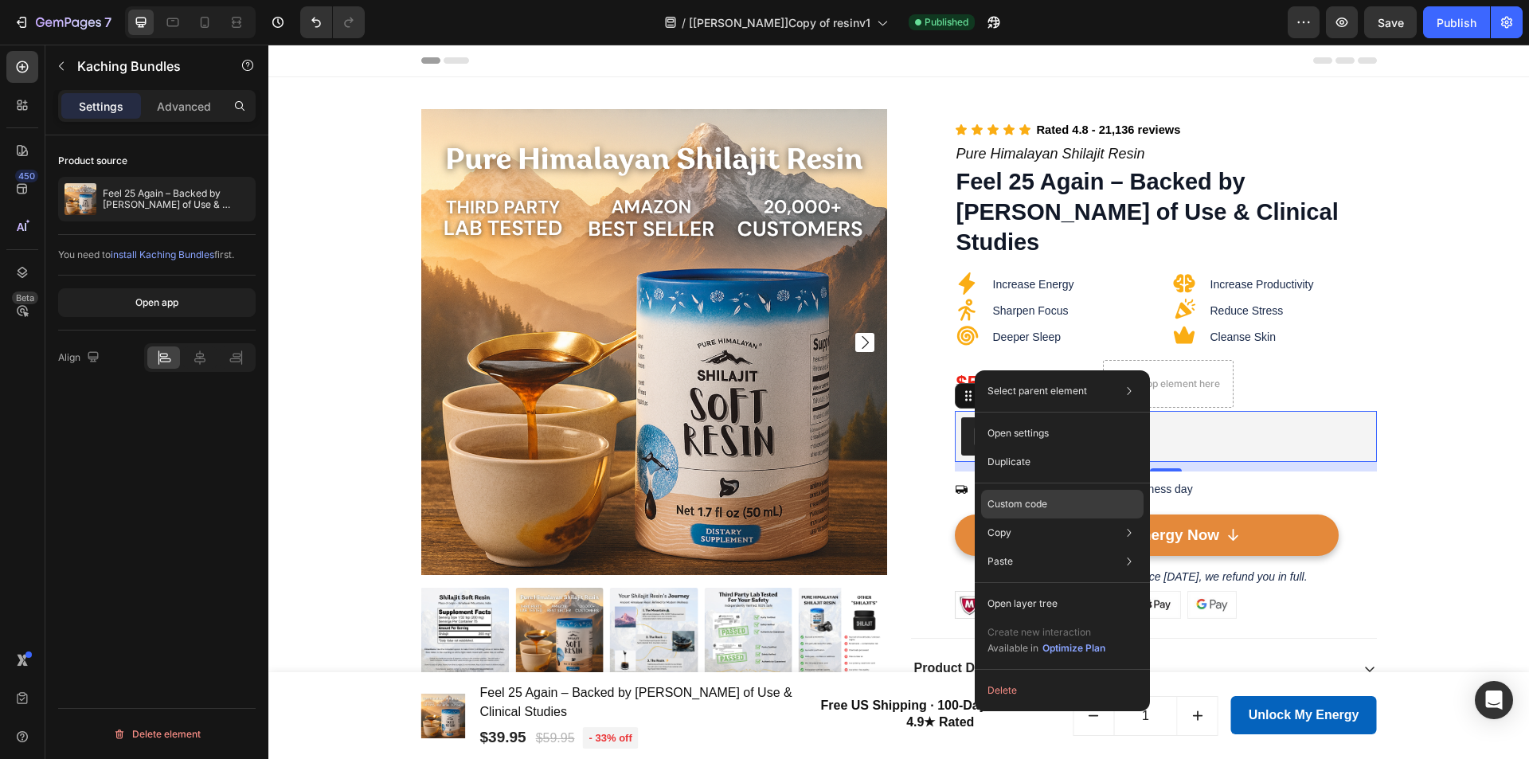
click at [1020, 504] on p "Custom code" at bounding box center [1017, 504] width 60 height 14
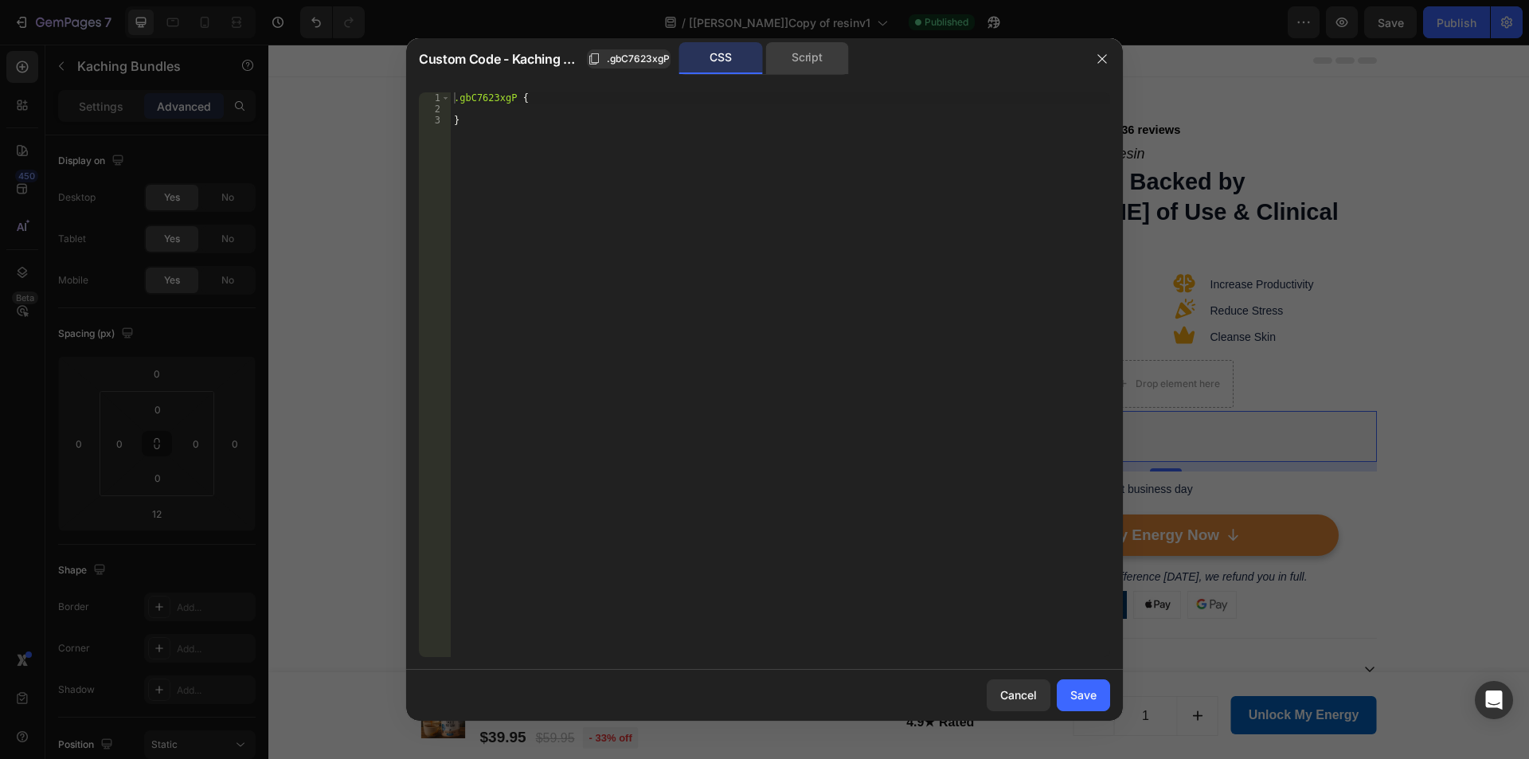
click at [822, 56] on div "Script" at bounding box center [807, 58] width 84 height 32
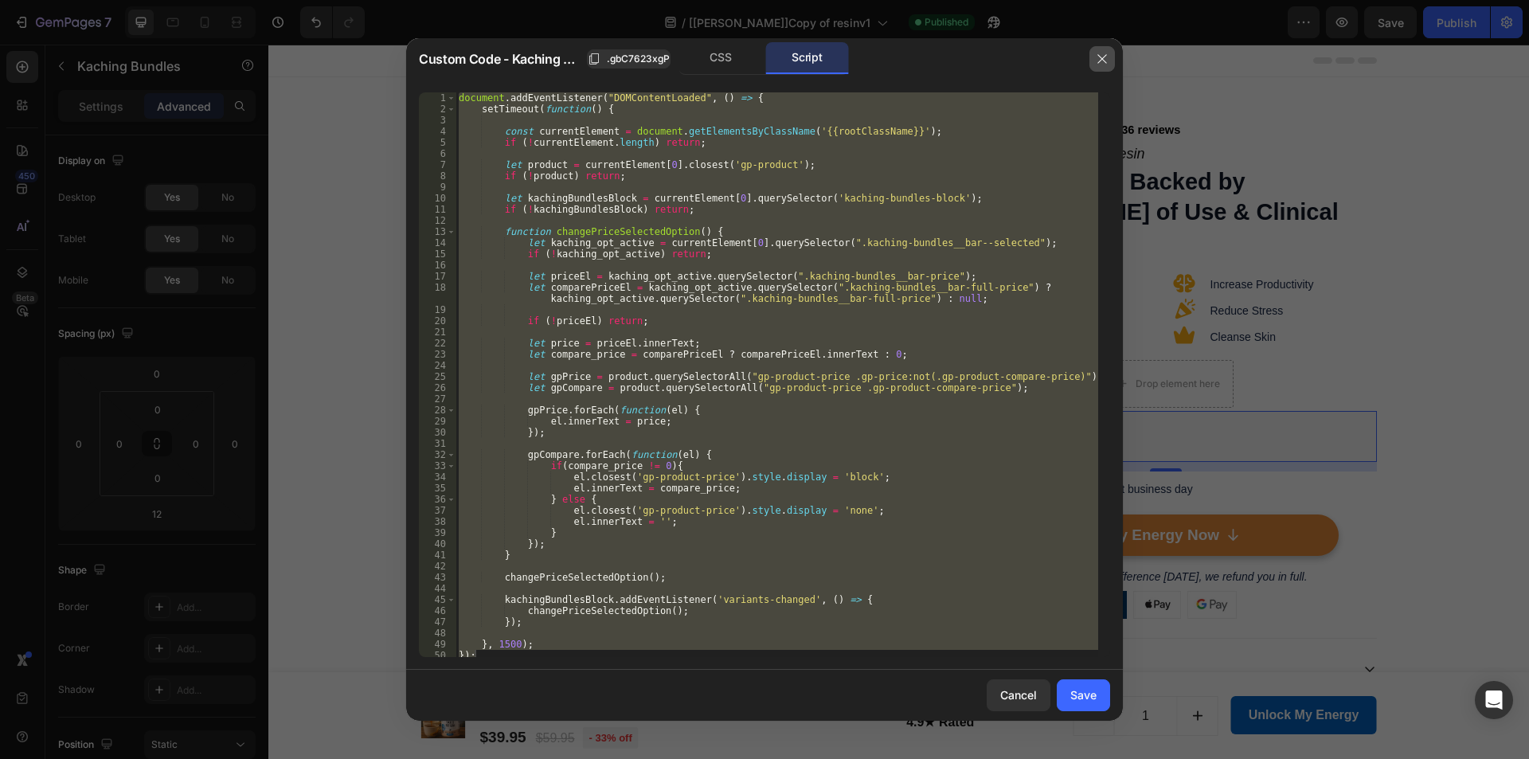
click at [1093, 46] on button "button" at bounding box center [1101, 58] width 25 height 25
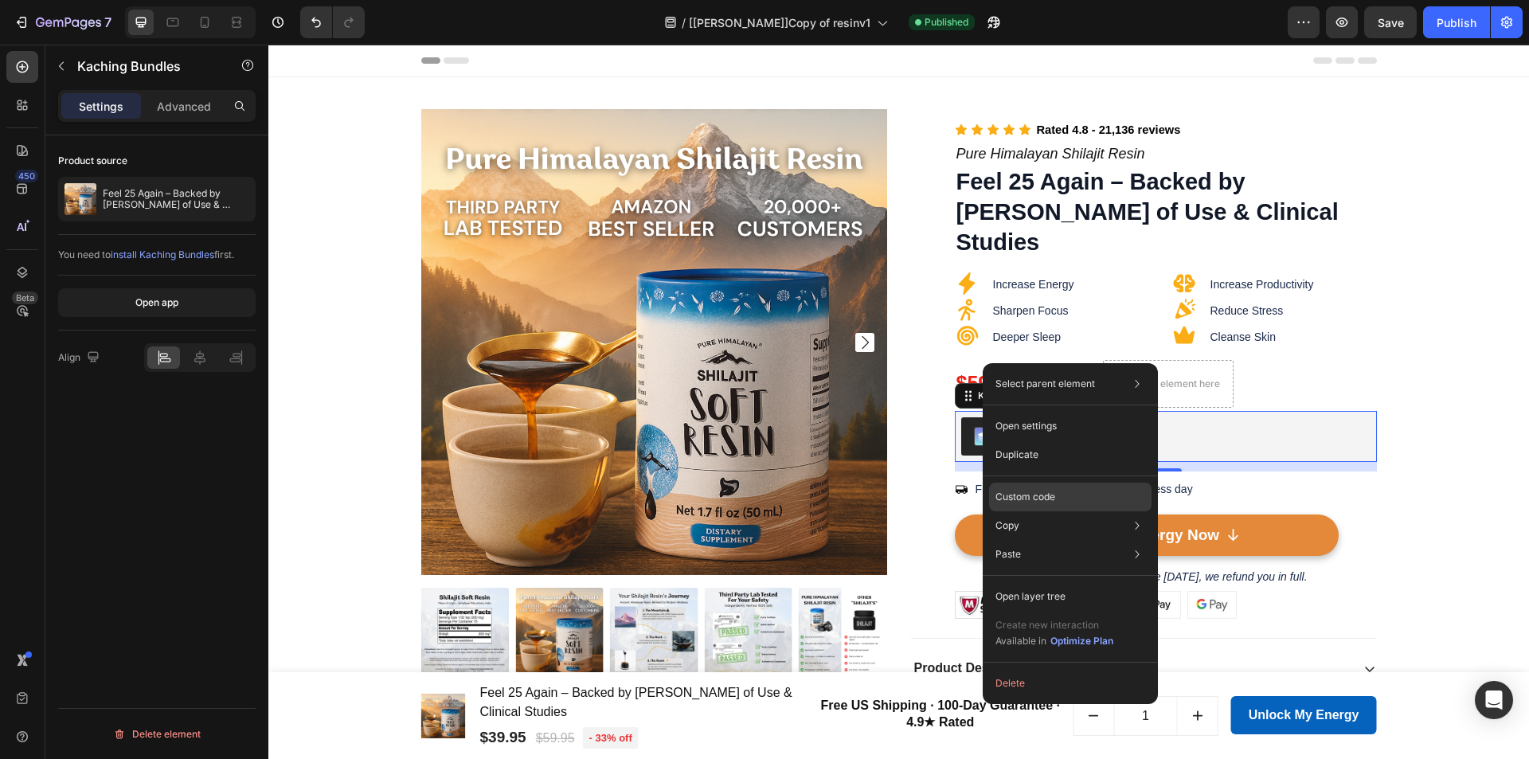
click at [1024, 540] on div "Custom code" at bounding box center [1070, 554] width 162 height 29
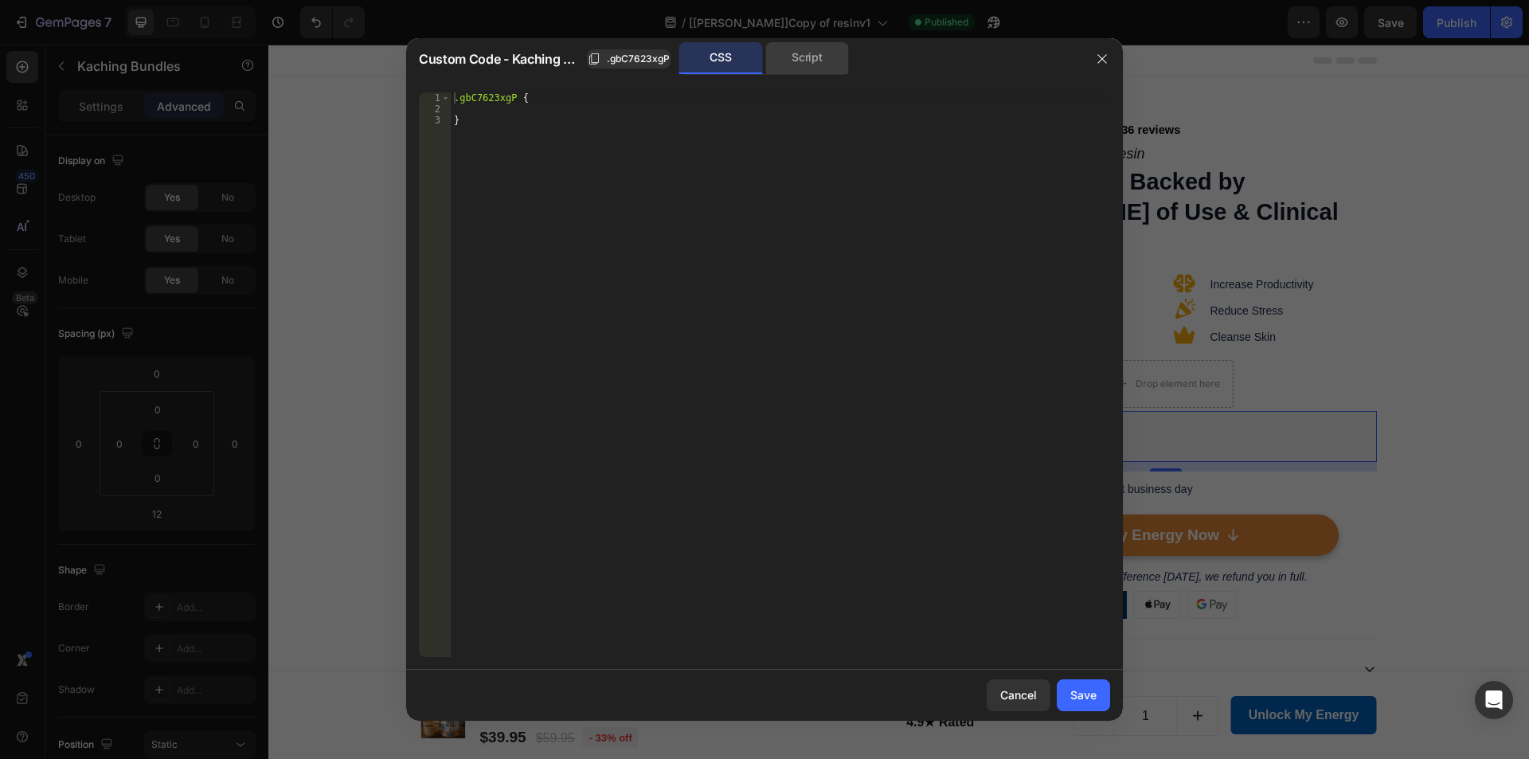
click at [812, 73] on div "Script" at bounding box center [807, 58] width 84 height 32
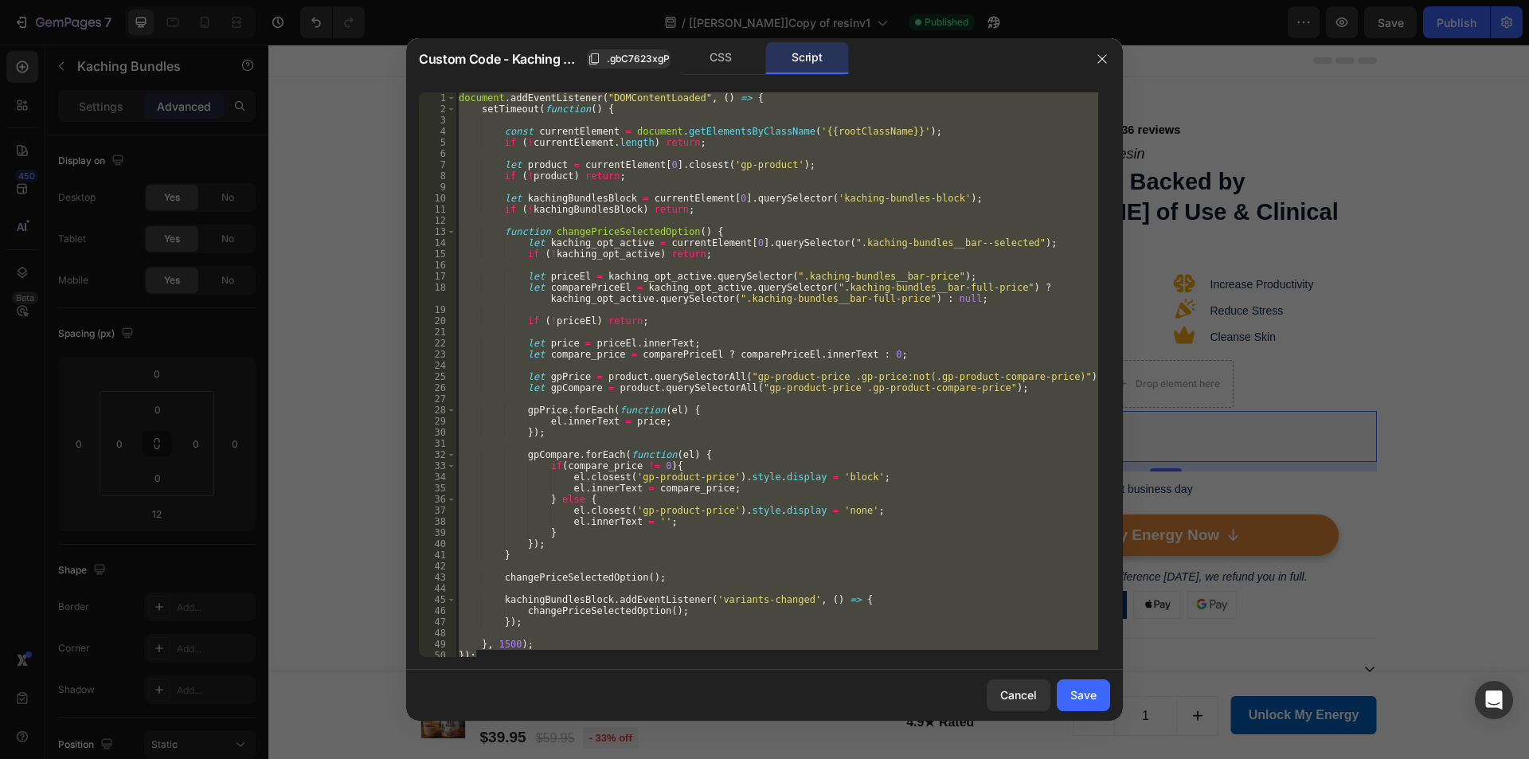
click at [691, 552] on div "document . addEventListener ( "DOMContentLoaded" , ( ) => { setTimeout ( functi…" at bounding box center [776, 374] width 643 height 565
type textarea "}"
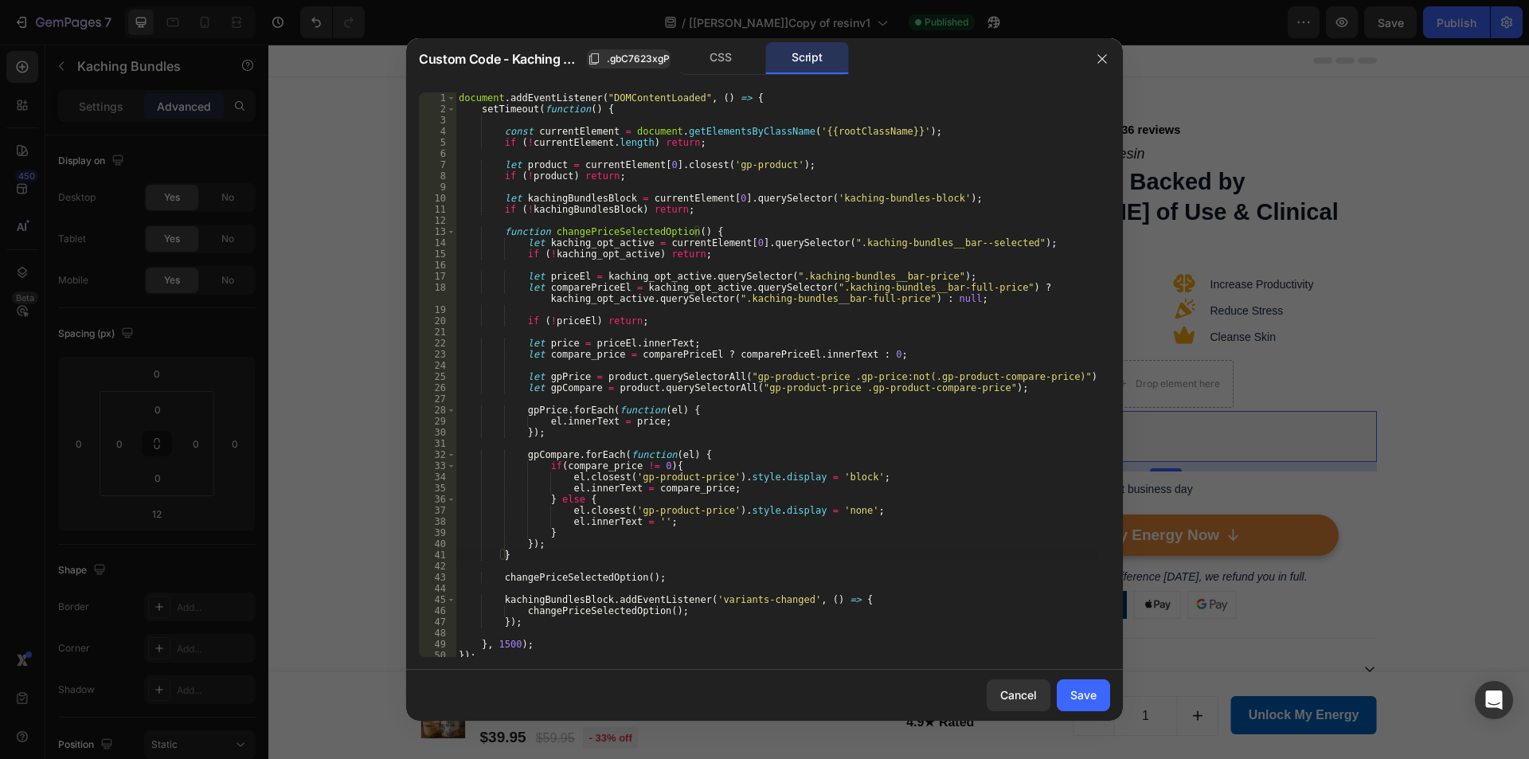
click at [698, 569] on div "document . addEventListener ( "DOMContentLoaded" , ( ) => { setTimeout ( functi…" at bounding box center [776, 385] width 643 height 587
click at [608, 622] on div "document . addEventListener ( "DOMContentLoaded" , ( ) => { setTimeout ( functi…" at bounding box center [776, 385] width 643 height 587
type textarea "});"
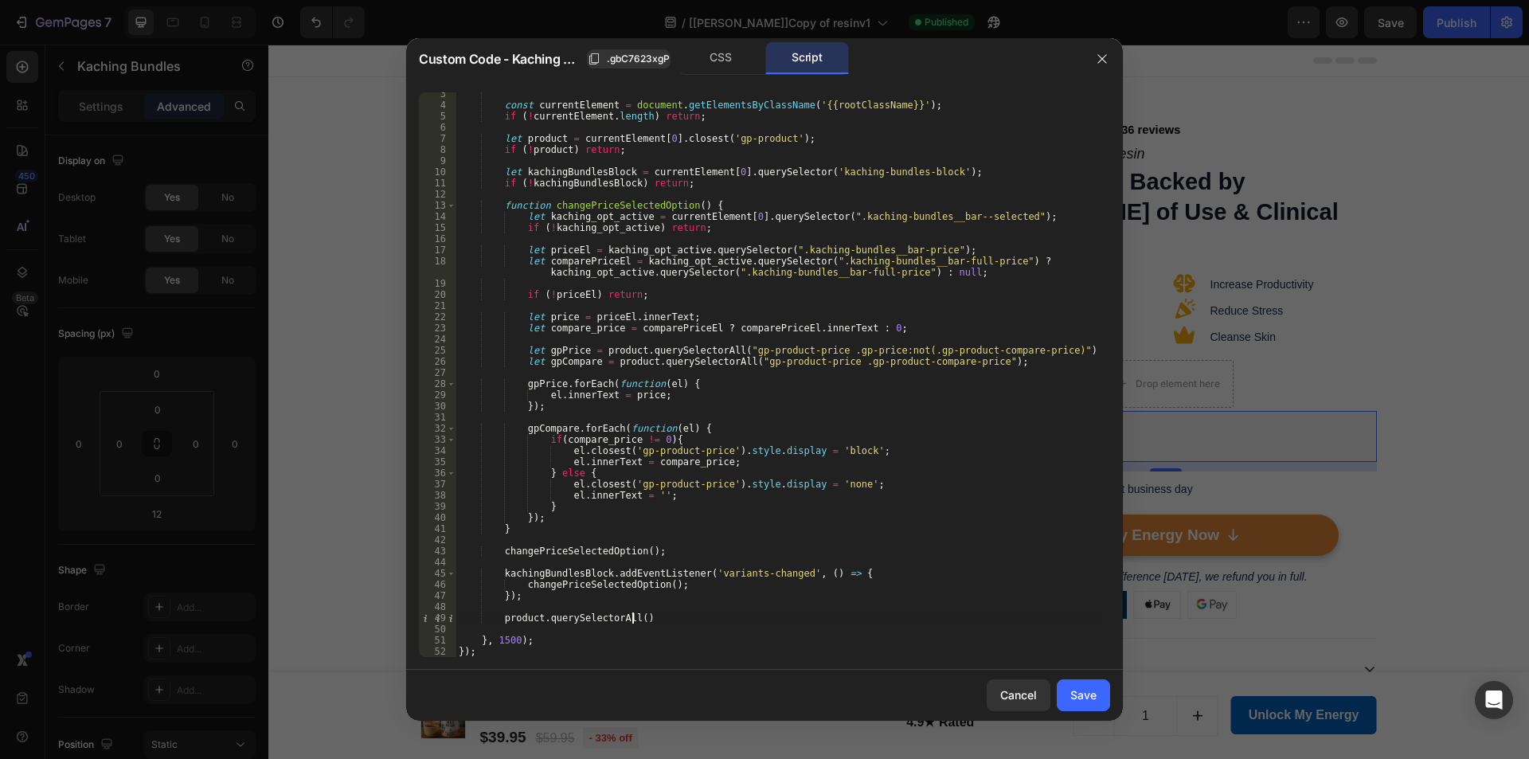
scroll to position [0, 14]
paste textarea "gp-button-atc')"
paste textarea "gp-button-atc"
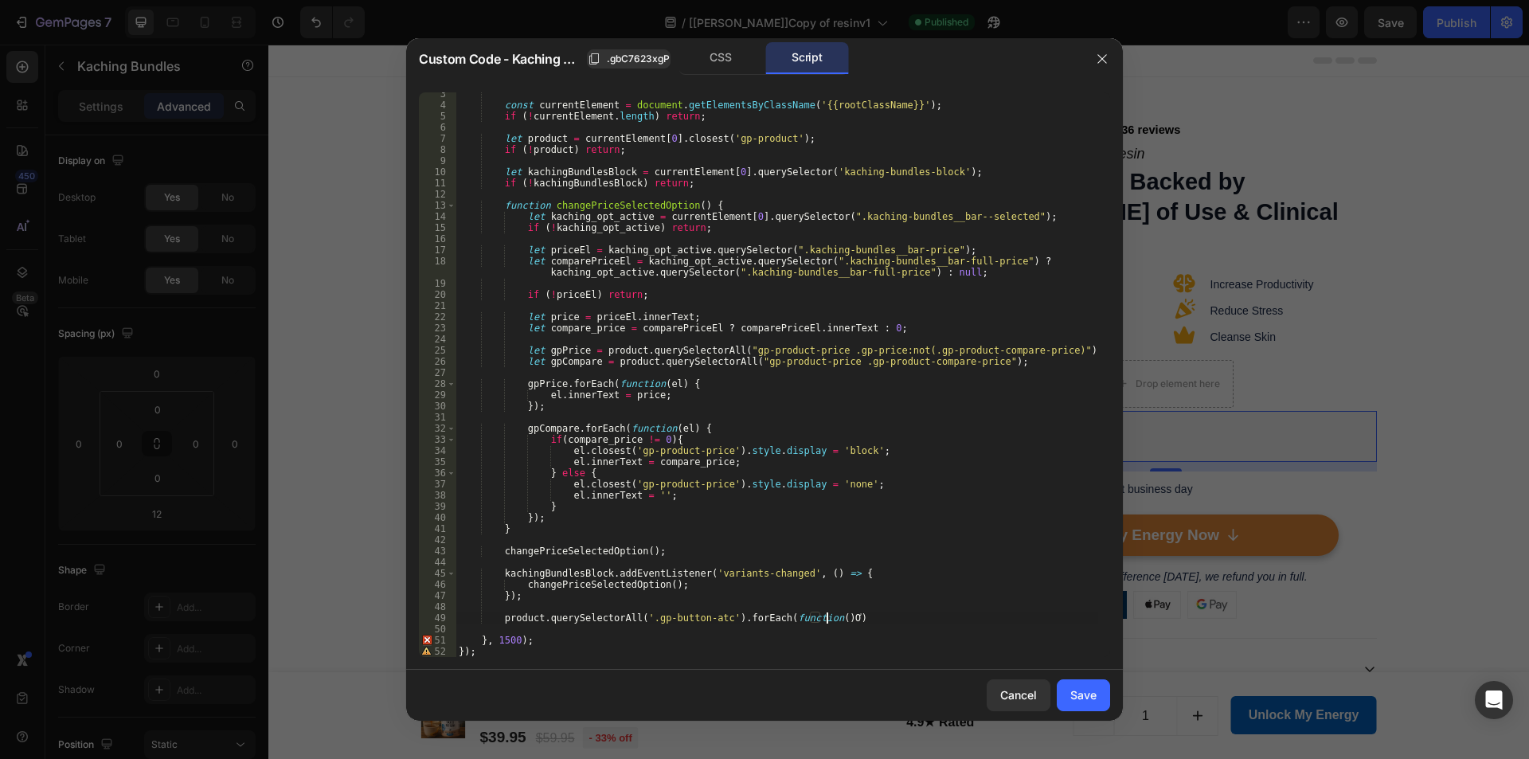
type textarea "product.querySelectorAll('.gp-button-atc').forEach(function(){)"
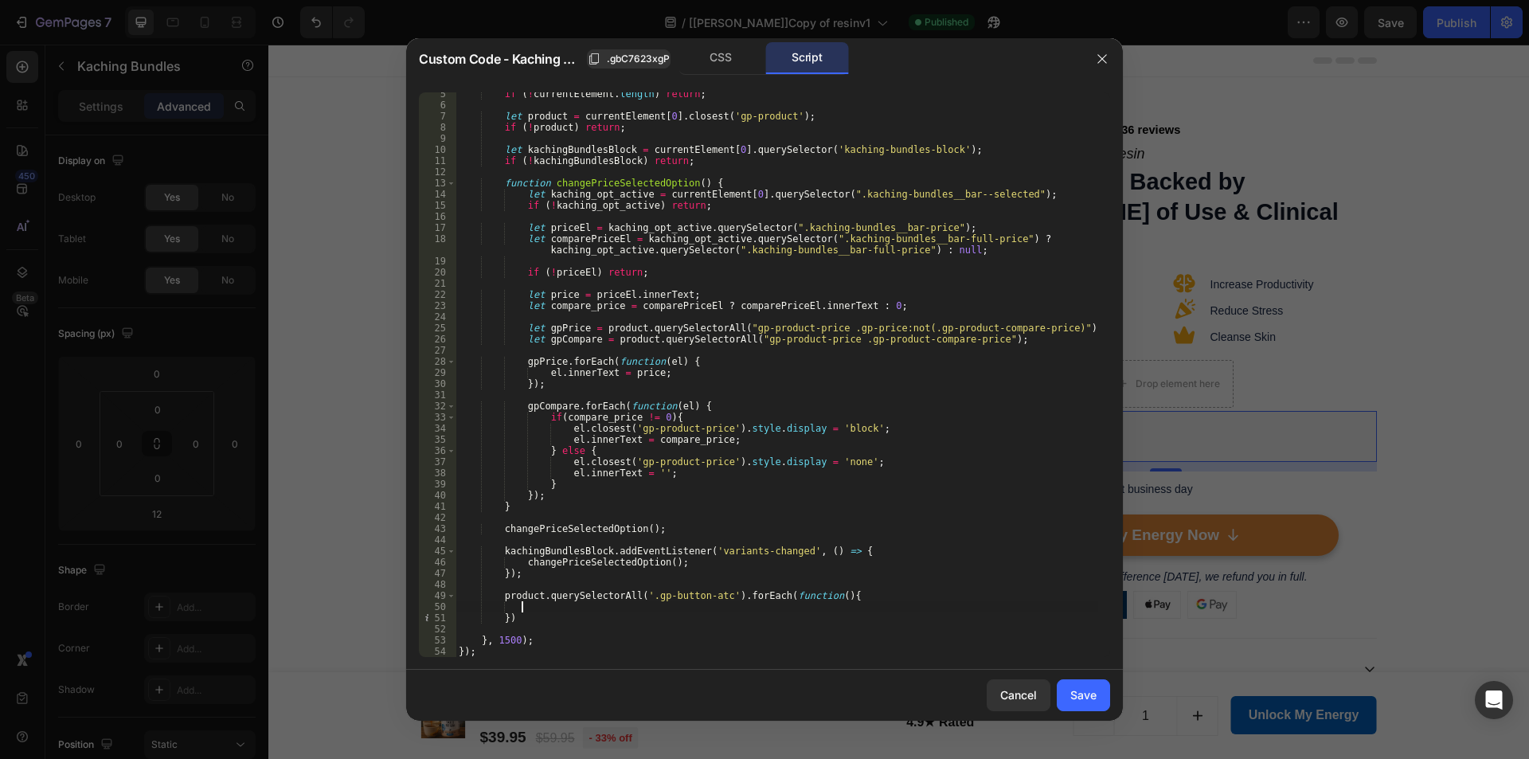
scroll to position [49, 0]
click at [815, 597] on div "if ( ! currentElement . length ) return ; let product = currentElement [ 0 ] . …" at bounding box center [776, 381] width 643 height 587
type textarea "product.querySelectorAll('.gp-button-atc').forEach(function(btn){"
click at [704, 611] on div "if ( ! currentElement . length ) return ; let product = currentElement [ 0 ] . …" at bounding box center [776, 381] width 643 height 587
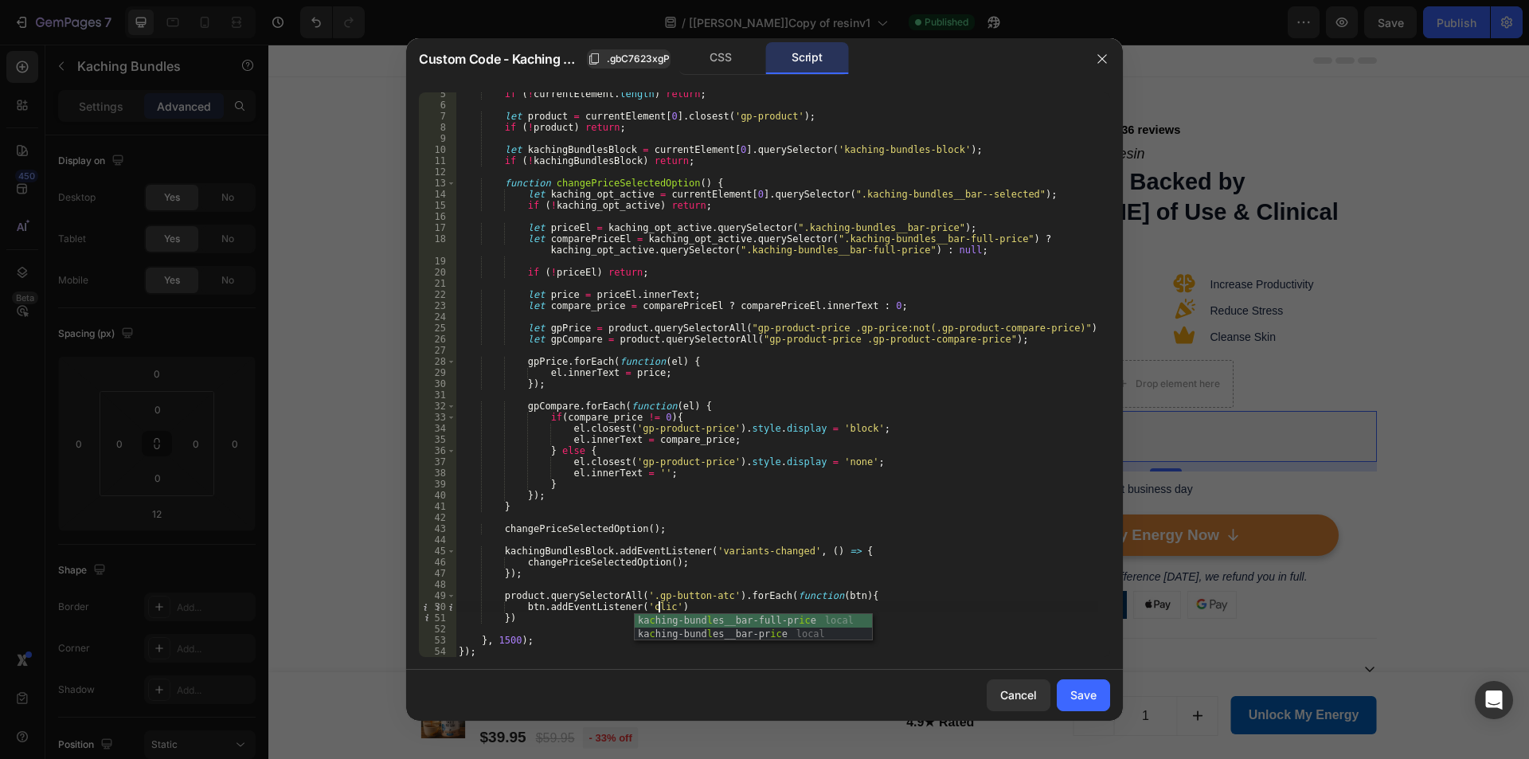
scroll to position [0, 16]
type textarea "})"
click at [663, 605] on div "if ( ! currentElement . length ) return ; let product = currentElement [ 0 ] . …" at bounding box center [776, 381] width 643 height 587
click at [666, 605] on div "if ( ! currentElement . length ) return ; let product = currentElement [ 0 ] . …" at bounding box center [776, 381] width 643 height 587
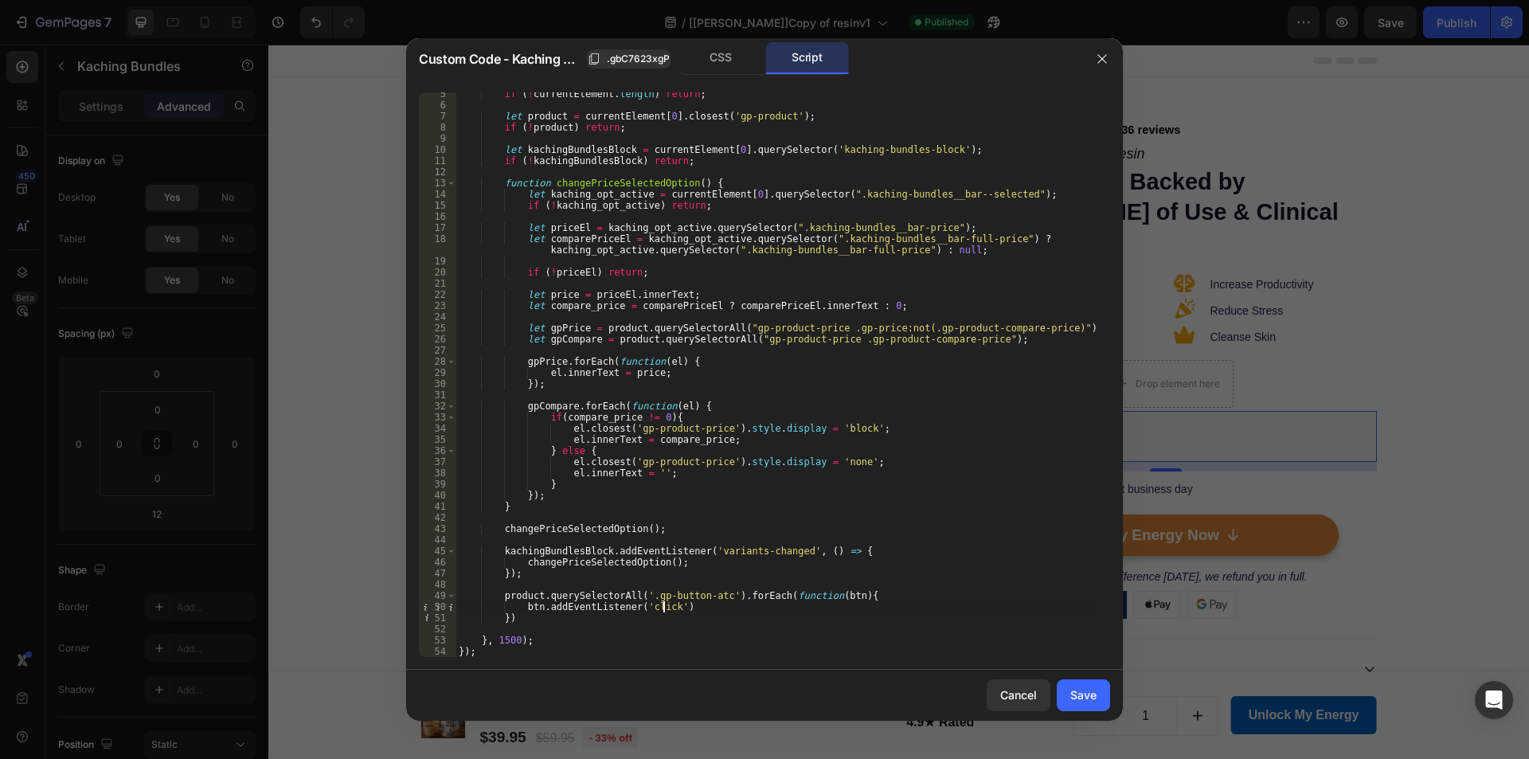
click at [668, 605] on div "if ( ! currentElement . length ) return ; let product = currentElement [ 0 ] . …" at bounding box center [776, 381] width 643 height 587
type textarea "btn.addEventListener('click', function(){)"
click at [522, 564] on div "if ( ! currentElement . length ) return ; let product = currentElement [ 0 ] . …" at bounding box center [776, 381] width 643 height 587
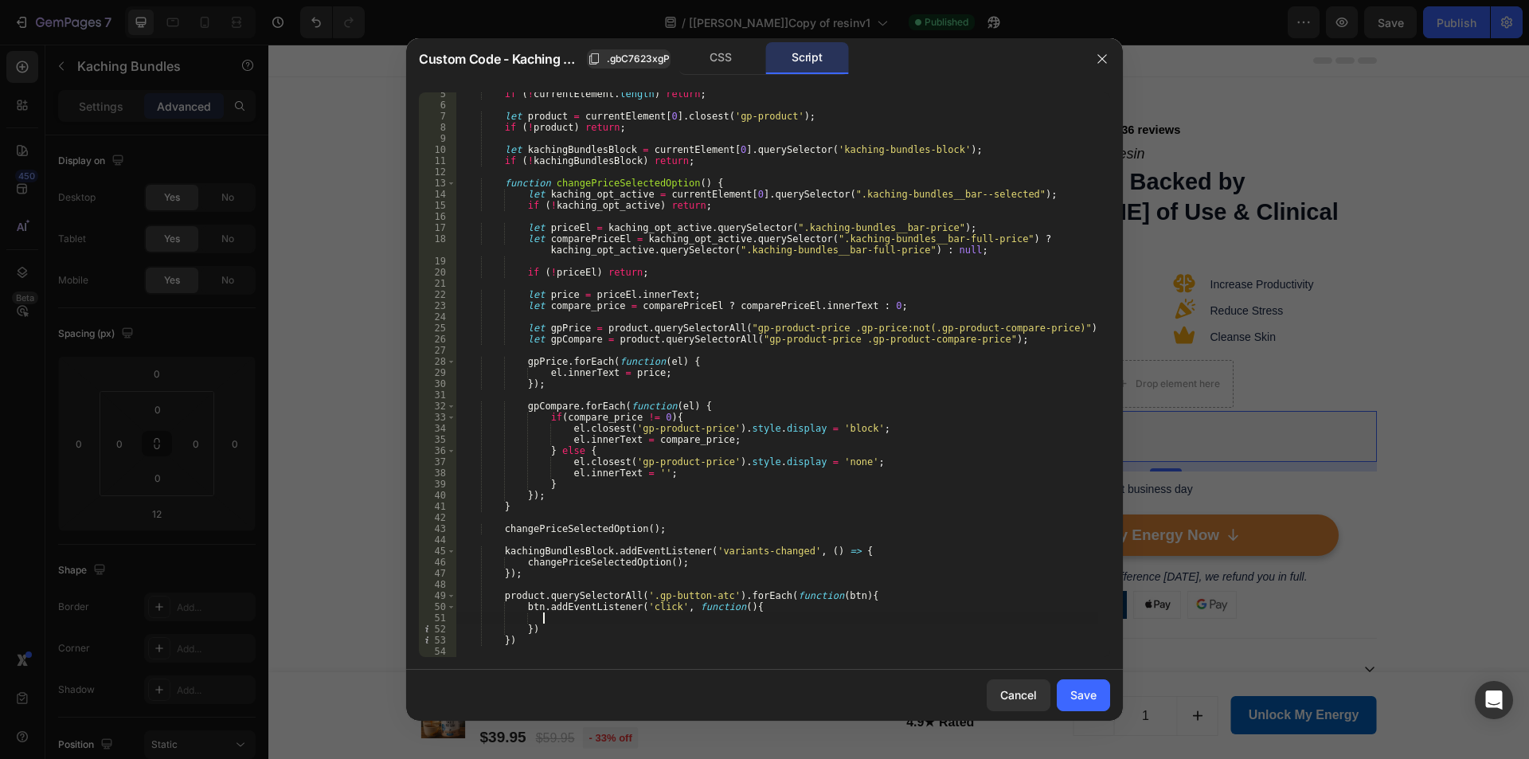
type textarea "changePriceSelectedOption();"
click at [672, 562] on div "if ( ! currentElement . length ) return ; let product = currentElement [ 0 ] . …" at bounding box center [776, 381] width 643 height 587
click at [573, 620] on div "if ( ! currentElement . length ) return ; let product = currentElement [ 0 ] . …" at bounding box center [776, 381] width 643 height 587
paste textarea "changePriceSelectedOption();"
type textarea "changePriceSelectedOption();"
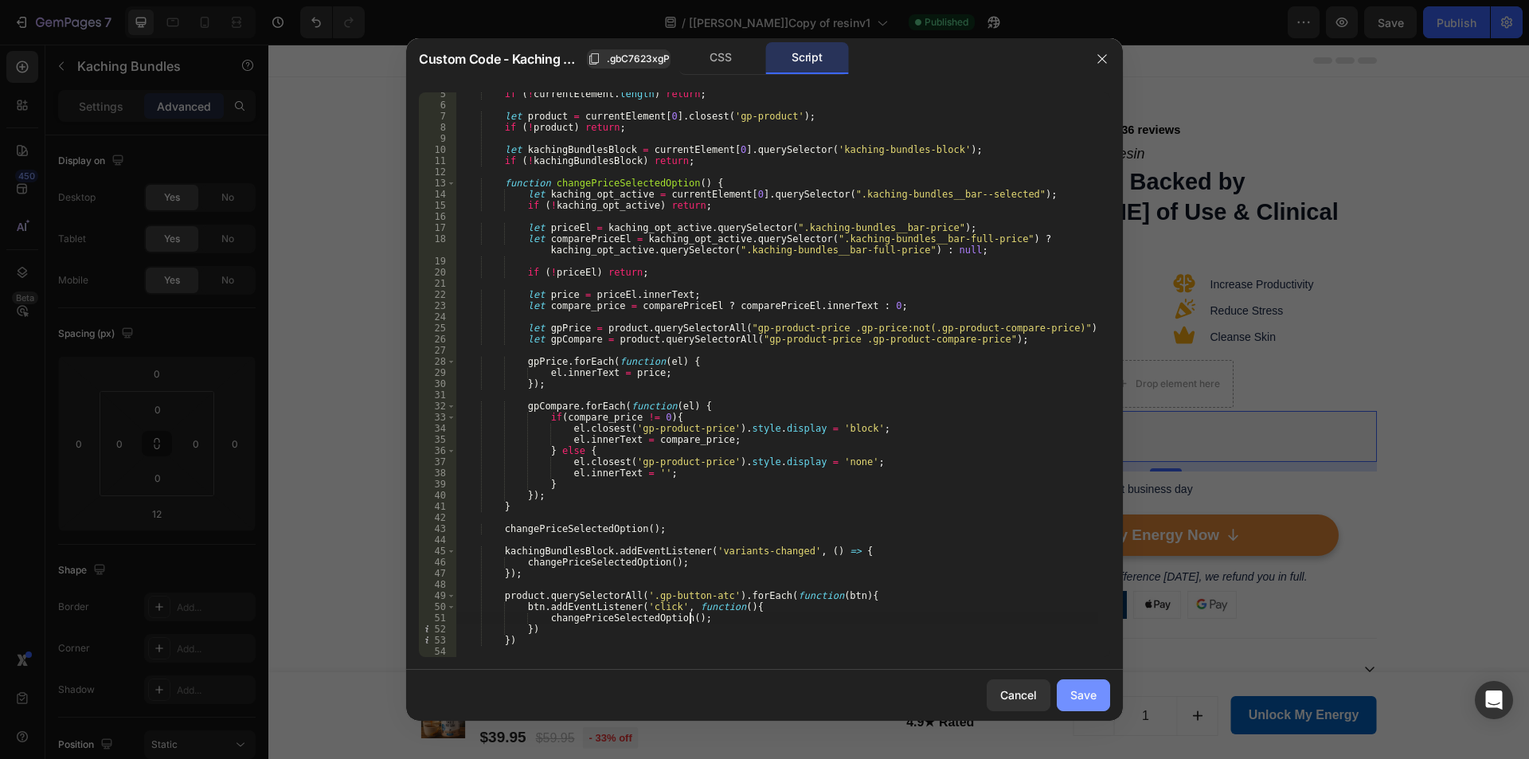
click at [1072, 696] on div "Save" at bounding box center [1083, 694] width 26 height 17
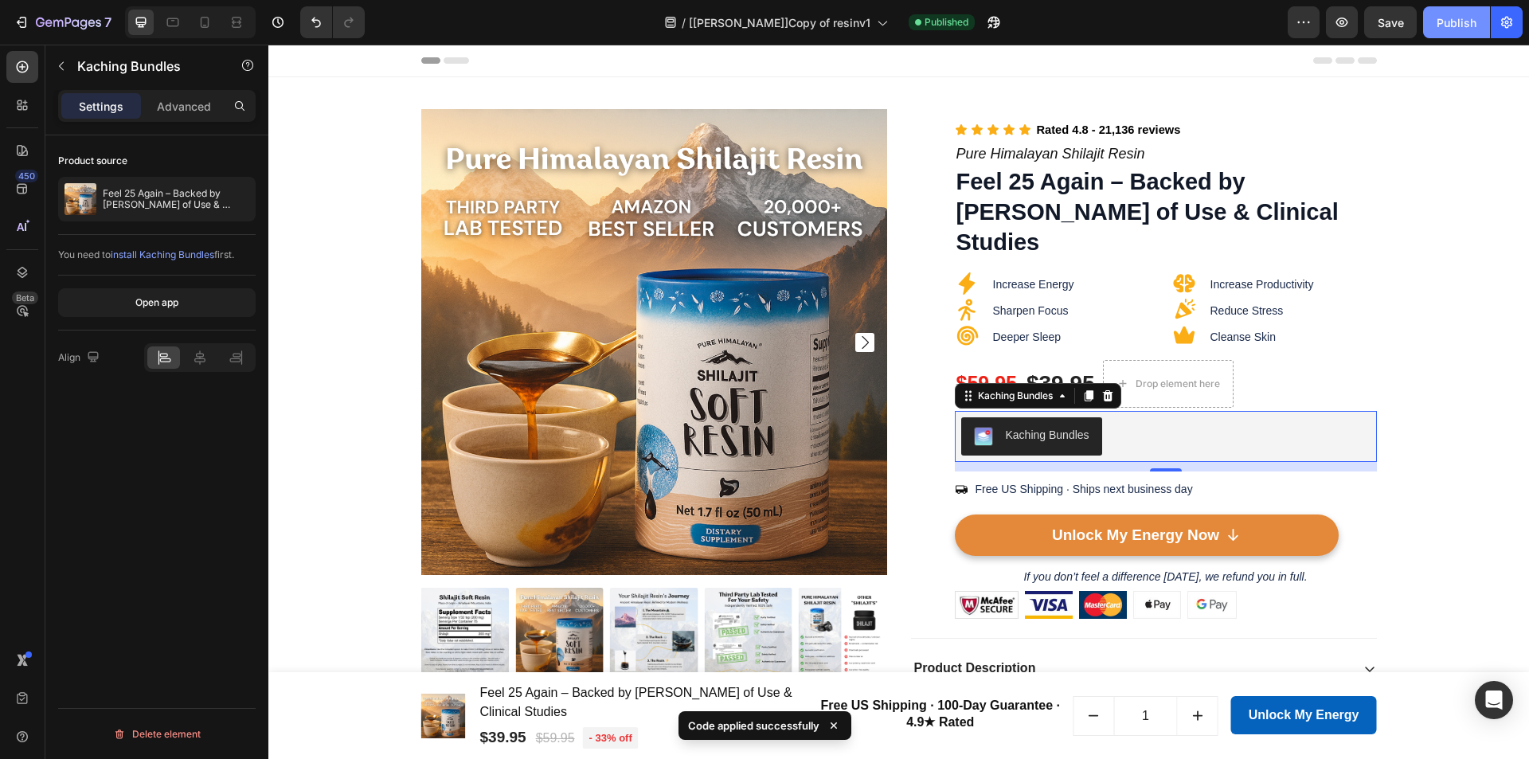
click at [1446, 8] on button "Publish" at bounding box center [1456, 22] width 67 height 32
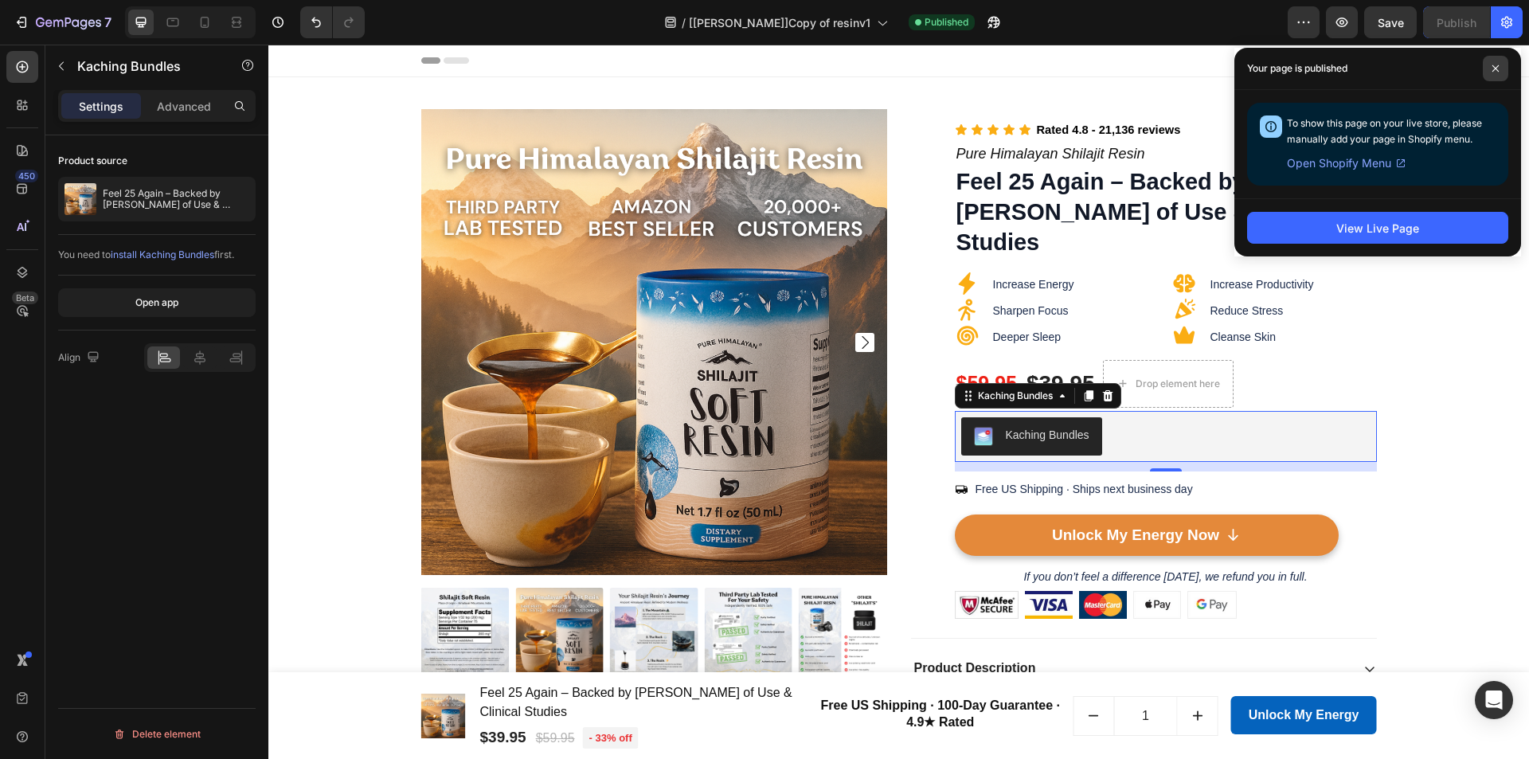
click at [1491, 69] on span at bounding box center [1495, 68] width 25 height 25
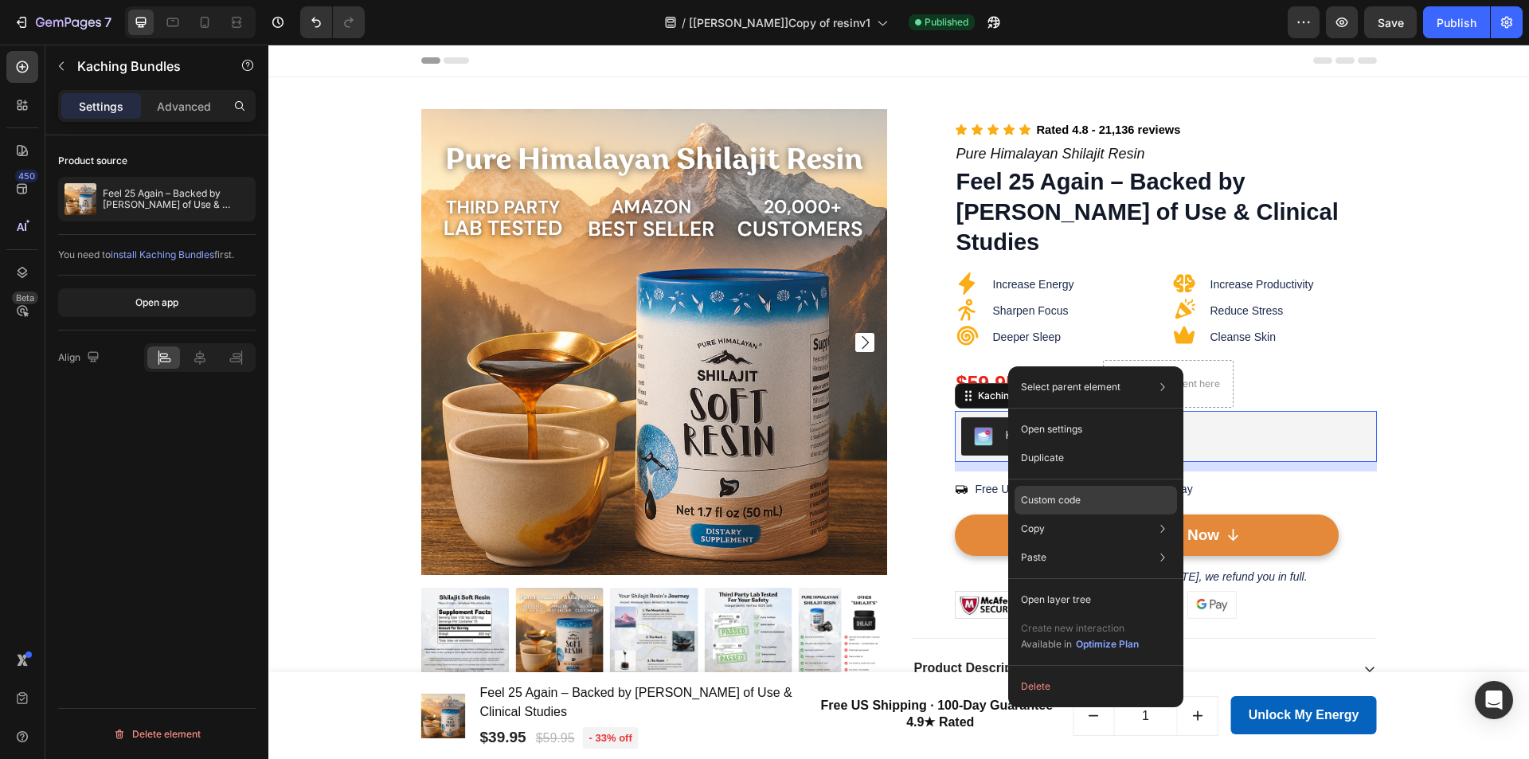
click at [1051, 498] on p "Custom code" at bounding box center [1051, 500] width 60 height 14
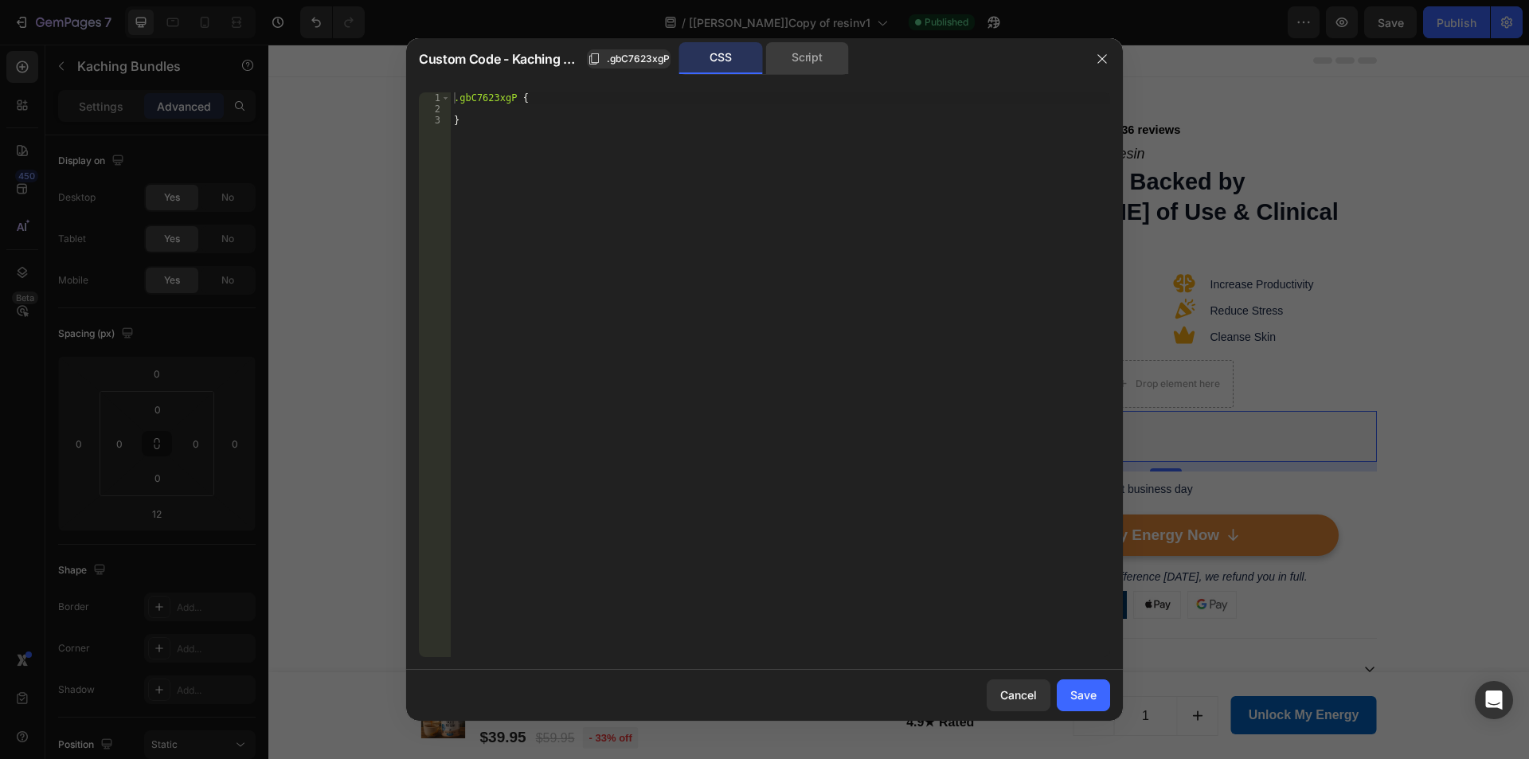
click at [812, 52] on div "Script" at bounding box center [807, 58] width 84 height 32
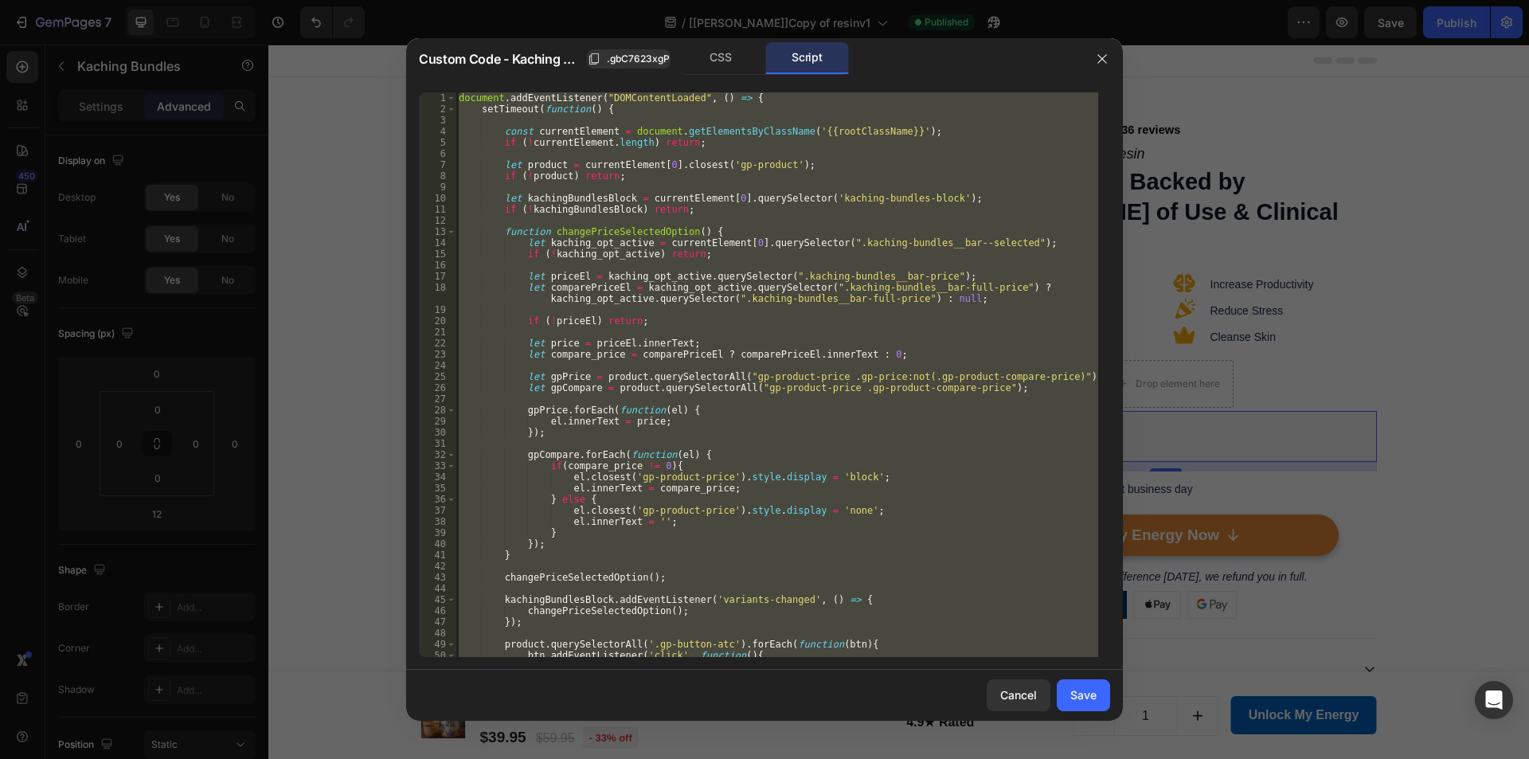
click at [904, 75] on div "CSS Script" at bounding box center [915, 58] width 331 height 33
click at [783, 249] on div "document . addEventListener ( "DOMContentLoaded" , ( ) => { setTimeout ( functi…" at bounding box center [776, 374] width 643 height 565
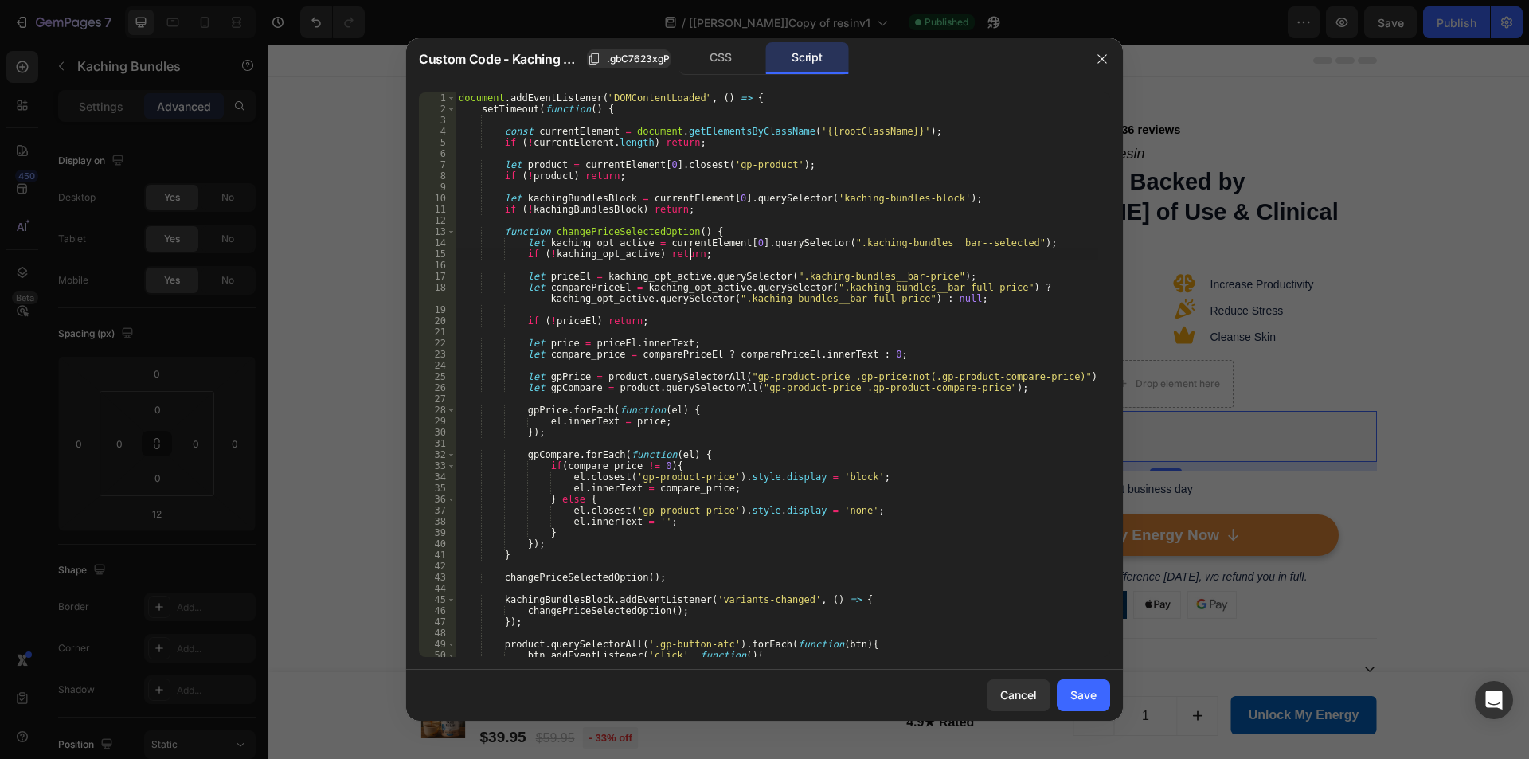
type textarea "}, 1500); });"
